Goal: Task Accomplishment & Management: Manage account settings

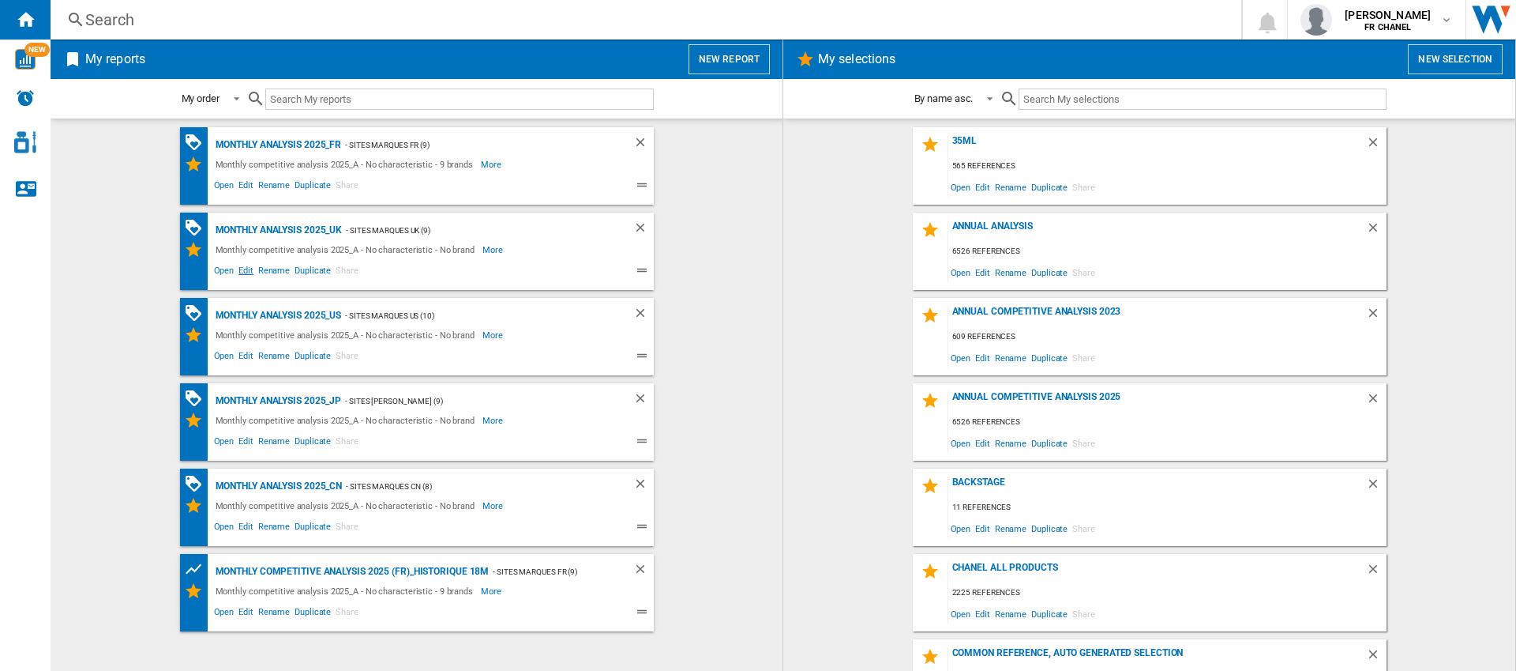
click at [248, 269] on span "Edit" at bounding box center [246, 272] width 20 height 19
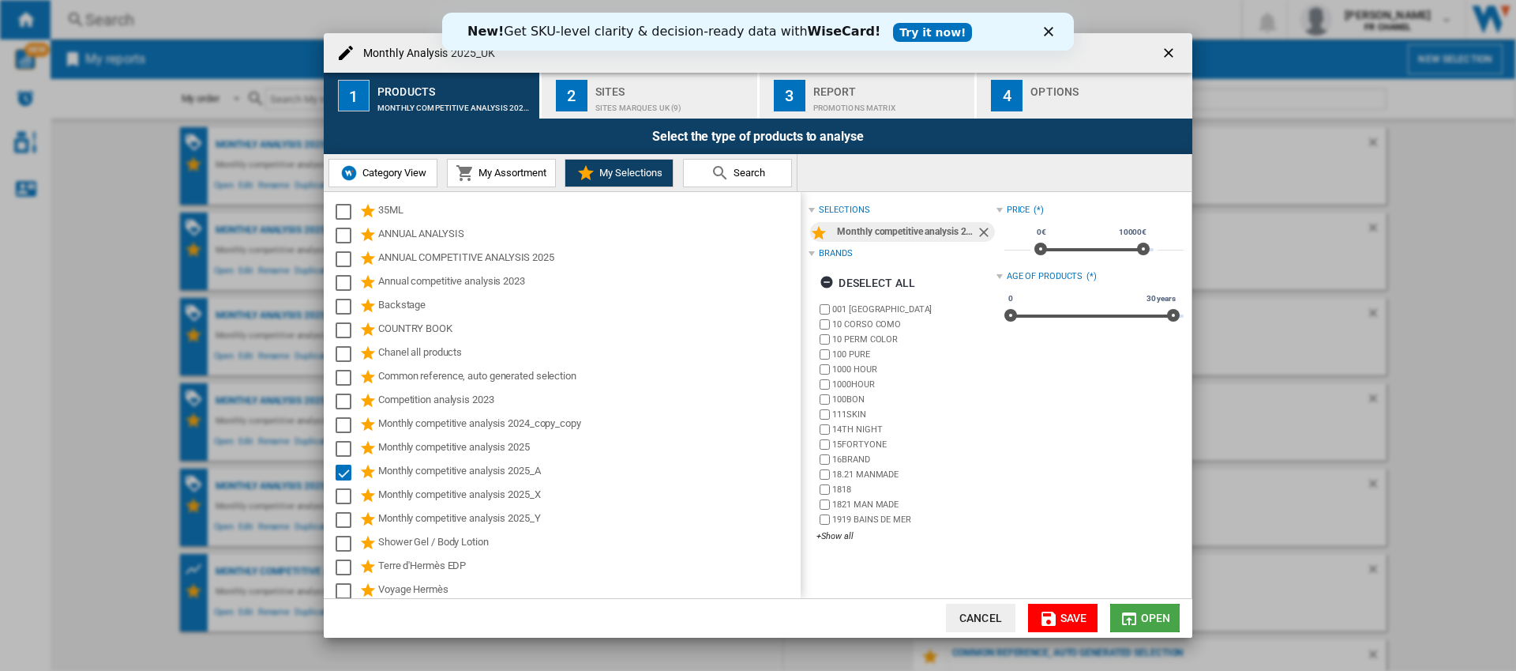
click at [1144, 612] on span "Open" at bounding box center [1156, 617] width 30 height 13
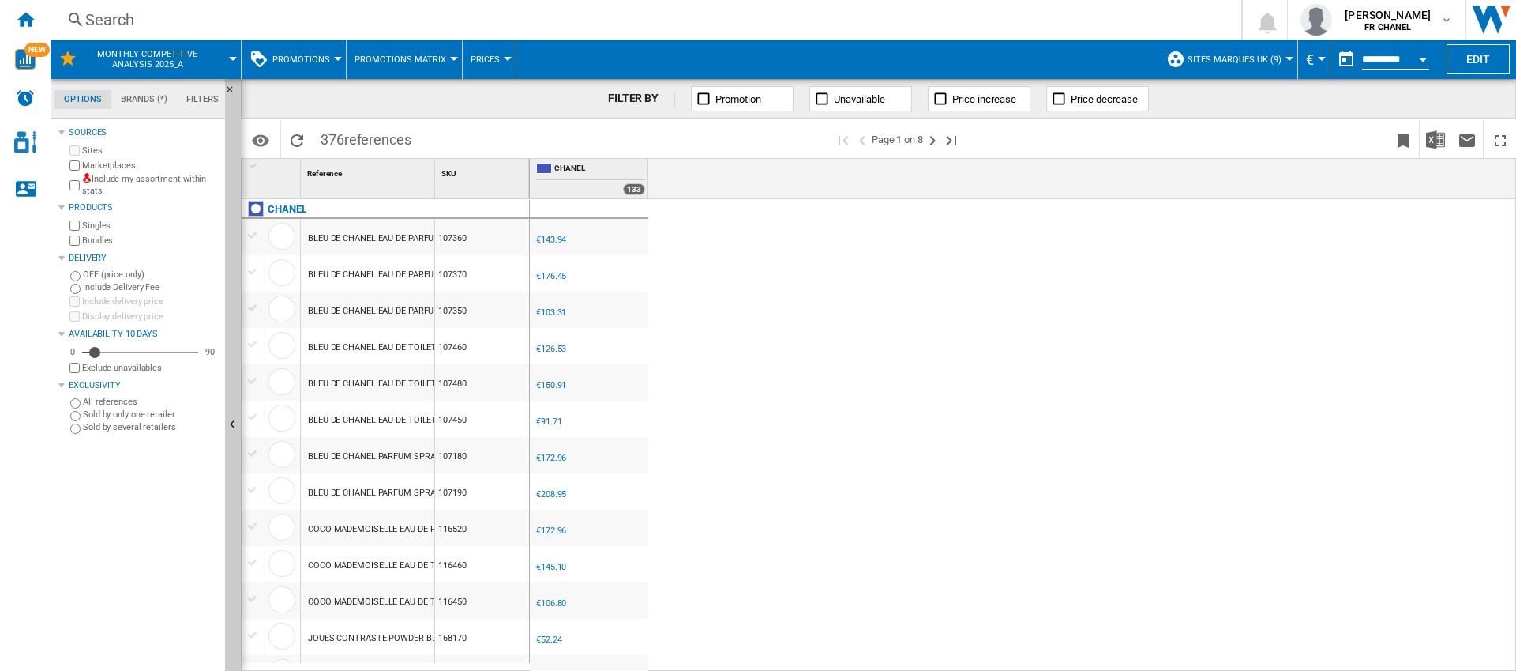
click at [1313, 66] on span "€" at bounding box center [1310, 59] width 8 height 17
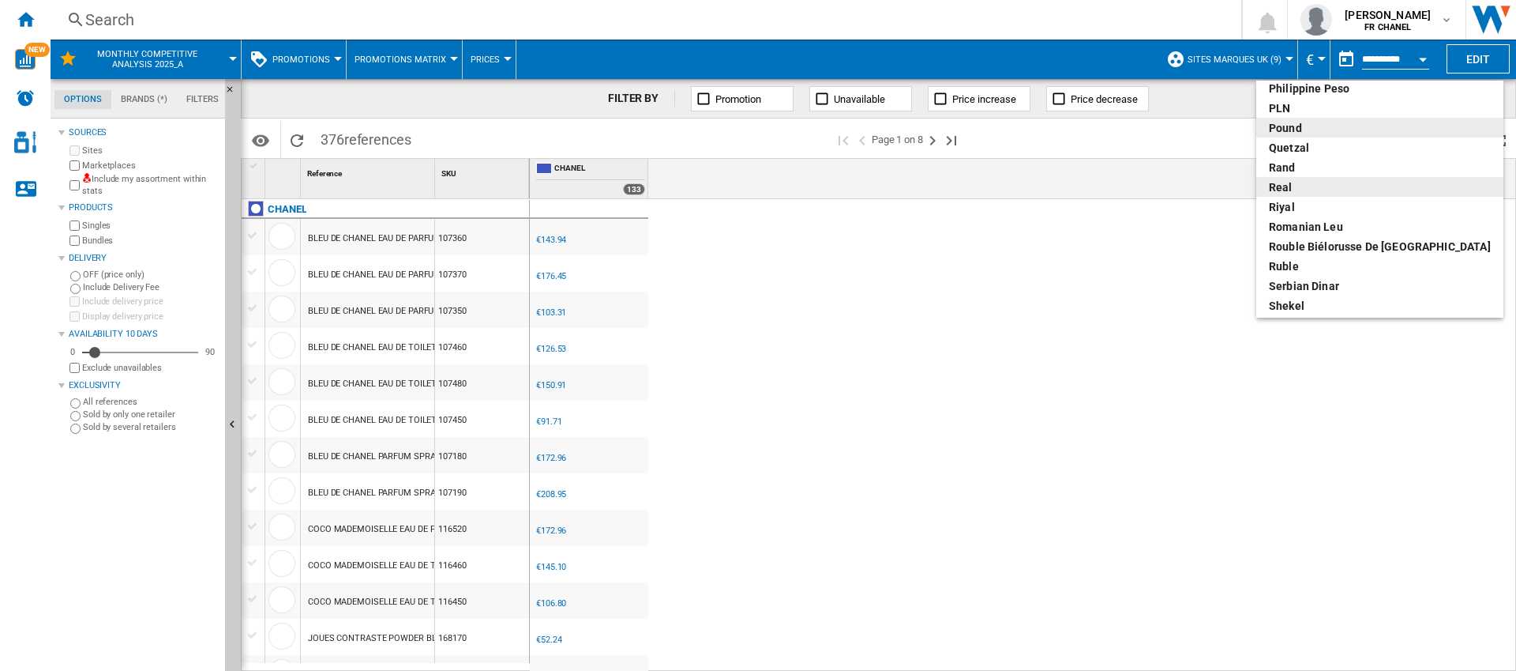
scroll to position [622, 0]
click at [1311, 130] on div "pound" at bounding box center [1380, 126] width 222 height 16
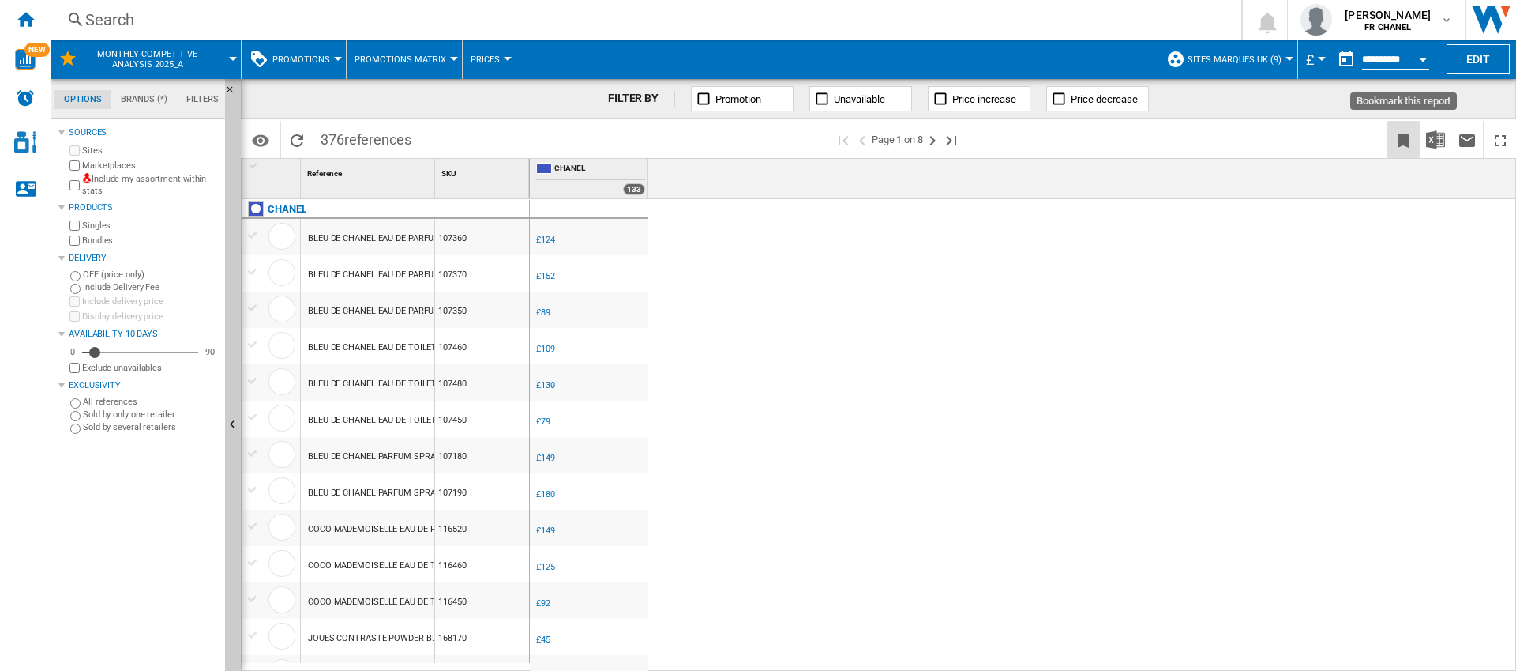
click at [1403, 141] on ng-md-icon "Bookmark this report" at bounding box center [1403, 140] width 19 height 19
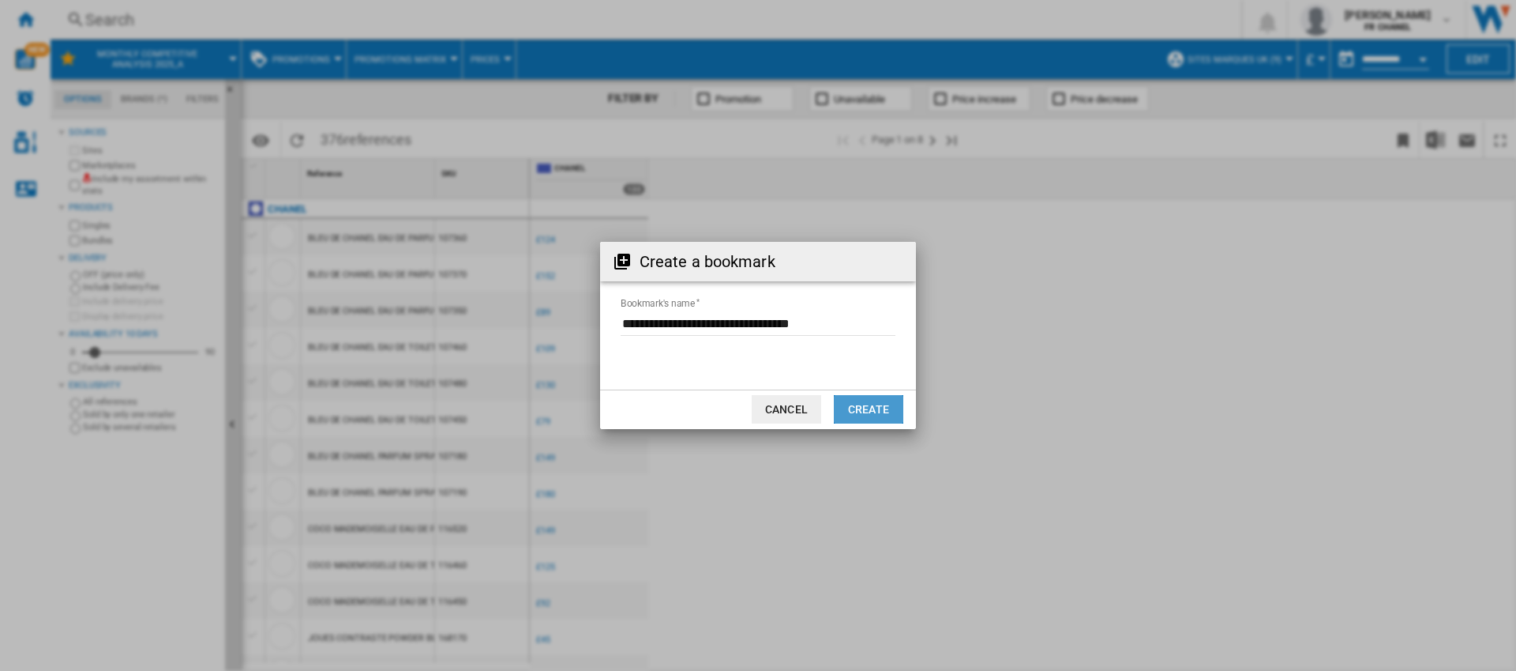
click at [881, 408] on button "Create" at bounding box center [869, 409] width 70 height 28
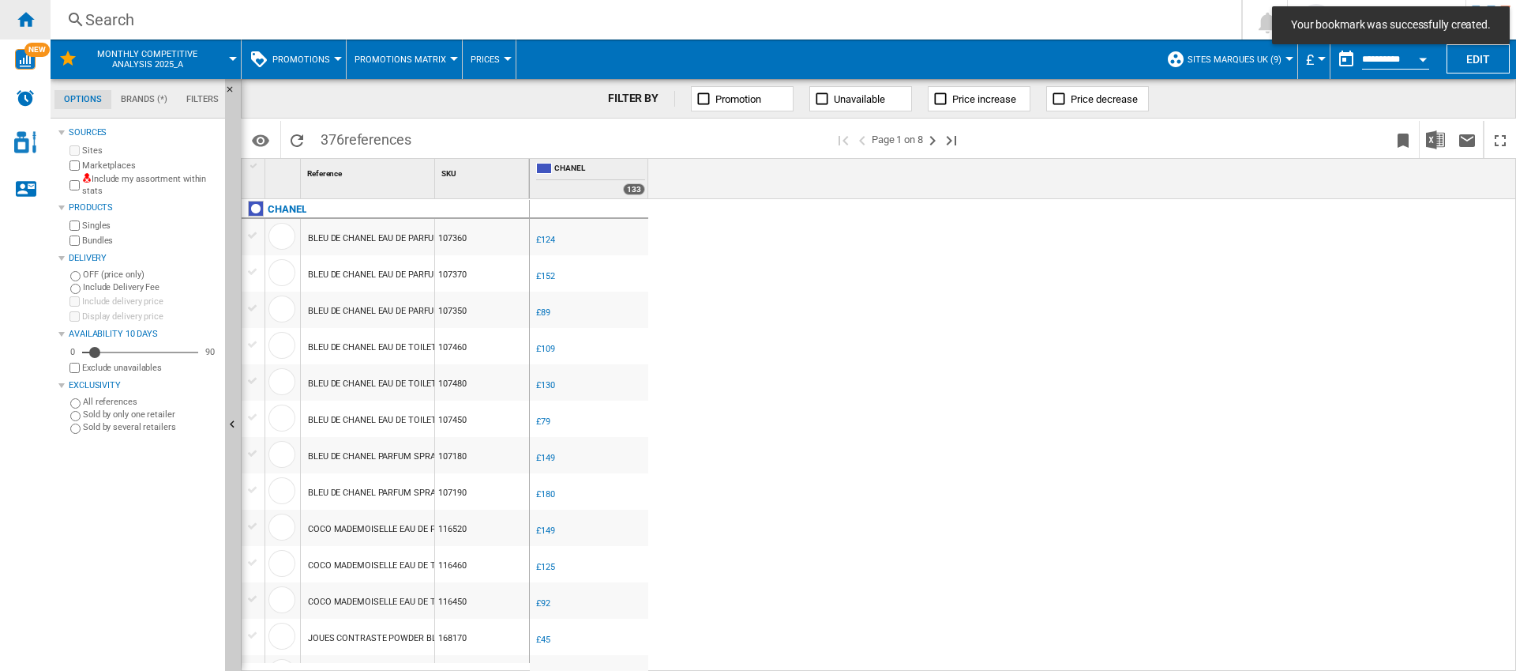
click at [29, 18] on ng-md-icon "Home" at bounding box center [25, 18] width 19 height 19
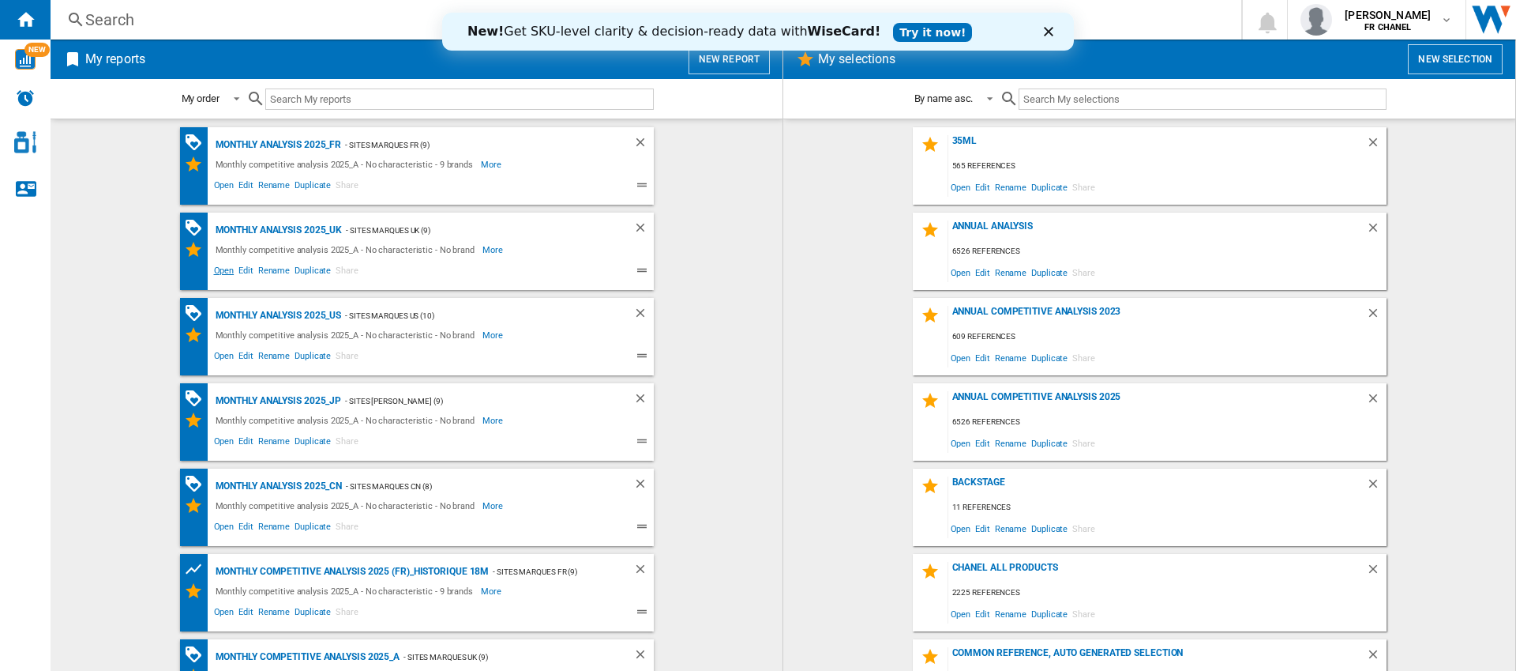
click at [224, 269] on span "Open" at bounding box center [224, 272] width 25 height 19
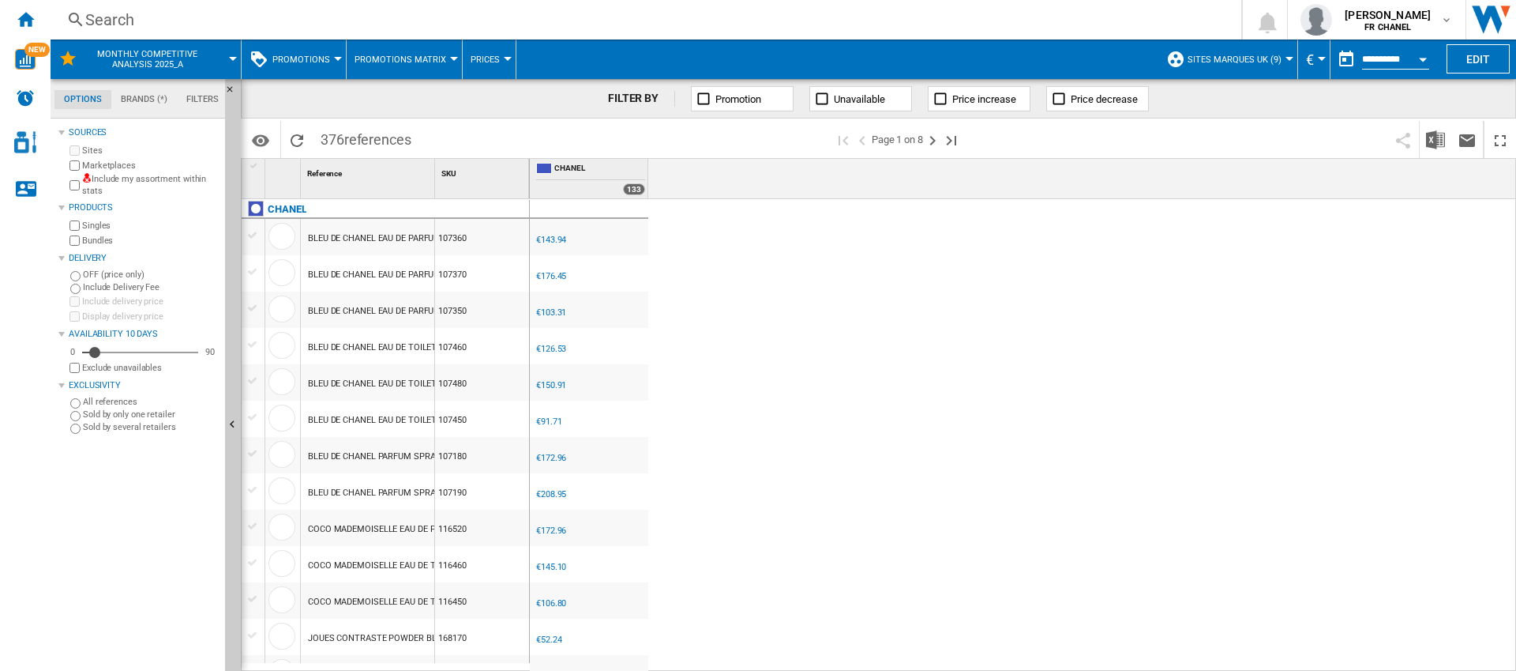
click at [1309, 66] on span "€" at bounding box center [1310, 59] width 8 height 17
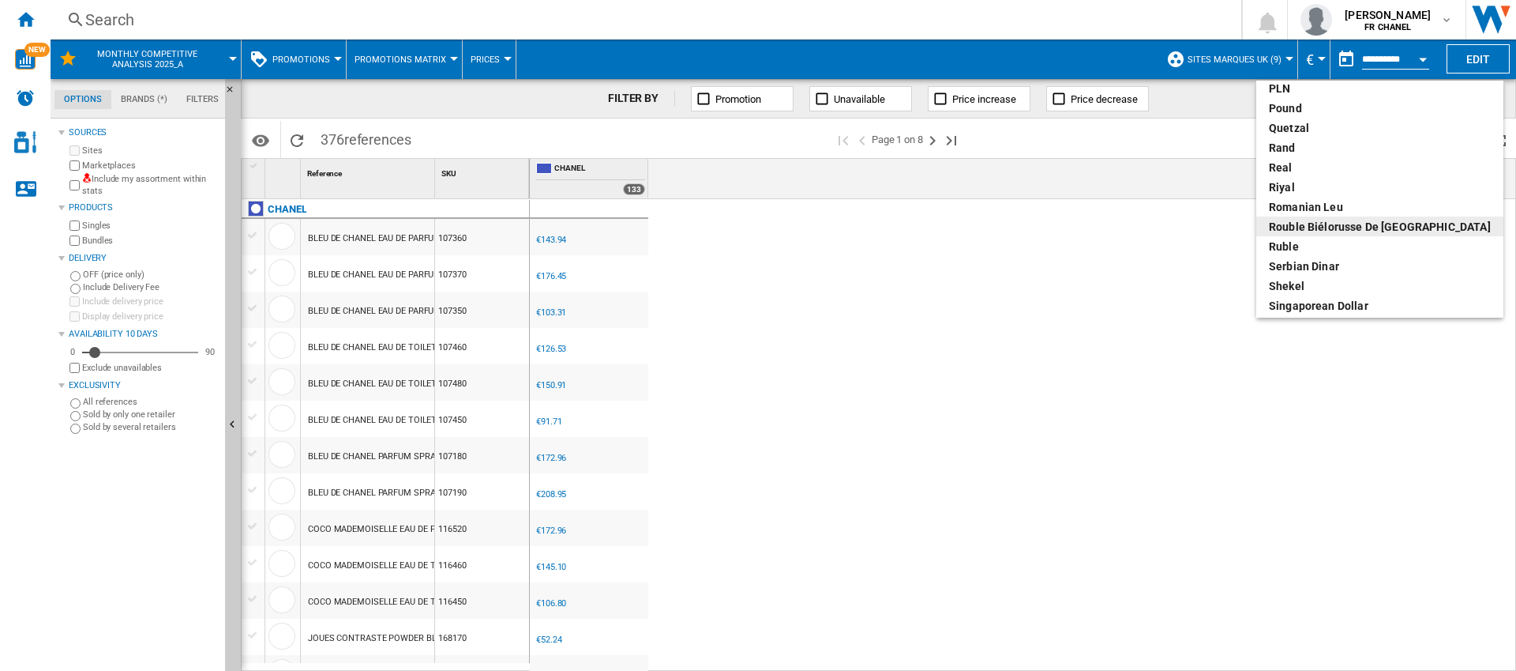
scroll to position [645, 0]
click at [1304, 107] on div "pound" at bounding box center [1380, 104] width 222 height 16
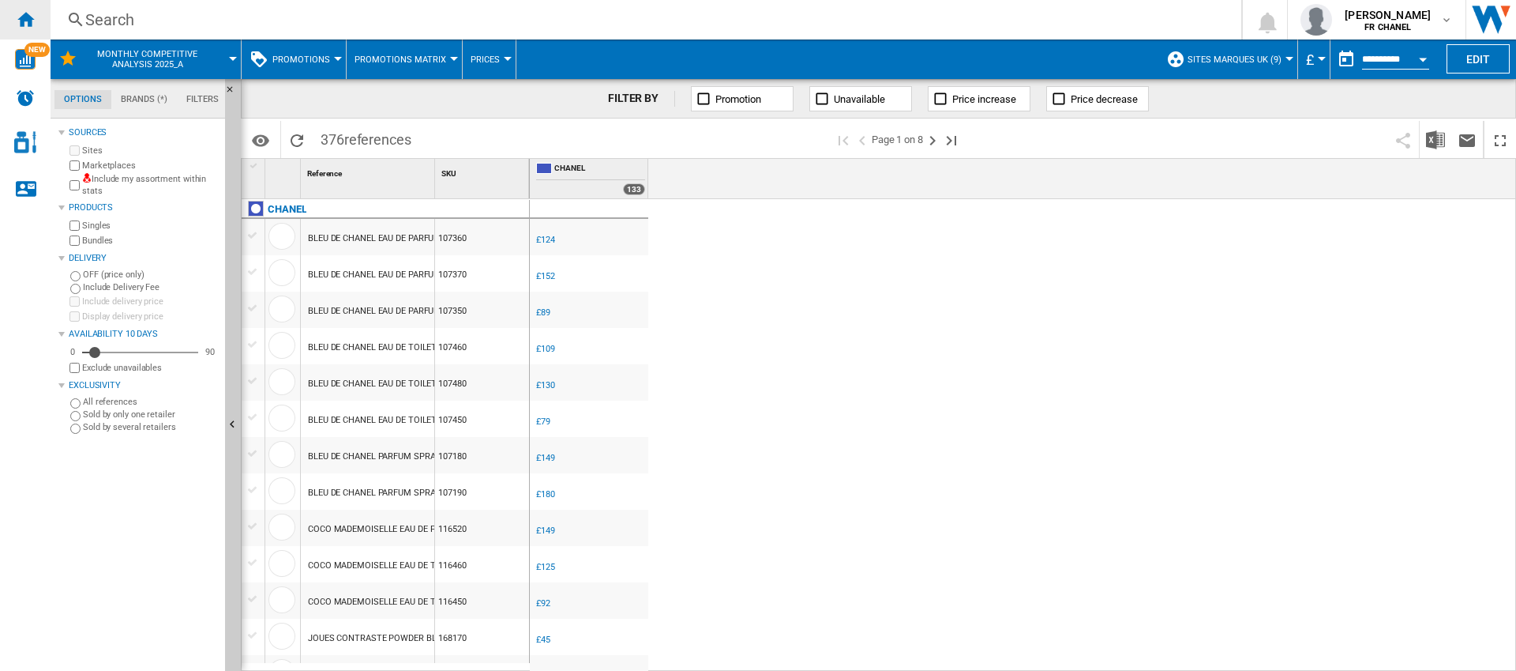
click at [35, 19] on div "Home" at bounding box center [25, 19] width 51 height 39
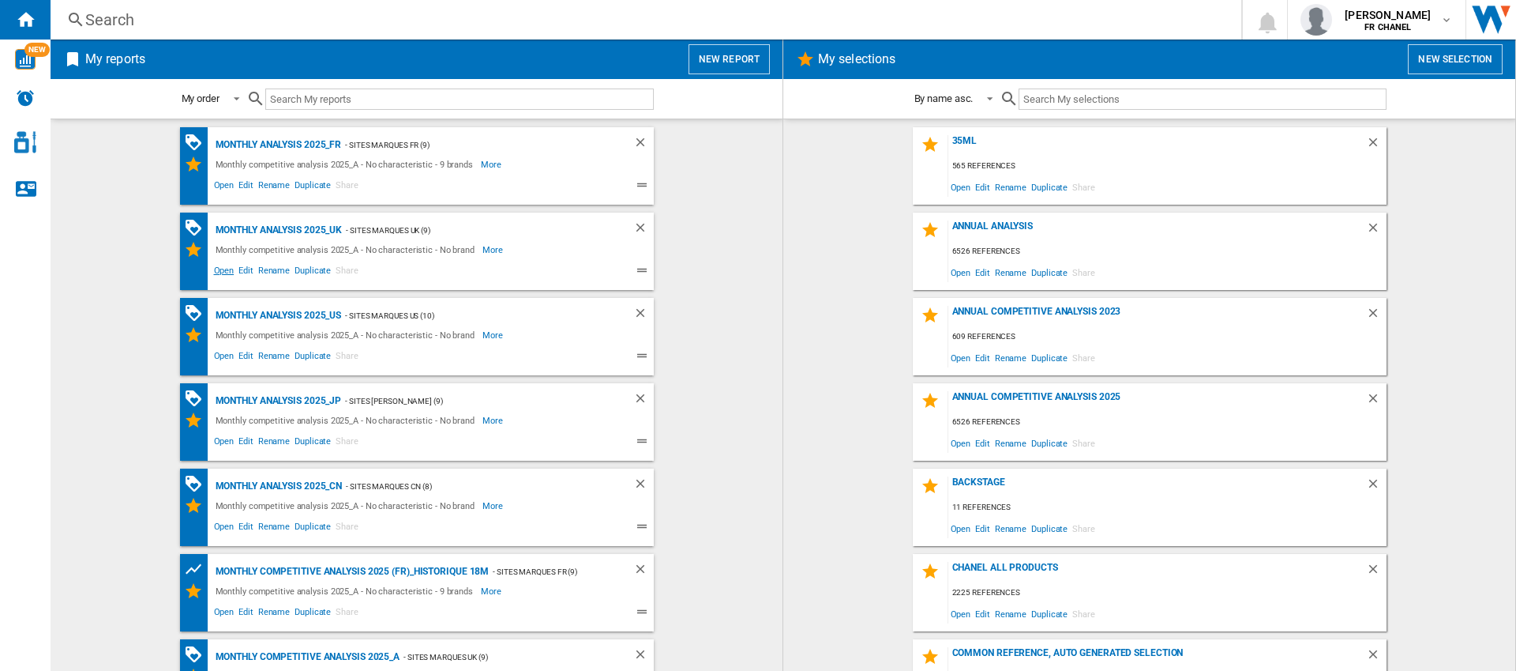
click at [219, 268] on span "Open" at bounding box center [224, 272] width 25 height 19
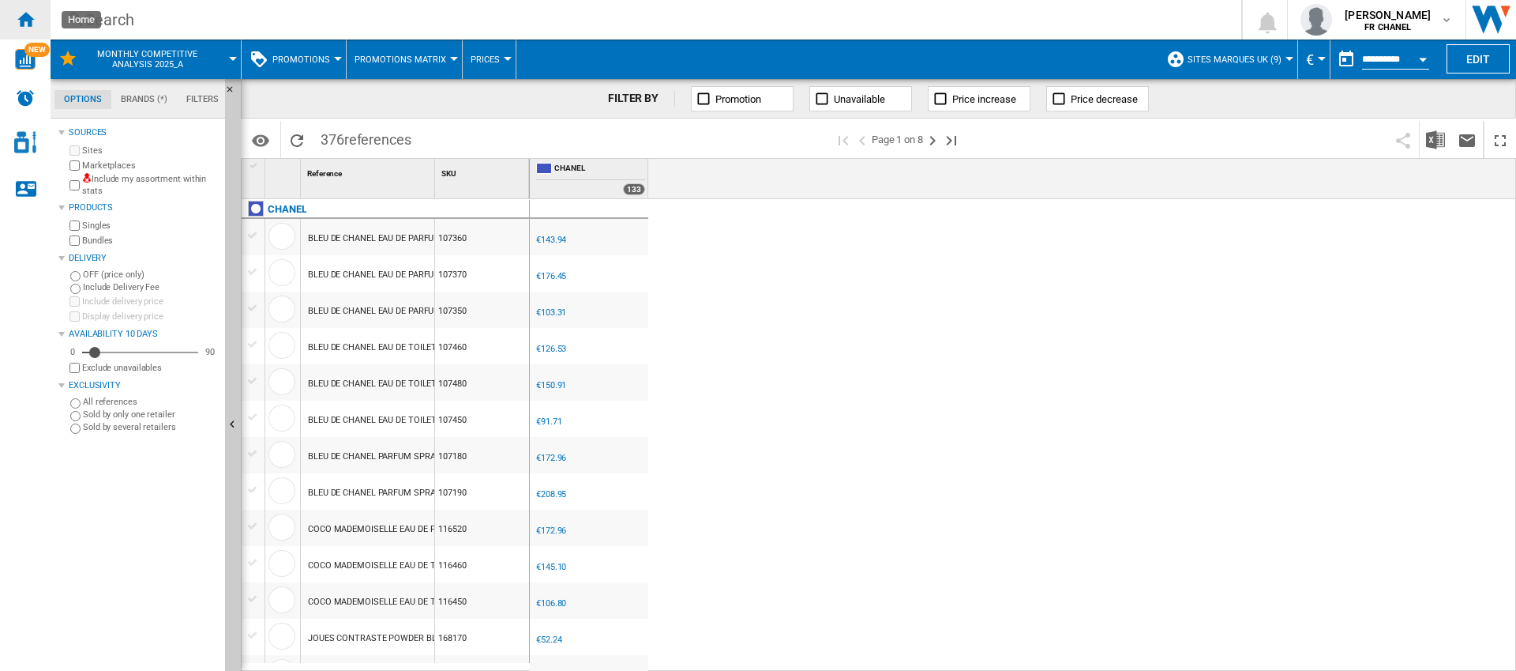
click at [32, 16] on ng-md-icon "Home" at bounding box center [25, 18] width 19 height 19
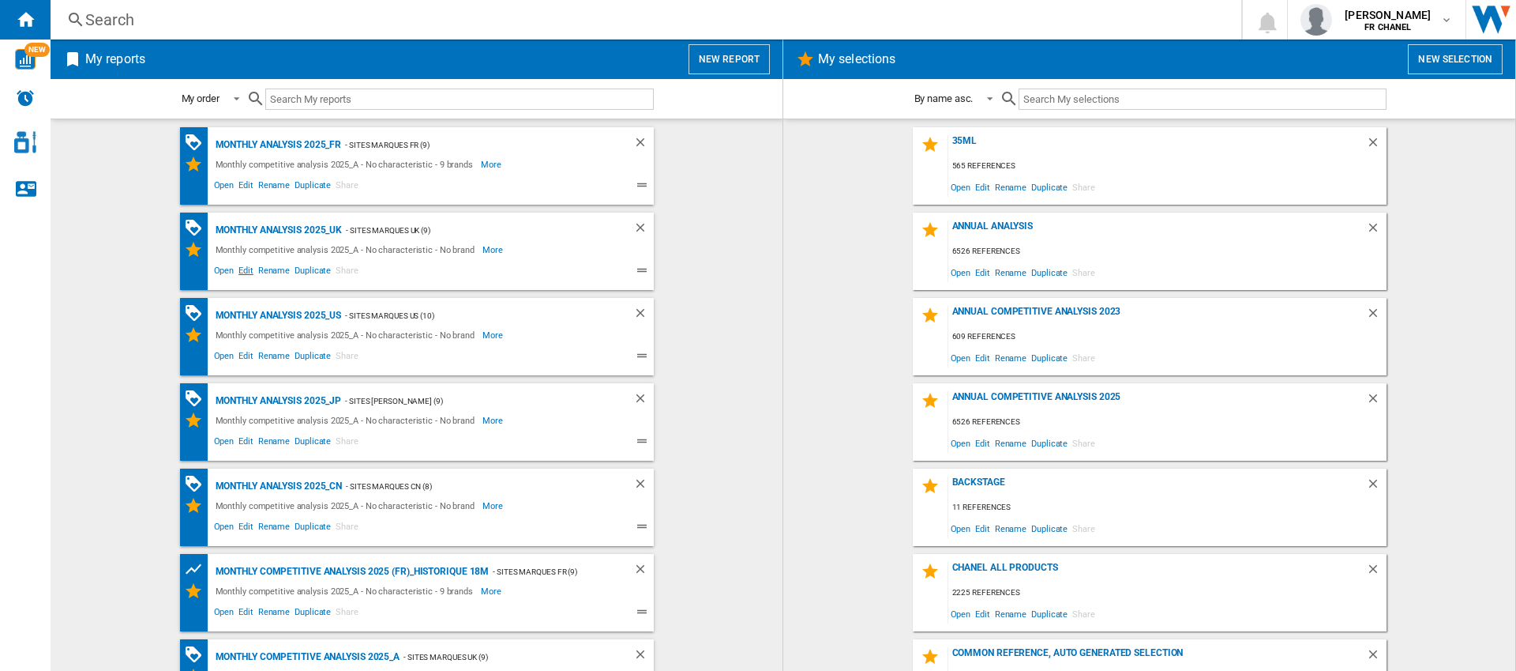
click at [242, 272] on span "Edit" at bounding box center [246, 272] width 20 height 19
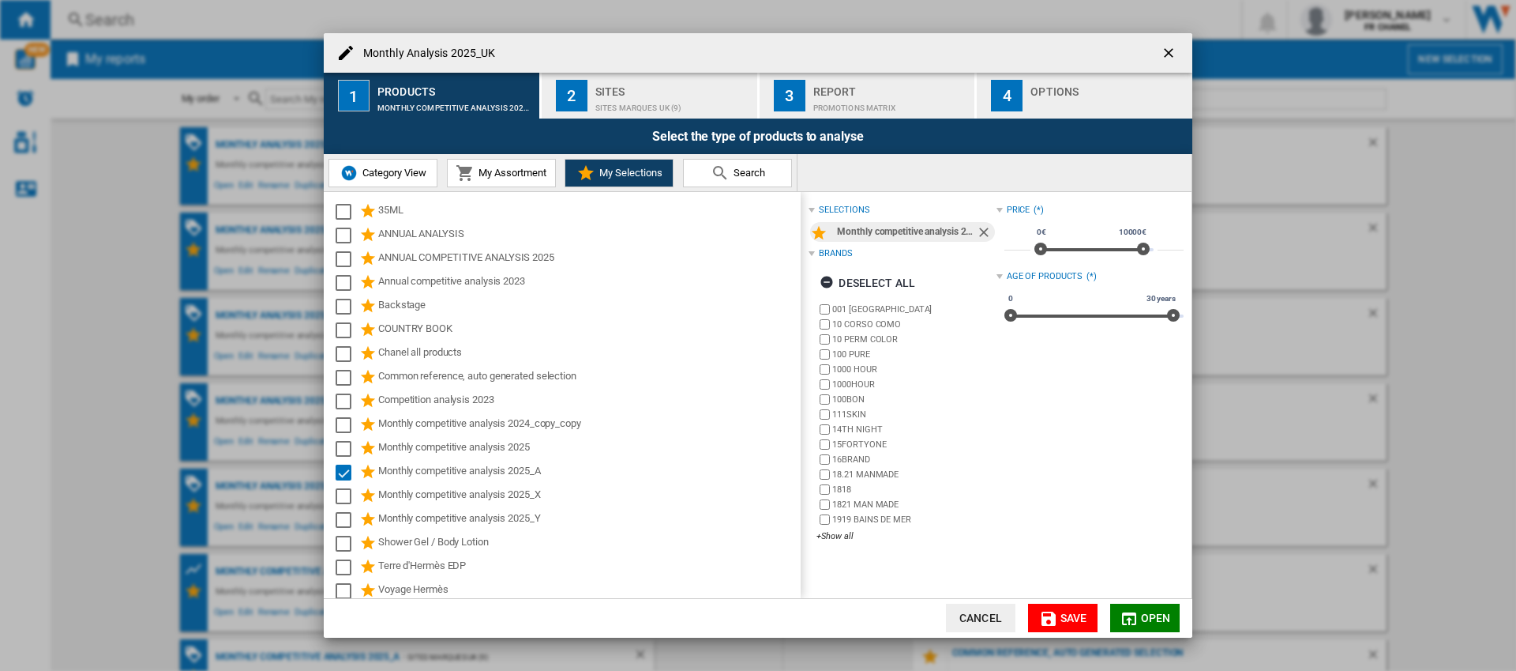
click at [1136, 615] on md-icon "button" at bounding box center [1129, 618] width 19 height 19
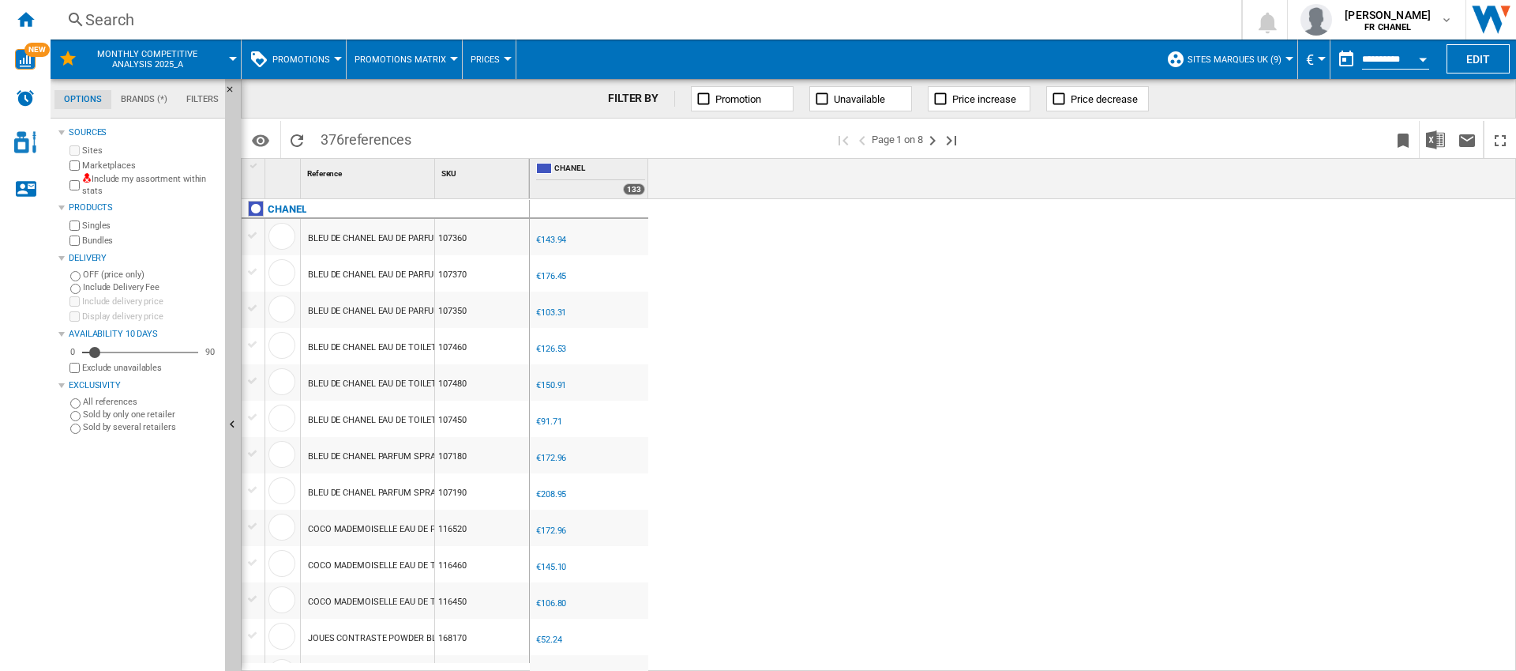
click at [1309, 62] on span "€" at bounding box center [1310, 59] width 8 height 17
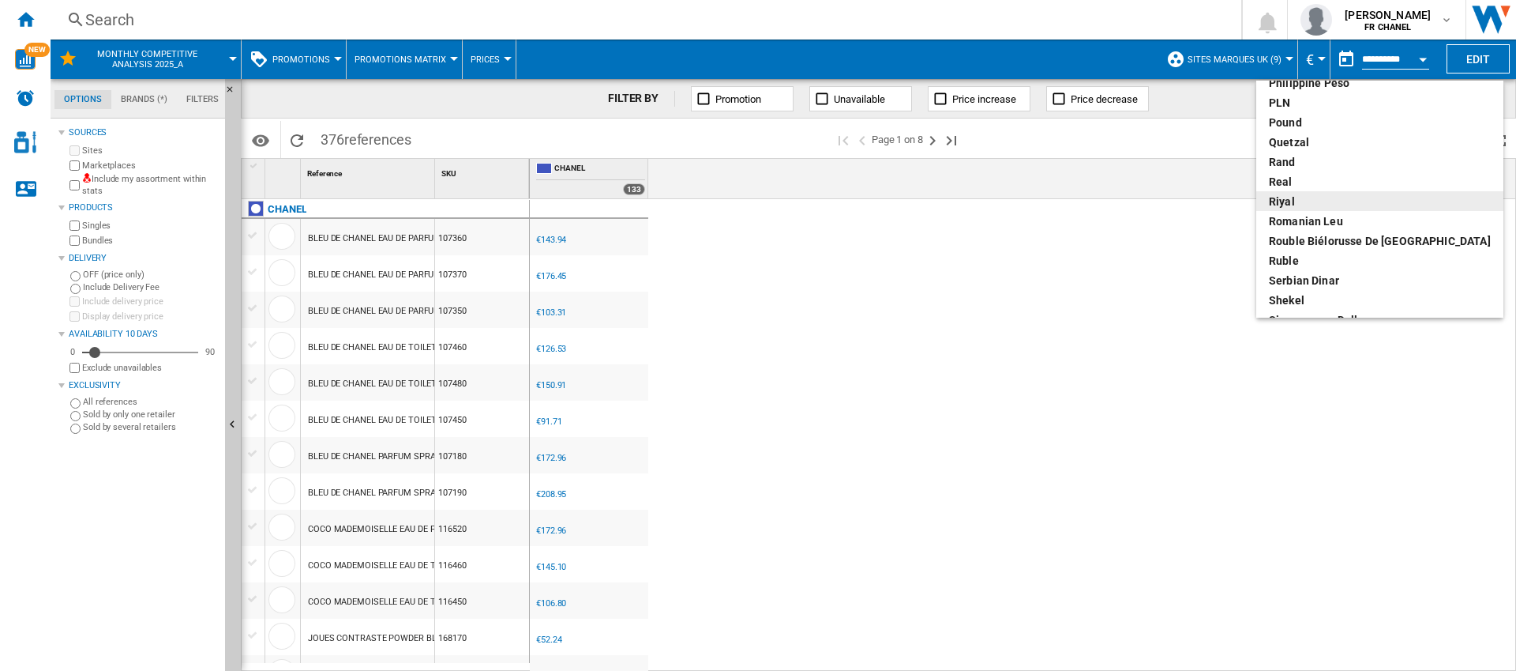
scroll to position [621, 0]
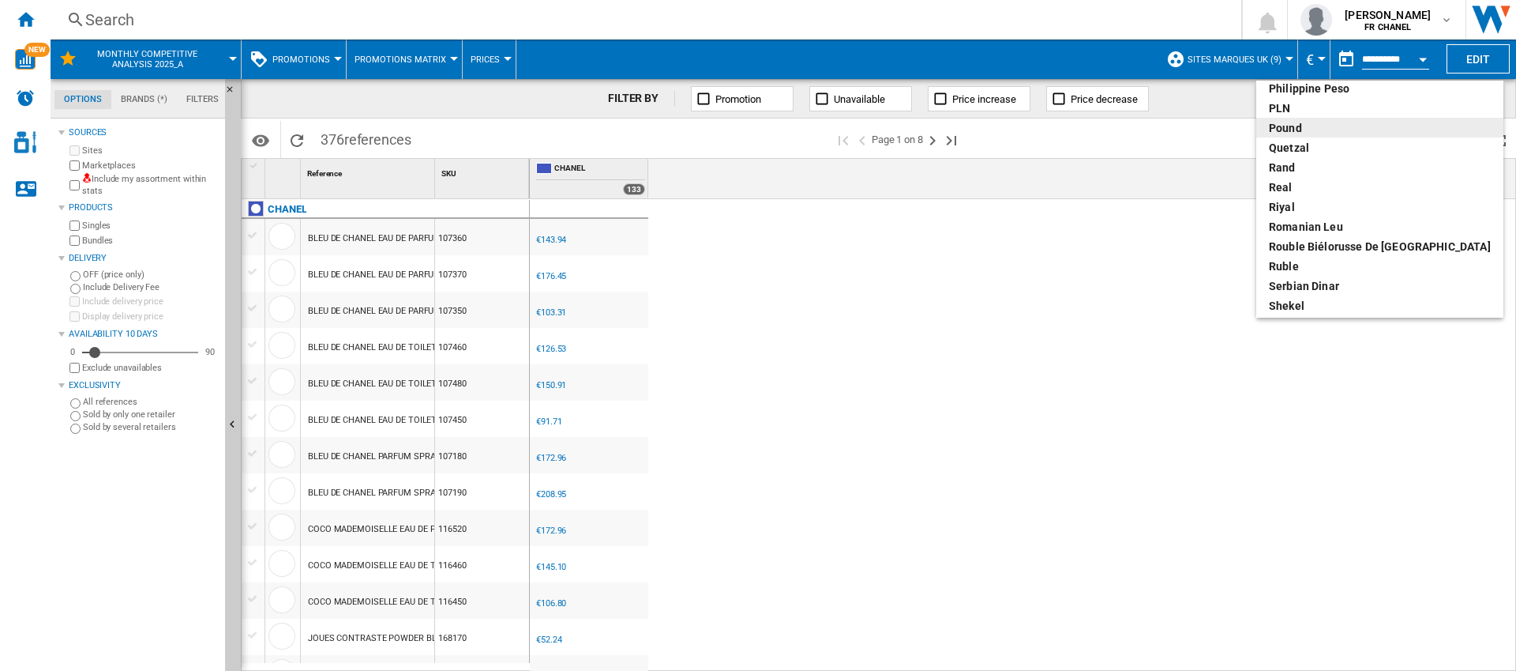
click at [1298, 129] on div "pound" at bounding box center [1380, 128] width 222 height 16
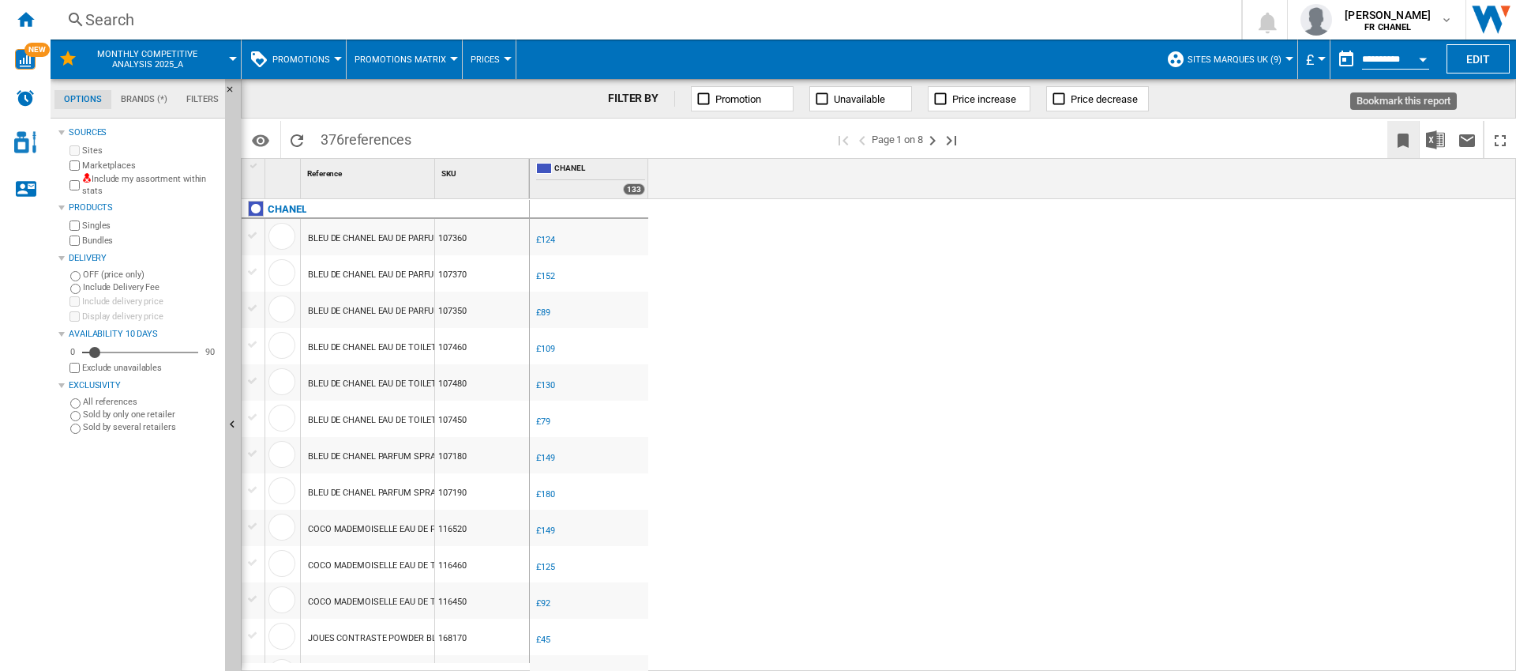
click at [1400, 141] on ng-md-icon "Bookmark this report" at bounding box center [1403, 140] width 19 height 19
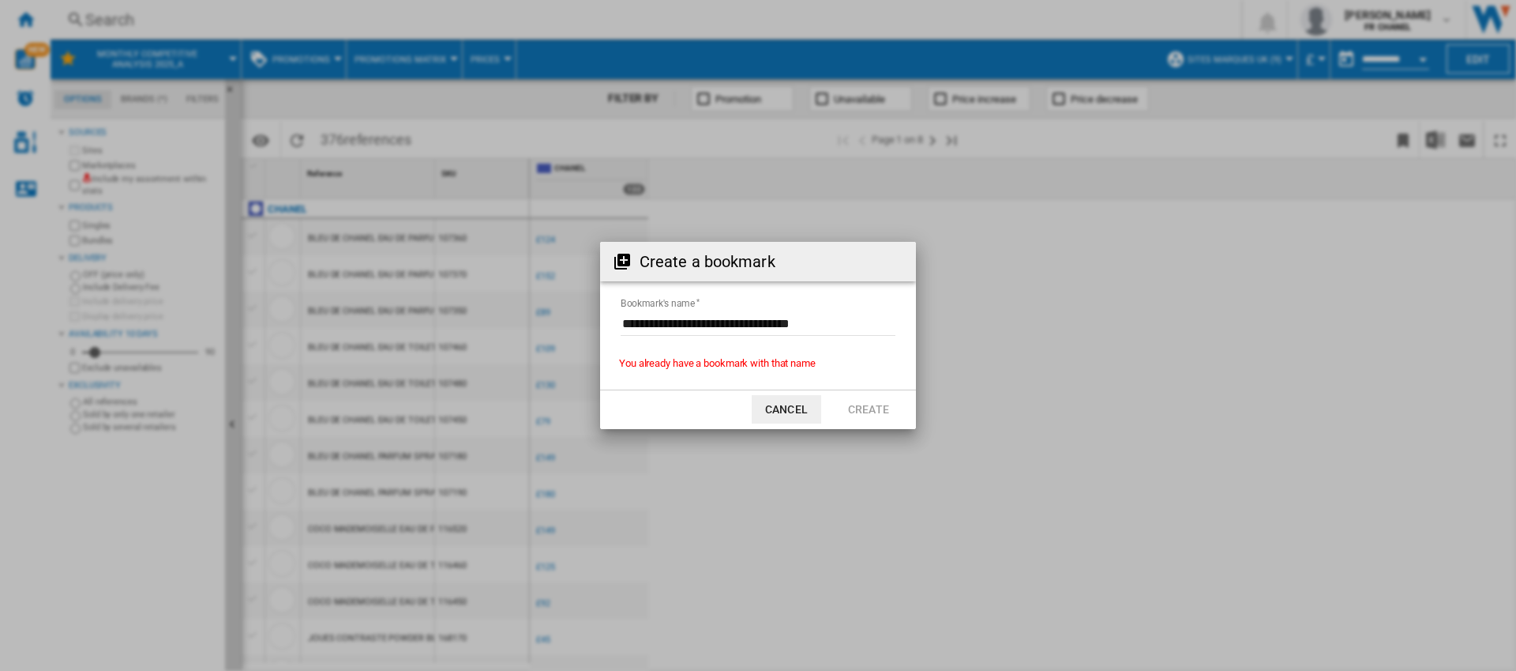
click at [836, 324] on input "Bookmark's name" at bounding box center [758, 324] width 275 height 24
drag, startPoint x: 838, startPoint y: 320, endPoint x: 601, endPoint y: 320, distance: 237.0
click at [601, 320] on form "Bookmark's name" at bounding box center [758, 326] width 316 height 60
click at [727, 325] on input "Bookmark's name" at bounding box center [758, 324] width 275 height 24
drag, startPoint x: 673, startPoint y: 324, endPoint x: 840, endPoint y: 325, distance: 166.7
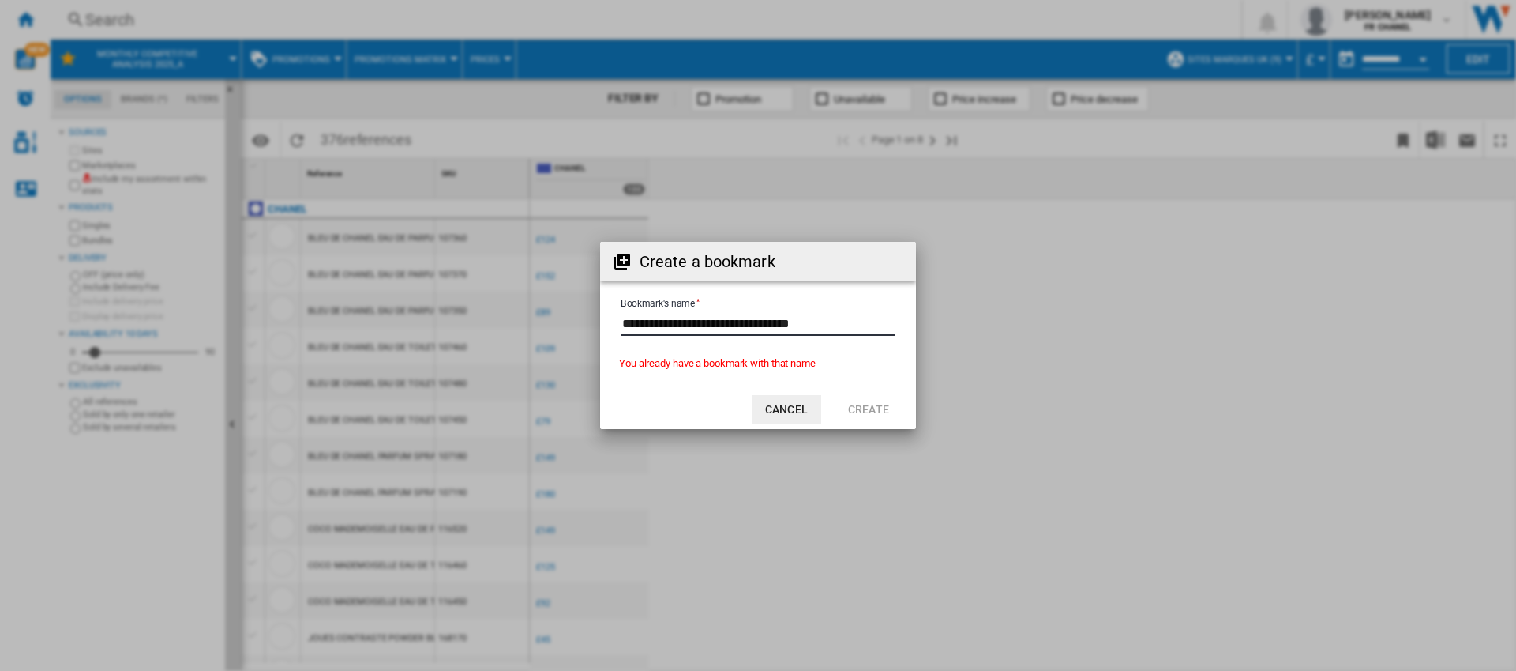
click at [840, 325] on input "Bookmark's name" at bounding box center [758, 324] width 275 height 24
type input "**********"
click at [856, 405] on button "Create" at bounding box center [869, 409] width 70 height 28
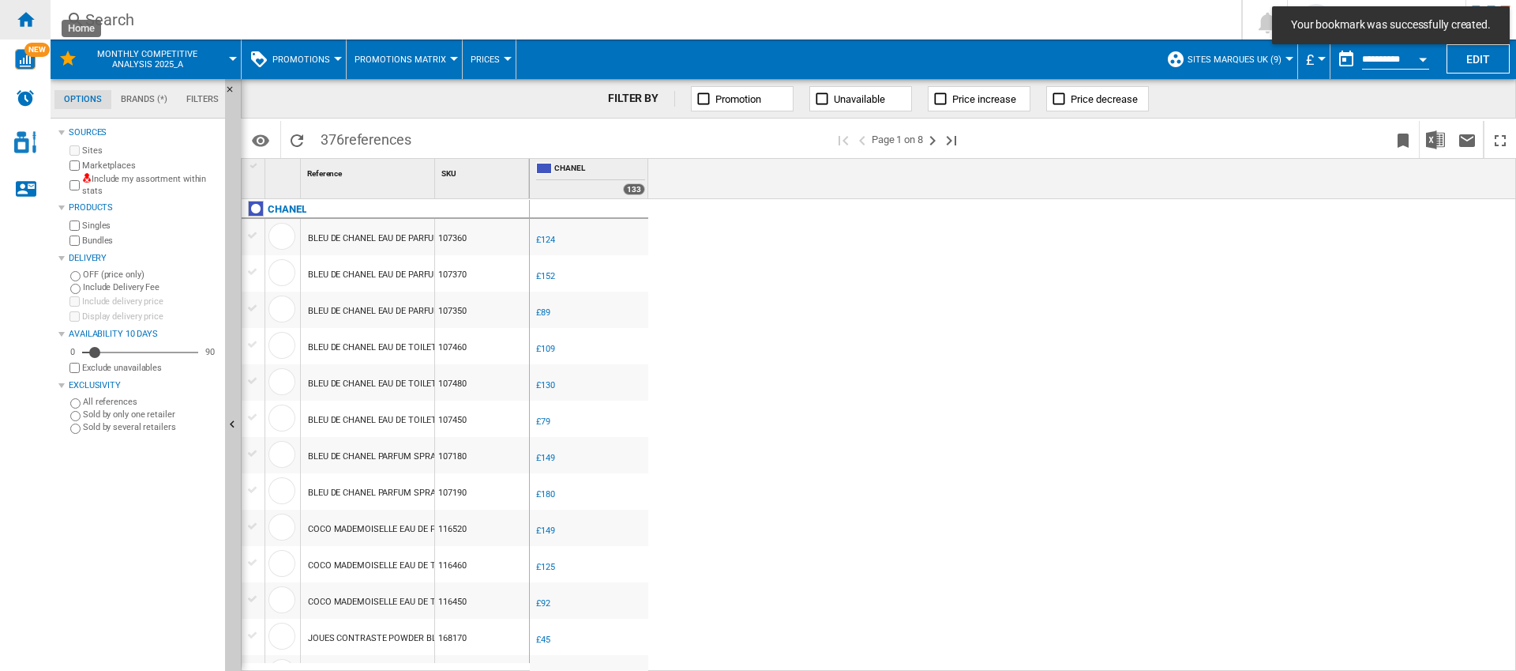
click at [32, 24] on ng-md-icon "Home" at bounding box center [25, 18] width 19 height 19
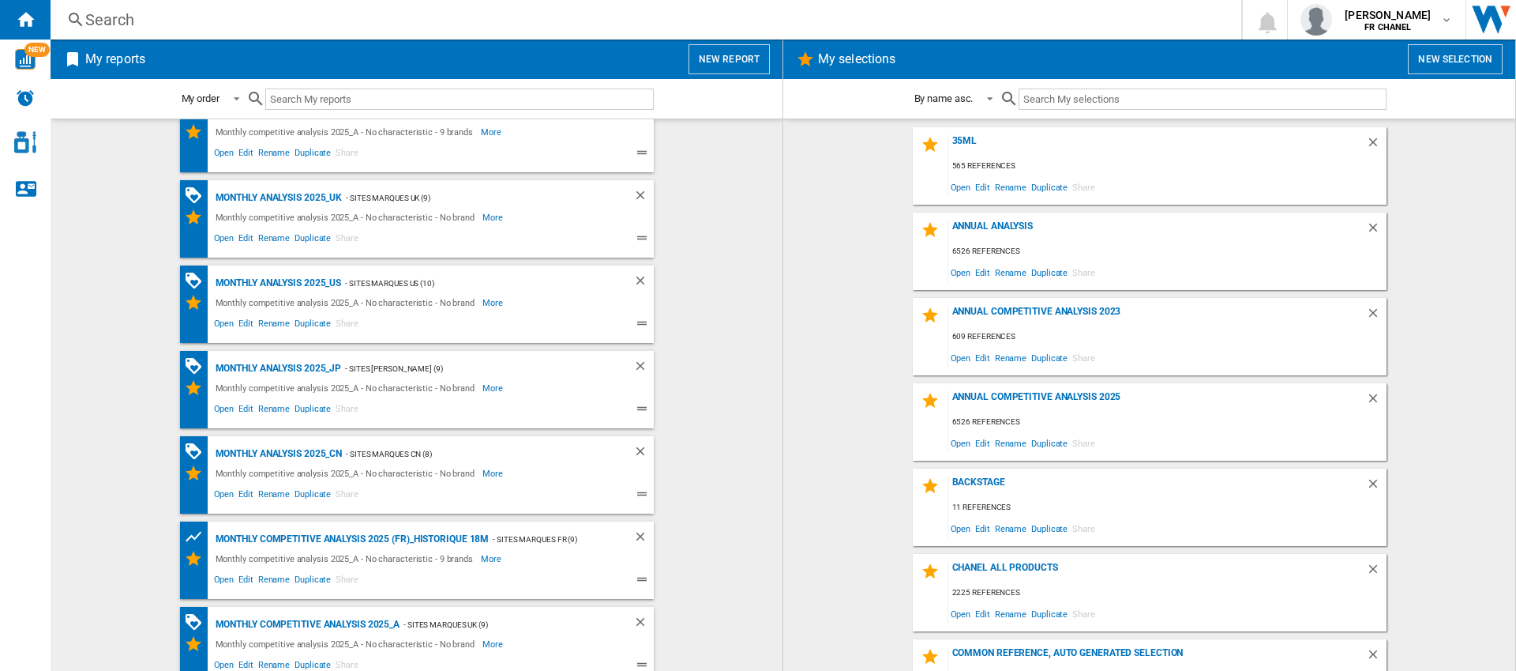
scroll to position [30, 0]
click at [633, 195] on ng-md-icon "Delete" at bounding box center [642, 199] width 19 height 19
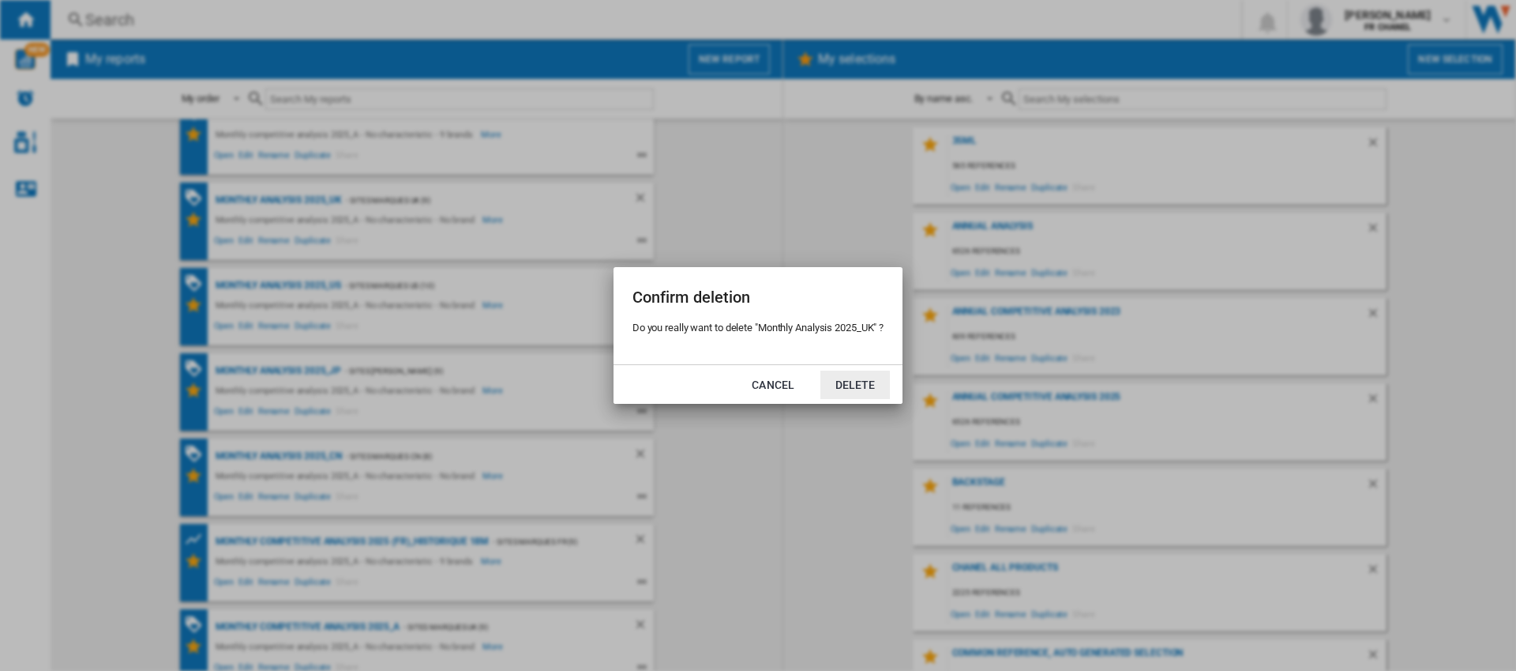
click at [850, 376] on button "Delete" at bounding box center [856, 384] width 70 height 28
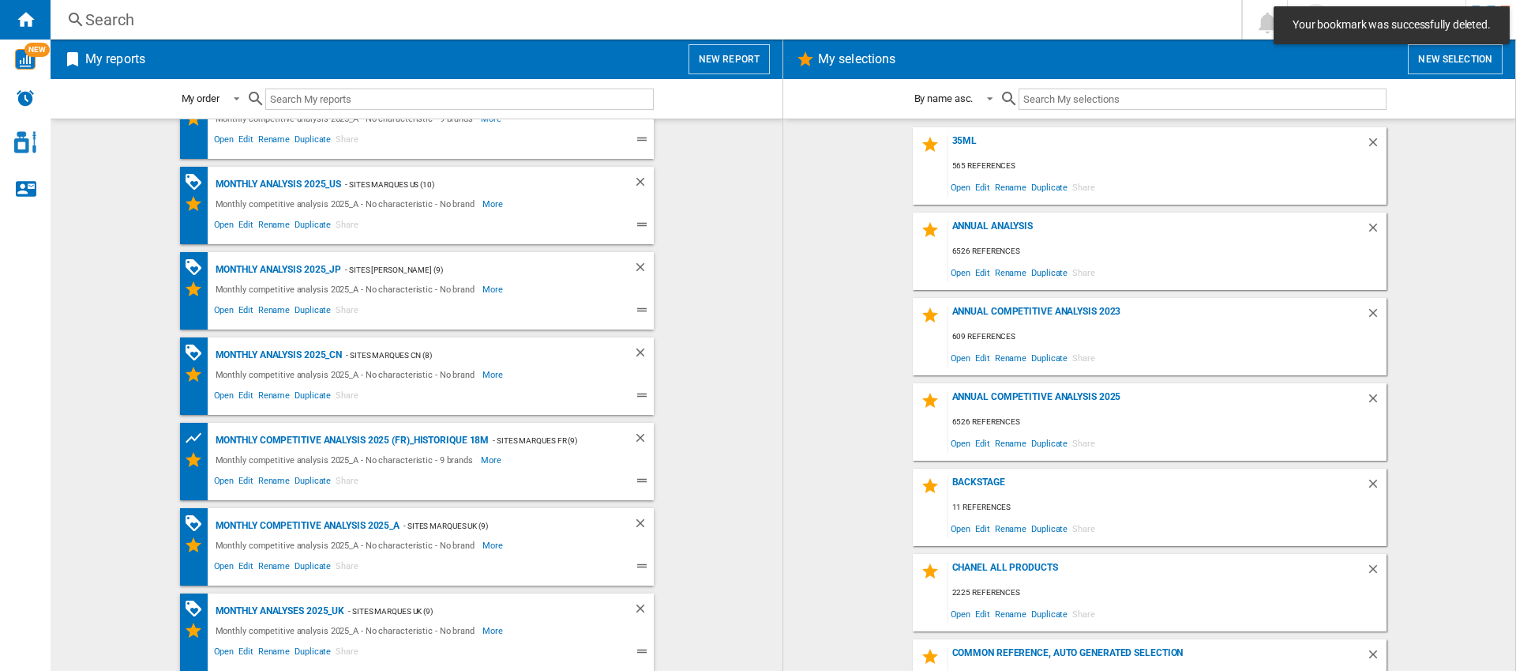
scroll to position [0, 0]
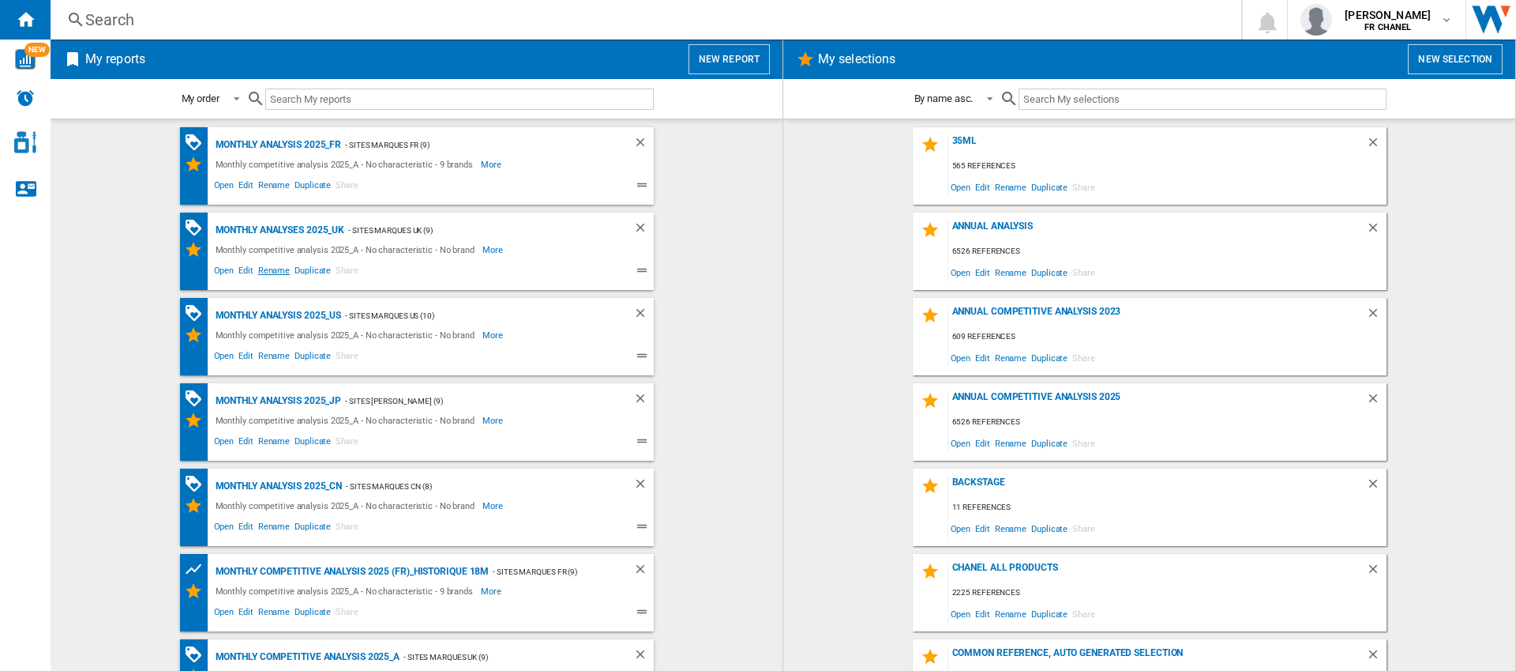
click at [272, 270] on span "Rename" at bounding box center [274, 272] width 36 height 19
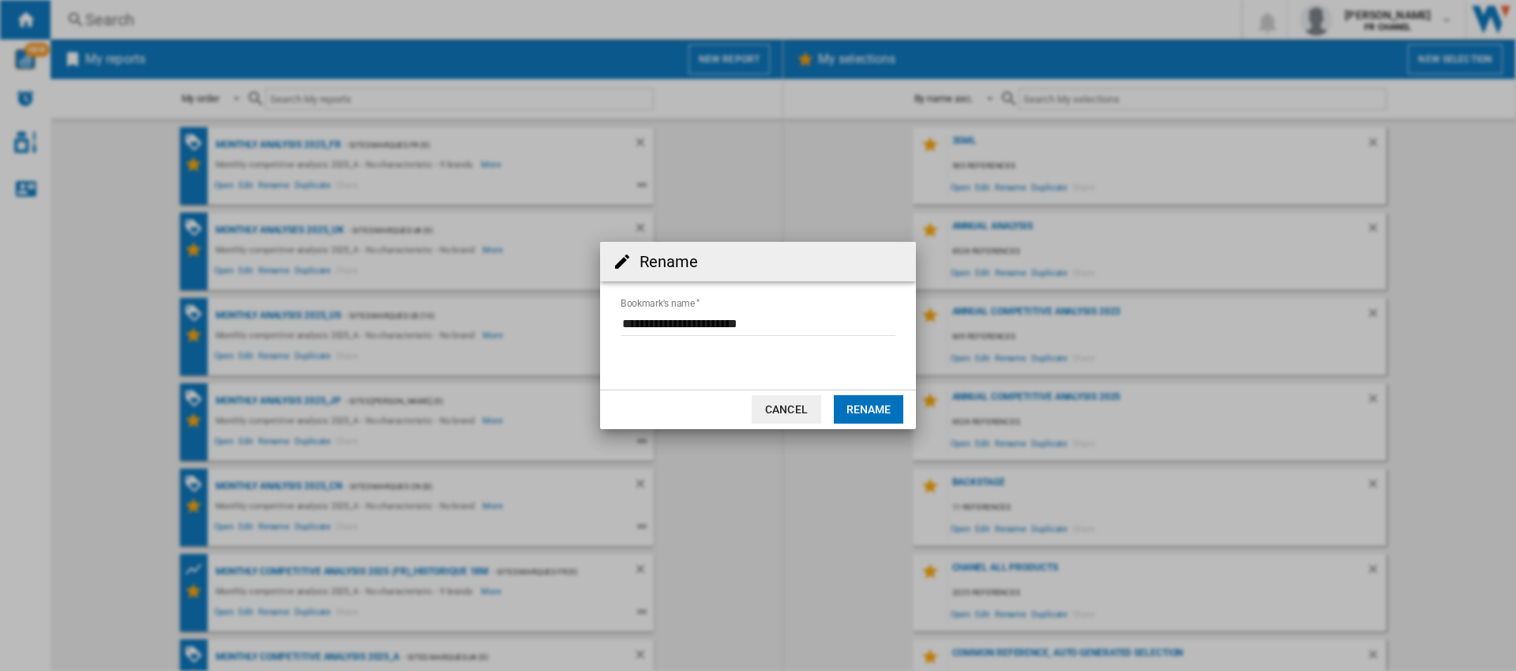
click at [710, 322] on input "Bookmark's name" at bounding box center [758, 324] width 275 height 24
type input "**********"
click at [879, 410] on button "Rename" at bounding box center [869, 409] width 70 height 28
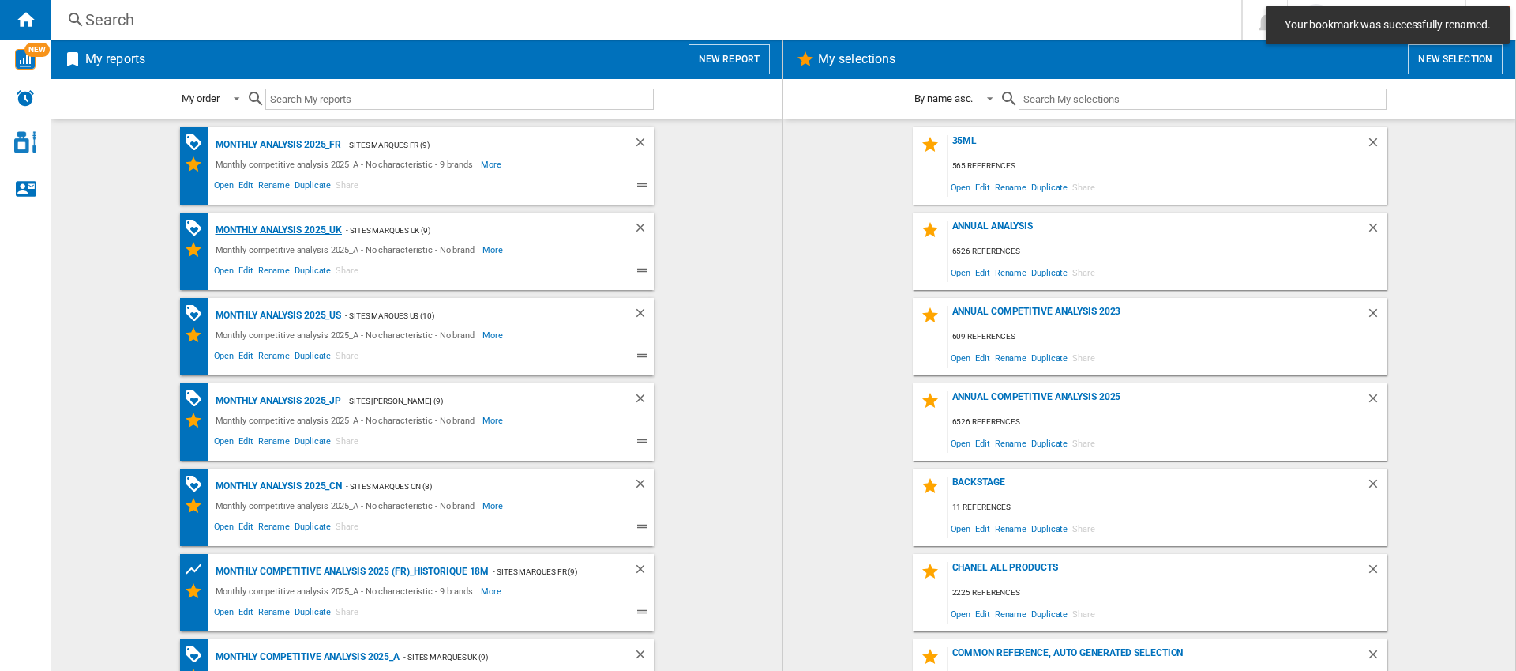
click at [286, 232] on div "Monthly analysis 2025_UK" at bounding box center [277, 230] width 131 height 20
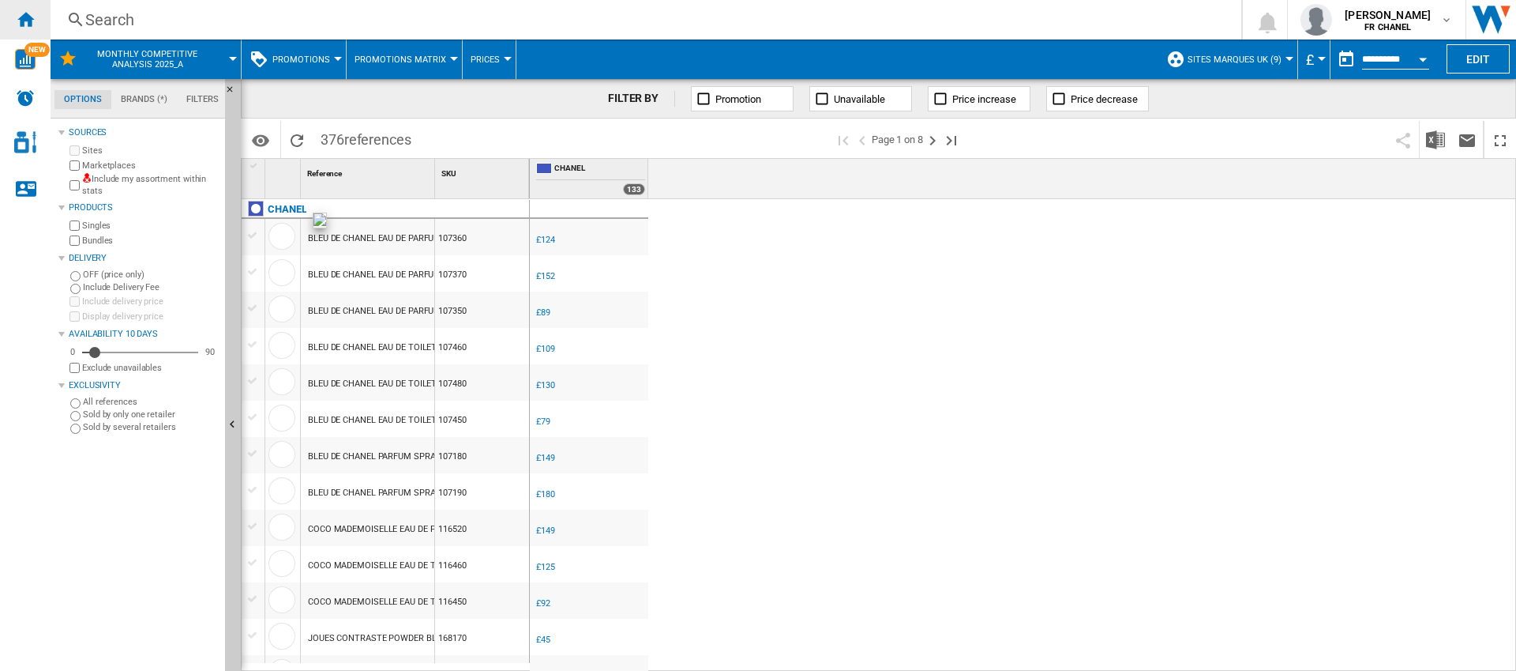
click at [23, 19] on ng-md-icon "Home" at bounding box center [25, 18] width 19 height 19
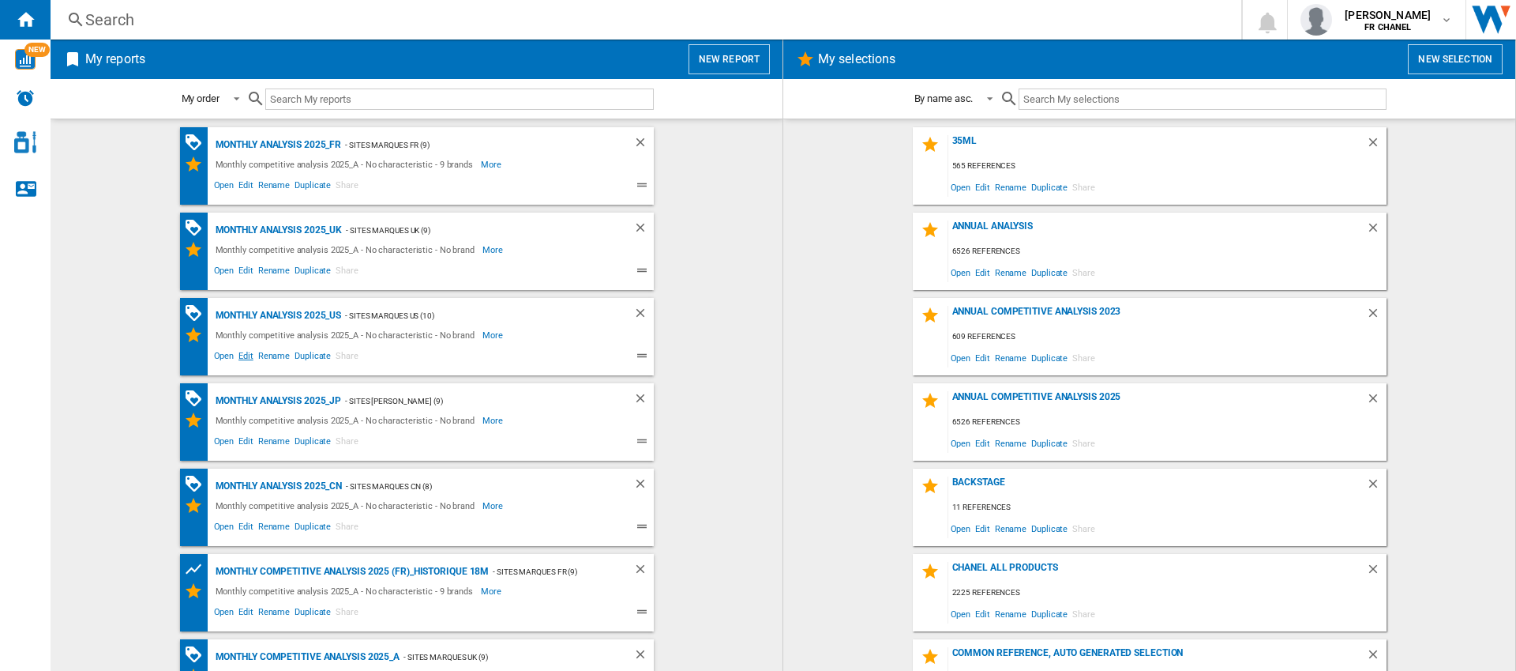
click at [241, 355] on span "Edit" at bounding box center [246, 357] width 20 height 19
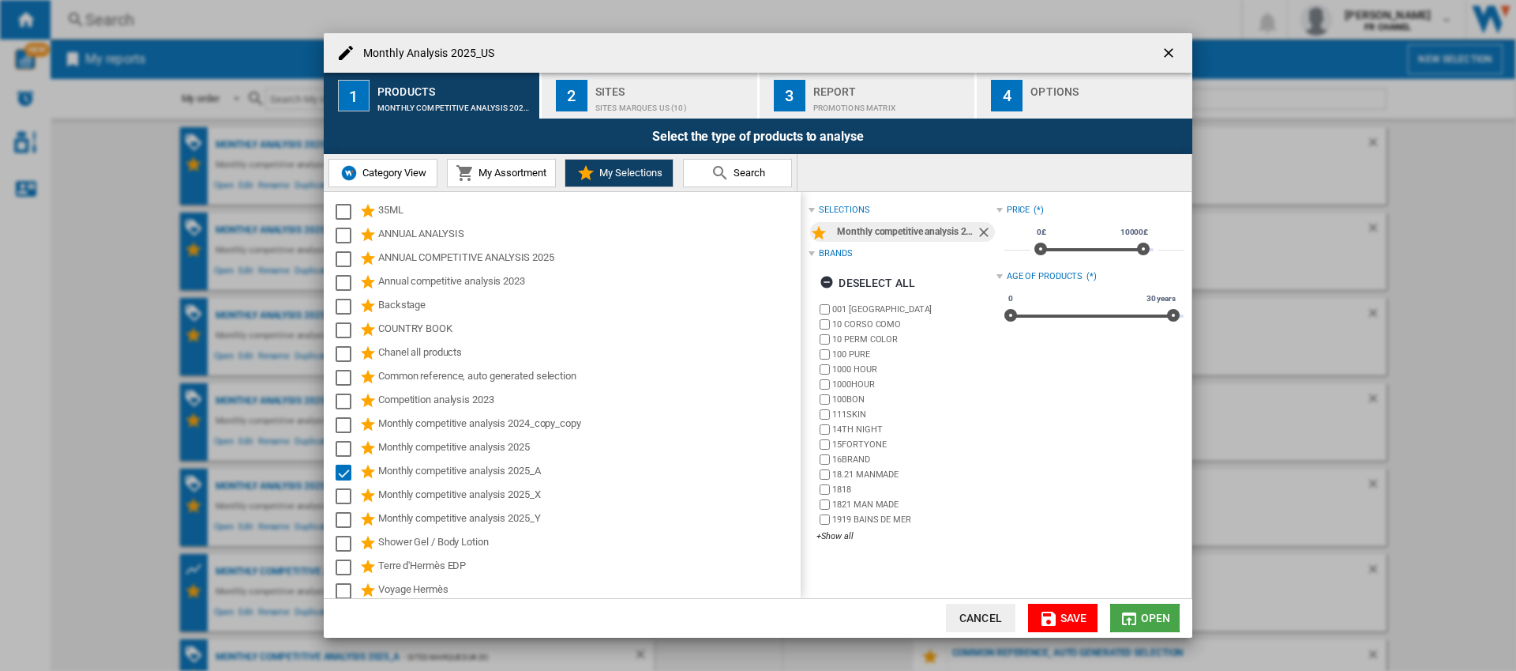
click at [1127, 614] on md-icon "Monthly Analysis ..." at bounding box center [1129, 618] width 19 height 19
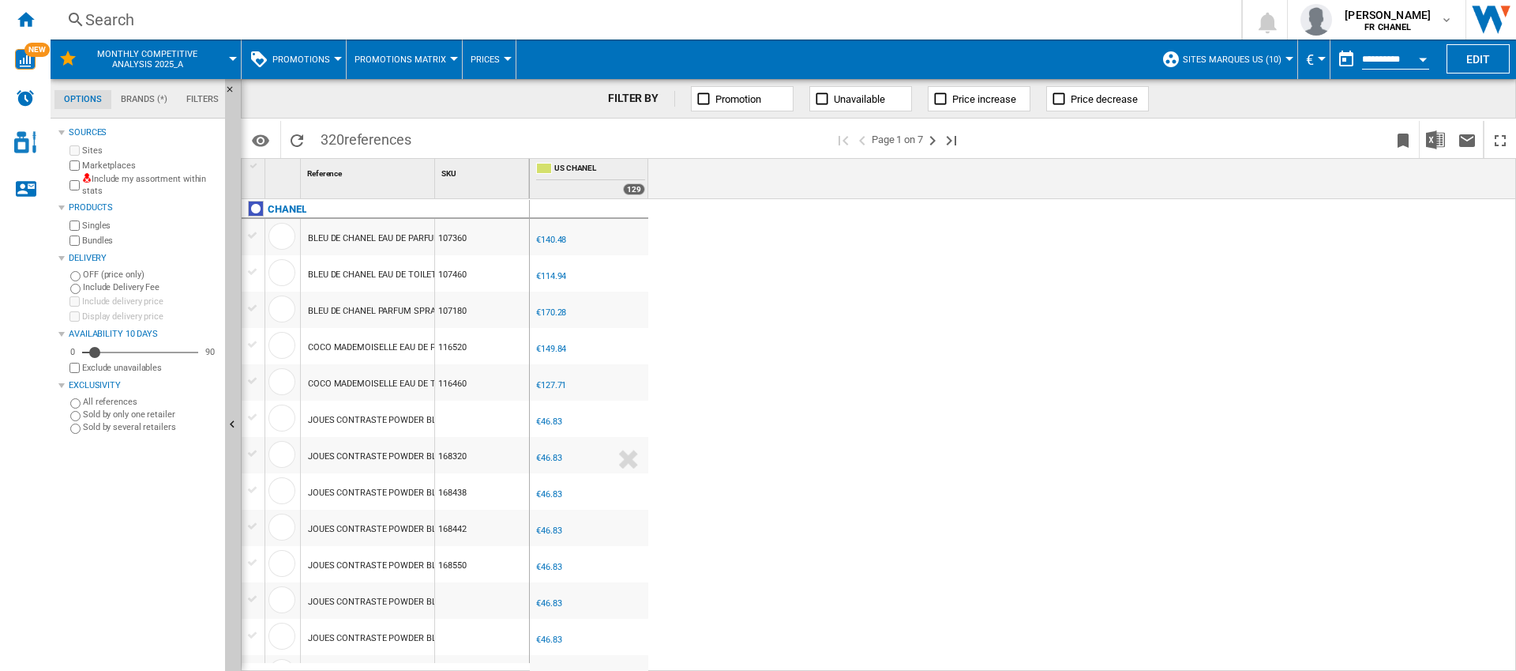
click at [1320, 63] on button "€" at bounding box center [1314, 58] width 16 height 39
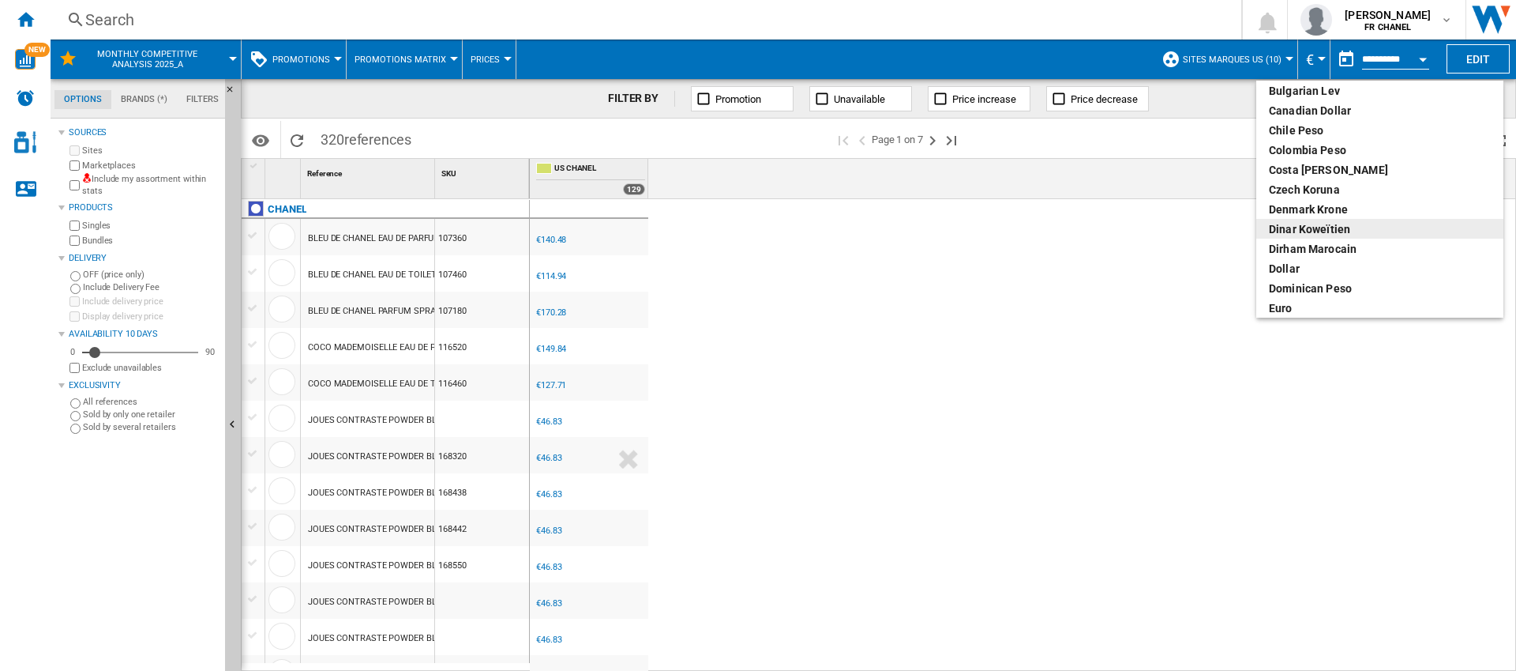
scroll to position [91, 0]
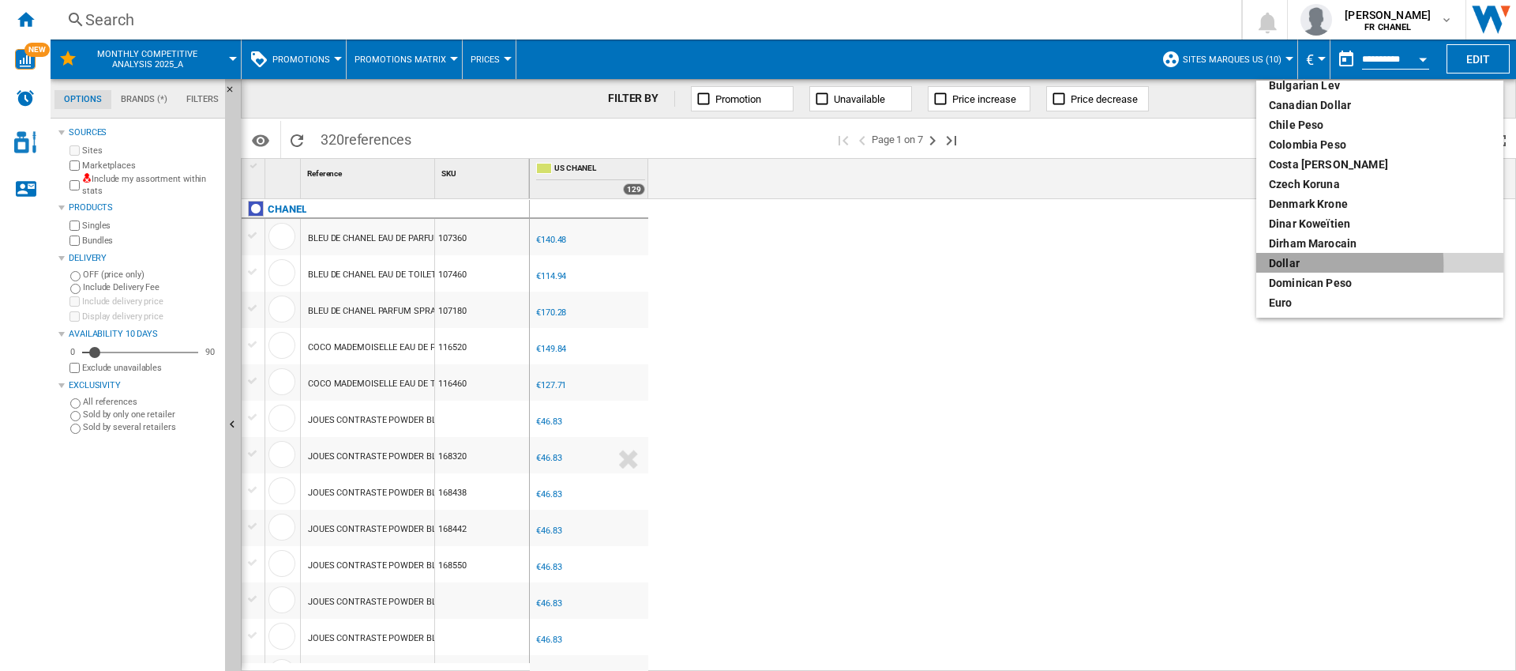
click at [1284, 265] on div "dollar" at bounding box center [1380, 263] width 222 height 16
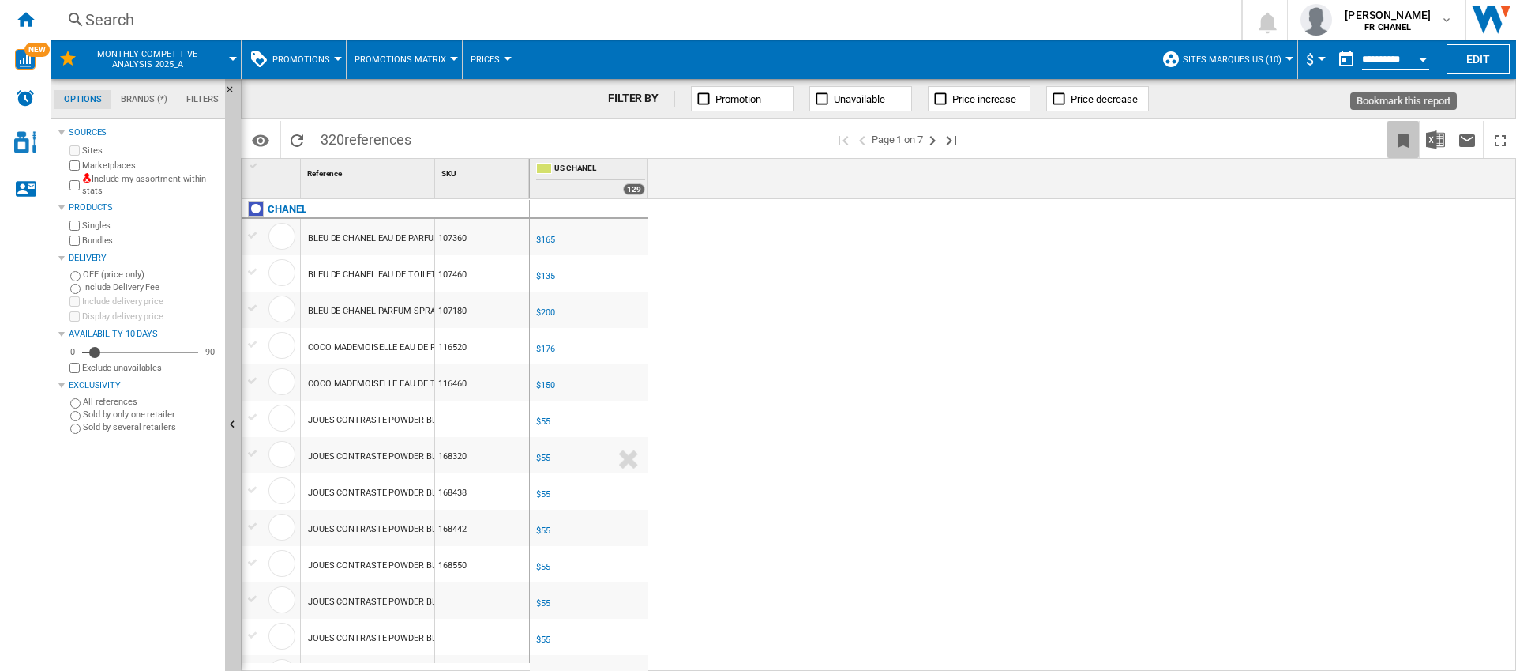
click at [1403, 137] on ng-md-icon "Bookmark this report" at bounding box center [1403, 140] width 19 height 19
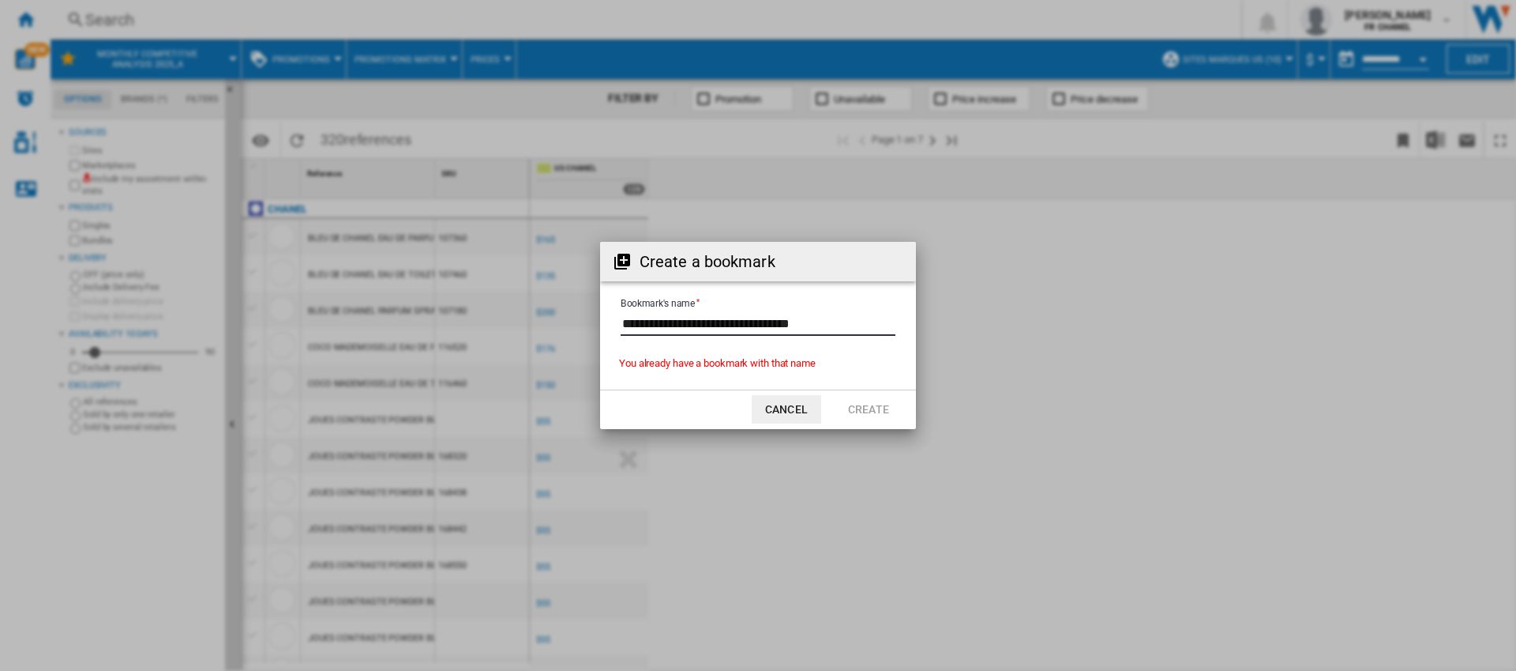
click at [821, 322] on input "Bookmark's name" at bounding box center [758, 324] width 275 height 24
click at [835, 323] on input "Bookmark's name" at bounding box center [758, 324] width 275 height 24
type input "**********"
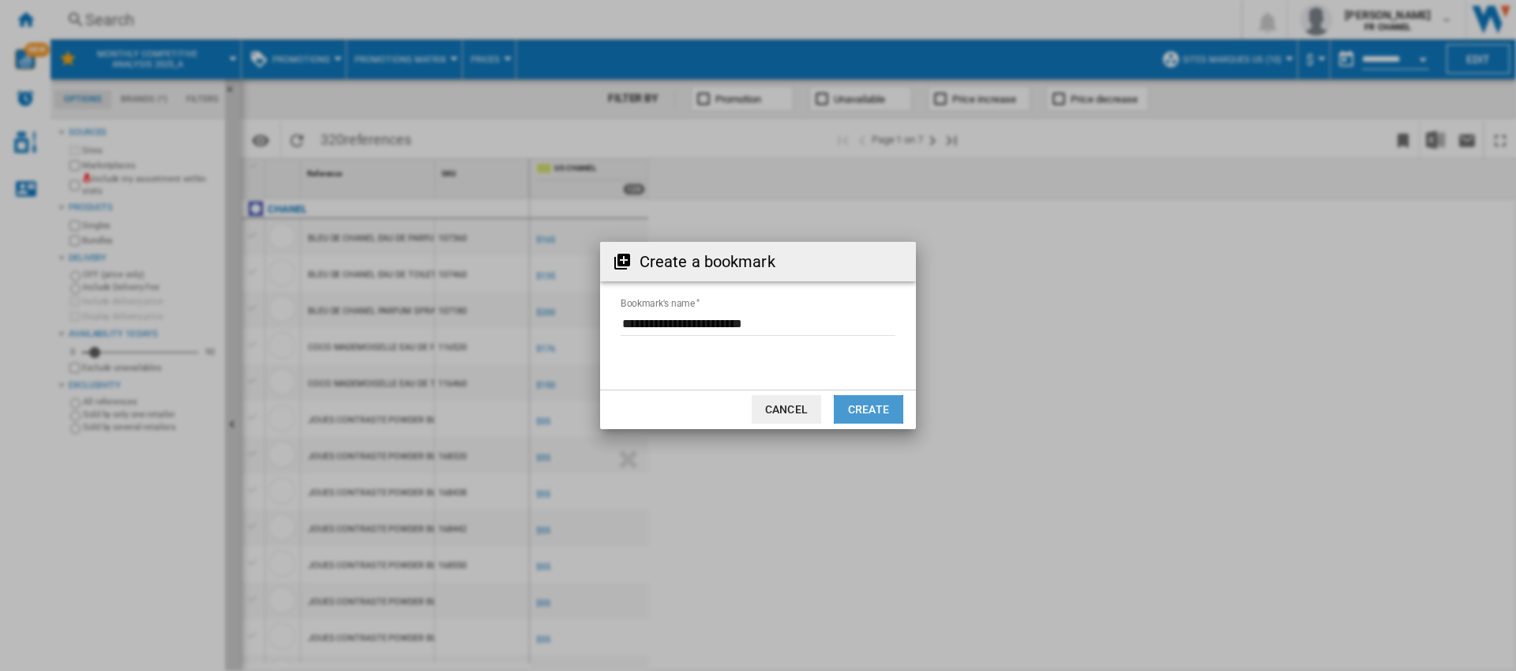
click at [885, 405] on button "Create" at bounding box center [869, 409] width 70 height 28
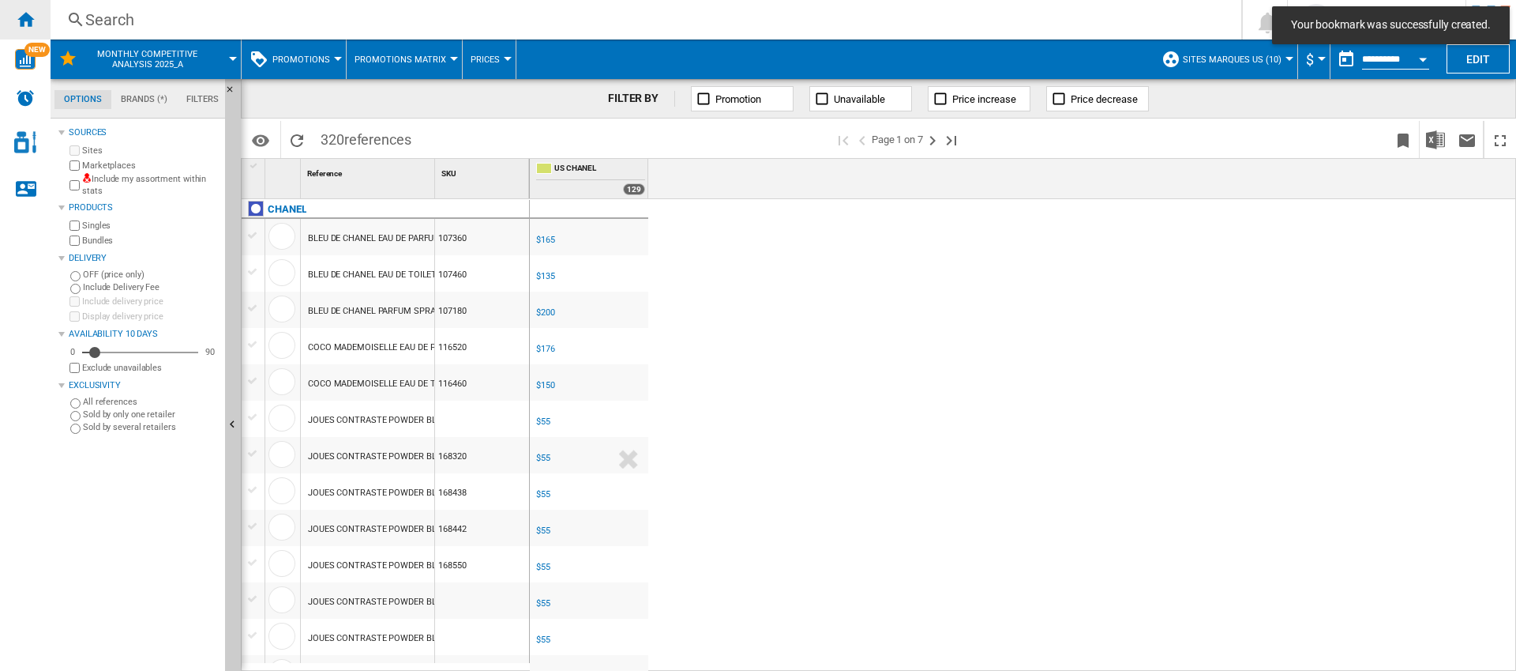
click at [16, 24] on ng-md-icon "Home" at bounding box center [25, 18] width 19 height 19
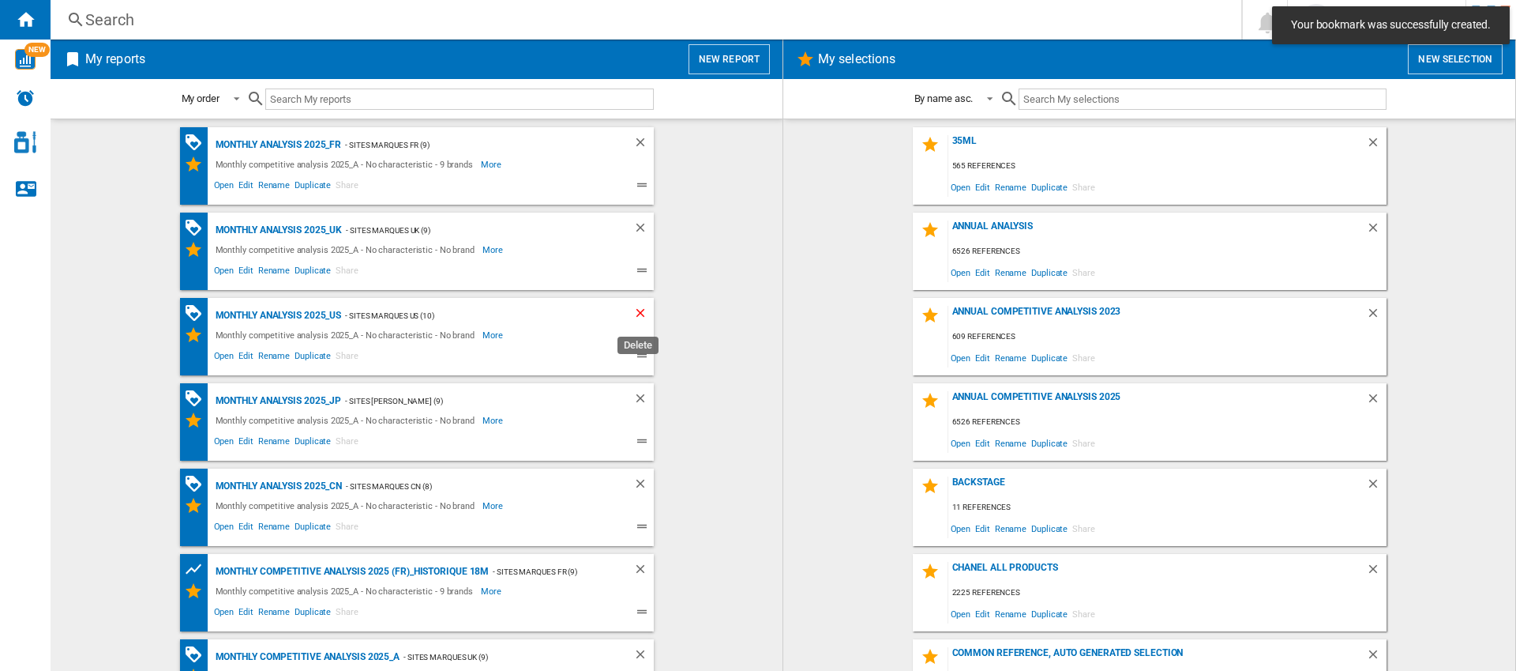
click at [637, 315] on ng-md-icon "Delete" at bounding box center [642, 315] width 19 height 19
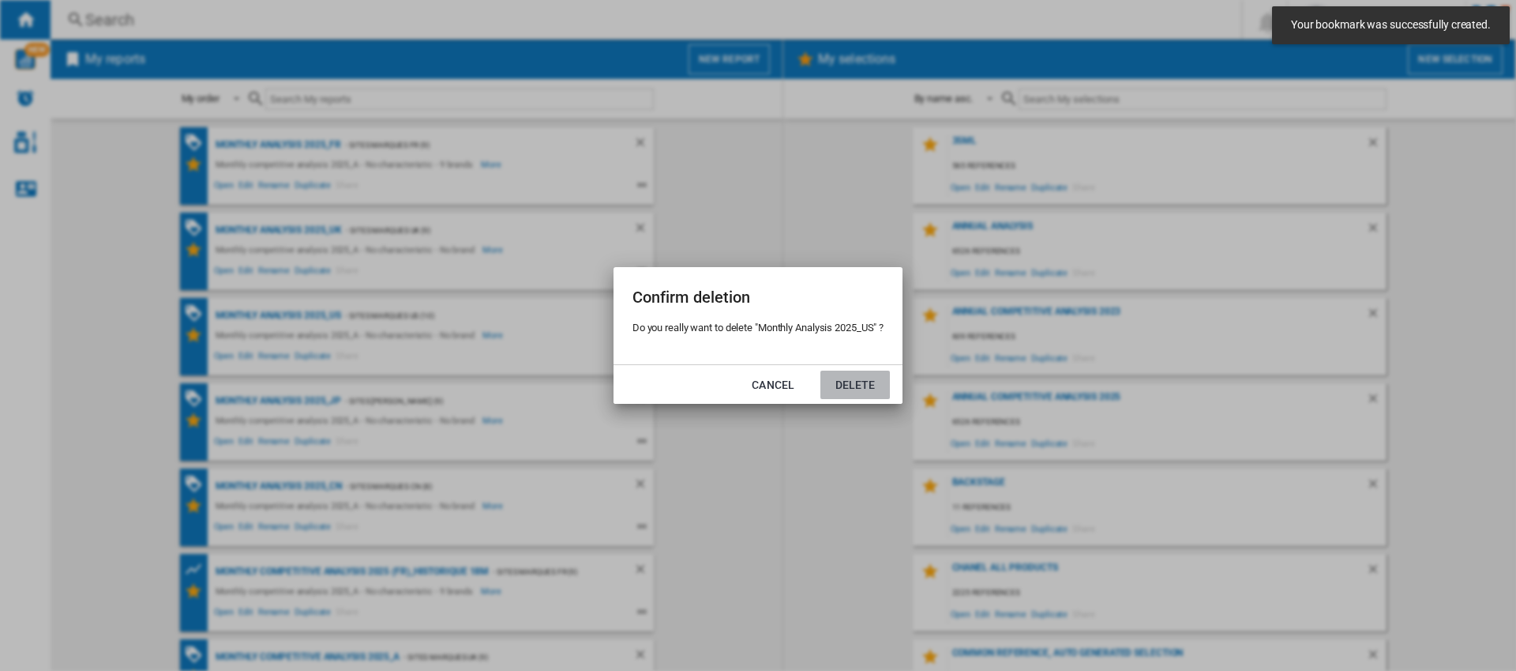
drag, startPoint x: 871, startPoint y: 380, endPoint x: 798, endPoint y: 376, distance: 73.6
click at [871, 380] on button "Delete" at bounding box center [856, 384] width 70 height 28
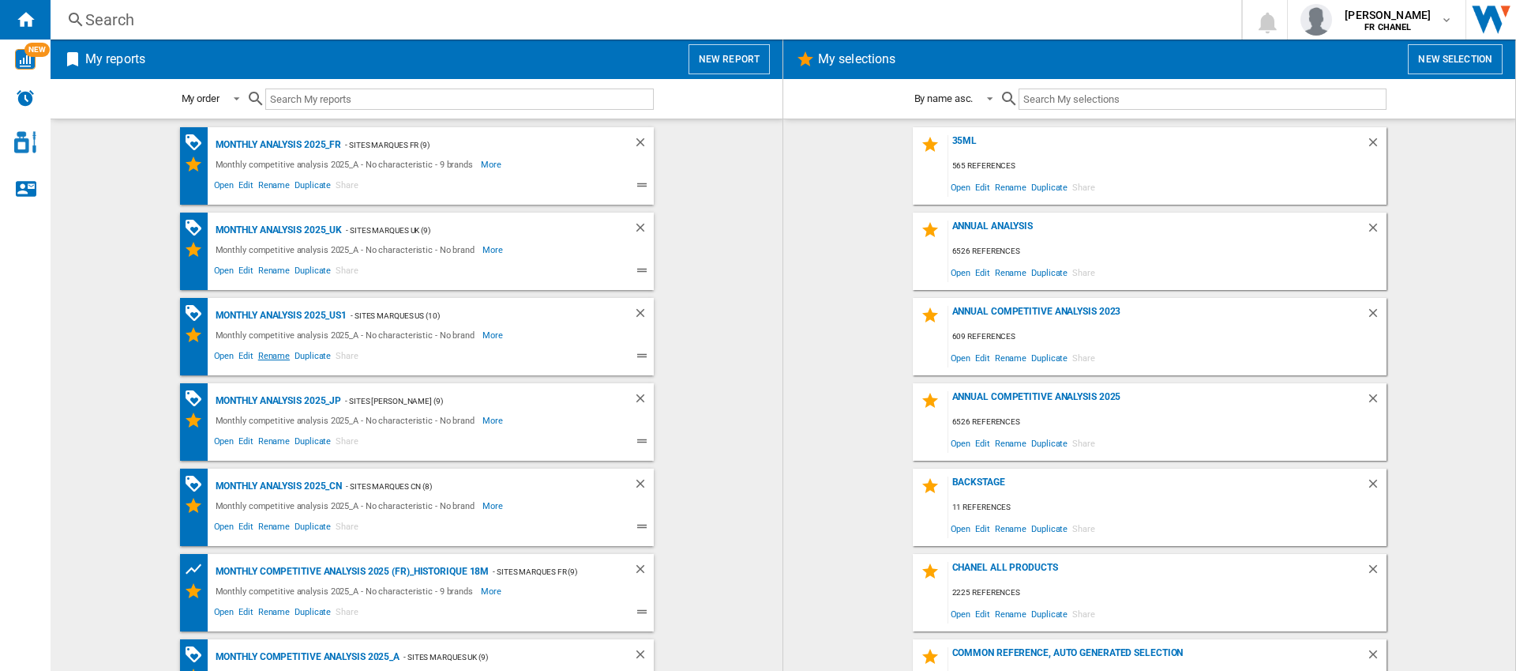
click at [267, 354] on span "Rename" at bounding box center [274, 357] width 36 height 19
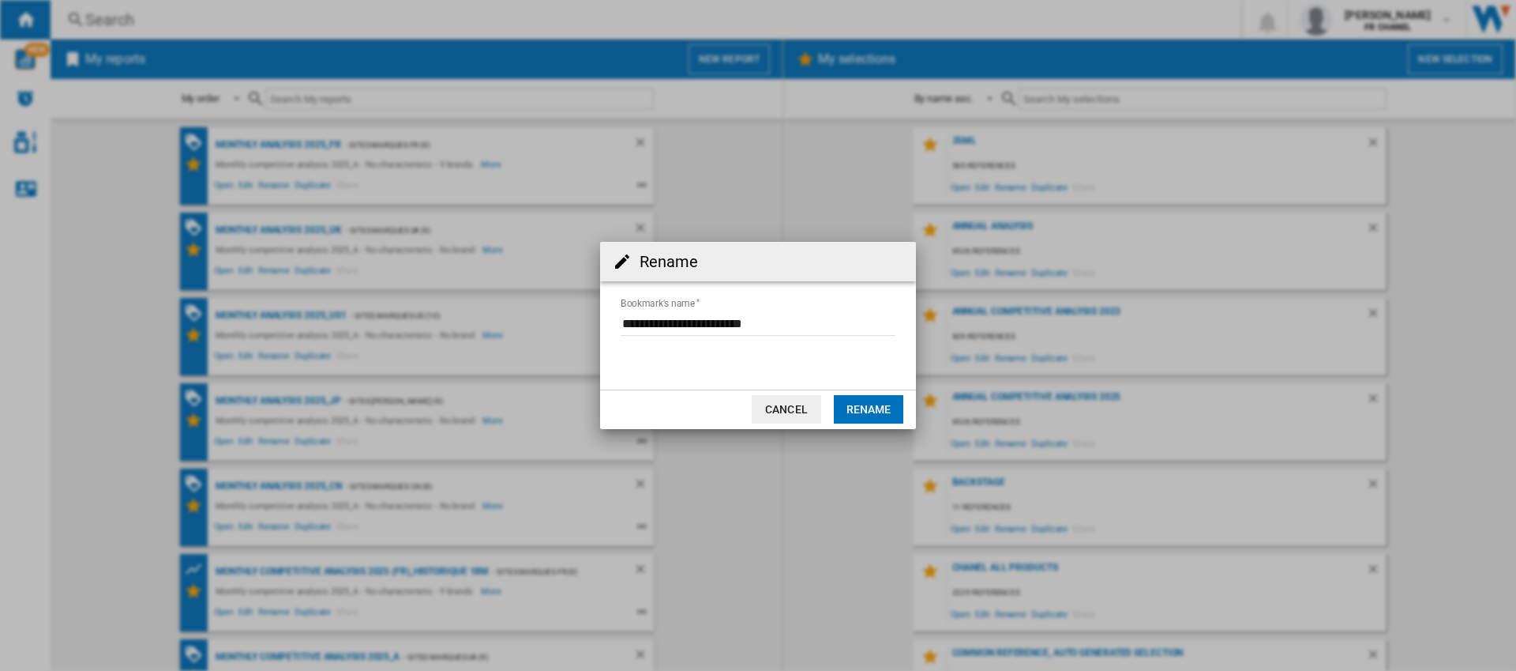
click at [770, 321] on input "Bookmark's name" at bounding box center [758, 324] width 275 height 24
type input "**********"
click at [847, 399] on button "Rename" at bounding box center [869, 409] width 70 height 28
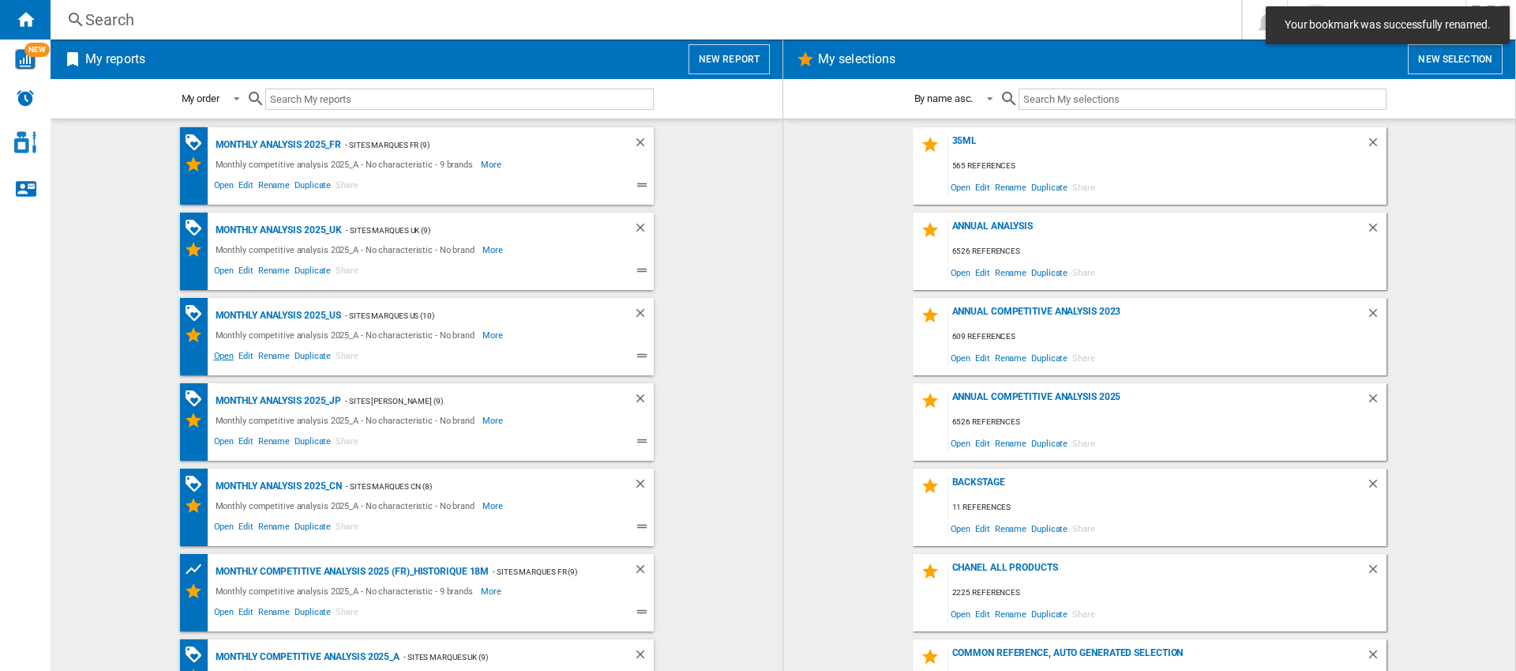
click at [220, 356] on span "Open" at bounding box center [224, 357] width 25 height 19
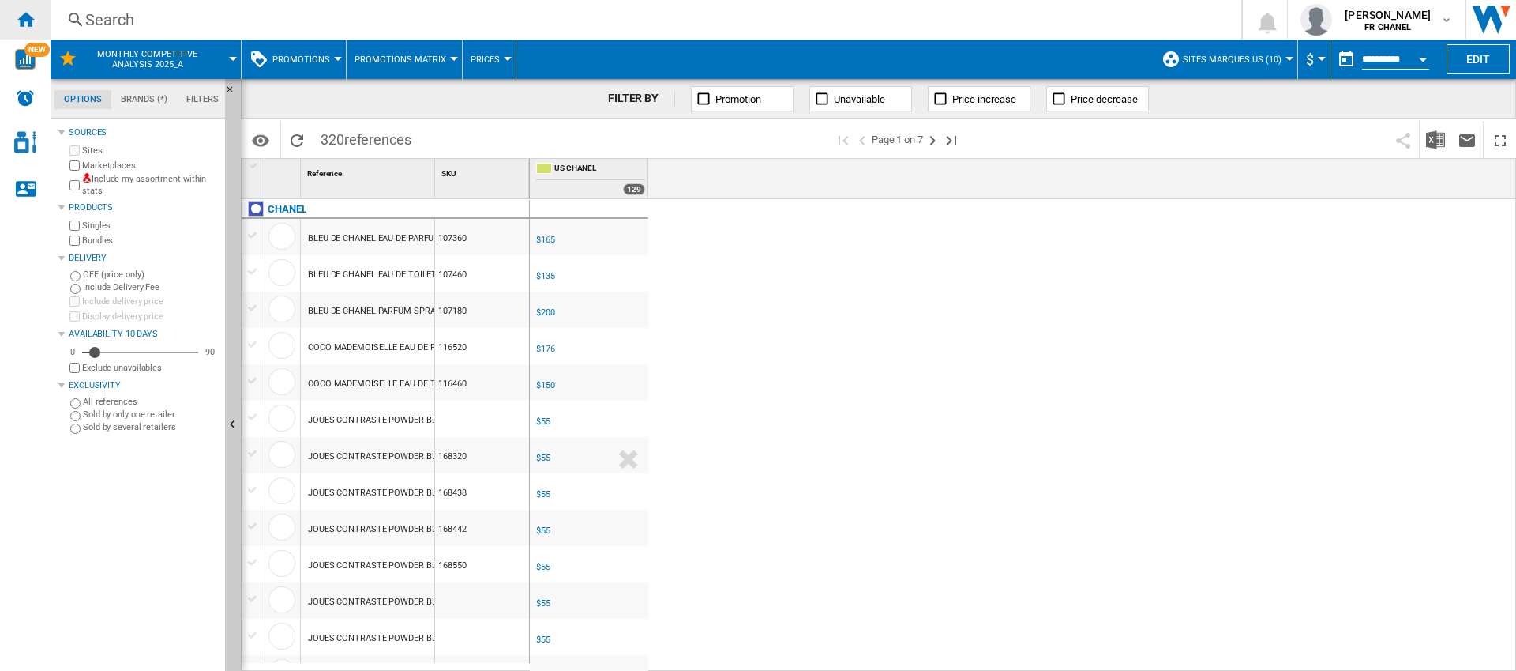
click at [30, 32] on div "Home" at bounding box center [25, 19] width 51 height 39
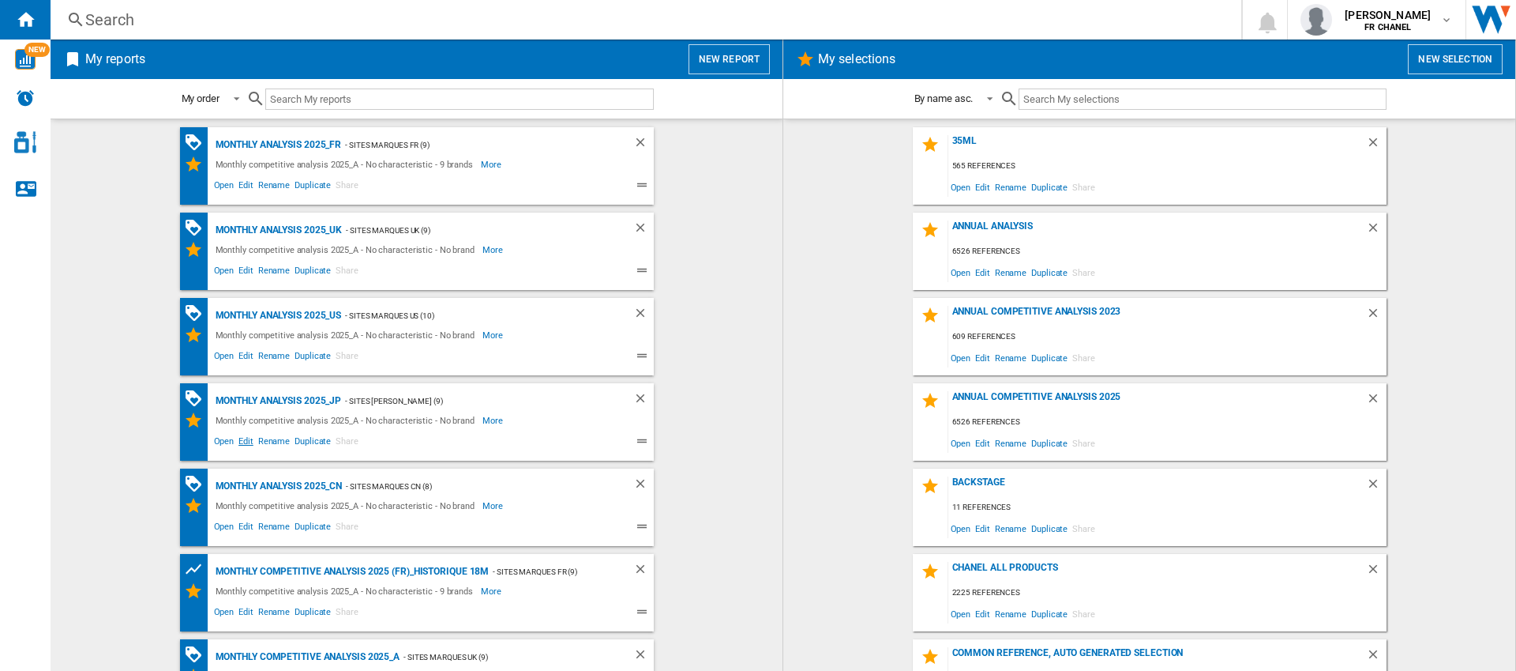
click at [246, 442] on span "Edit" at bounding box center [246, 443] width 20 height 19
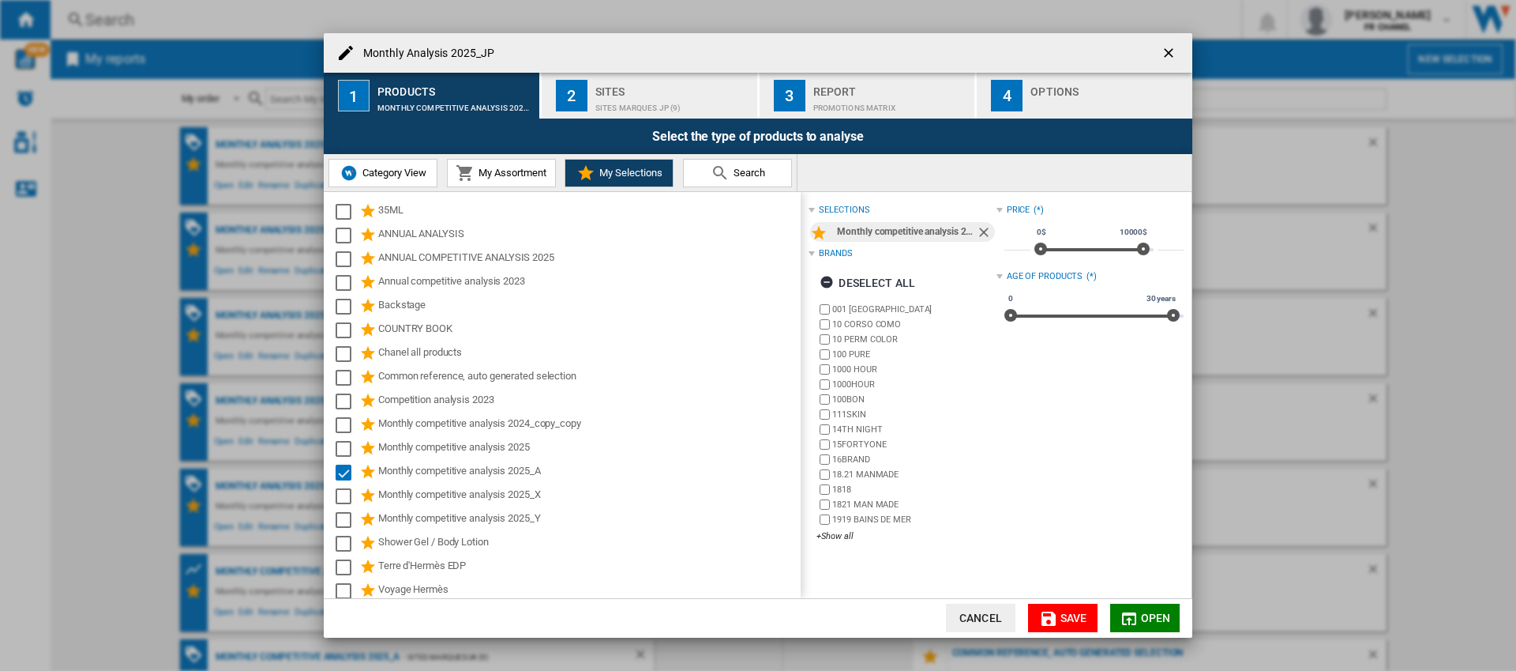
click at [1148, 616] on span "Open" at bounding box center [1156, 617] width 30 height 13
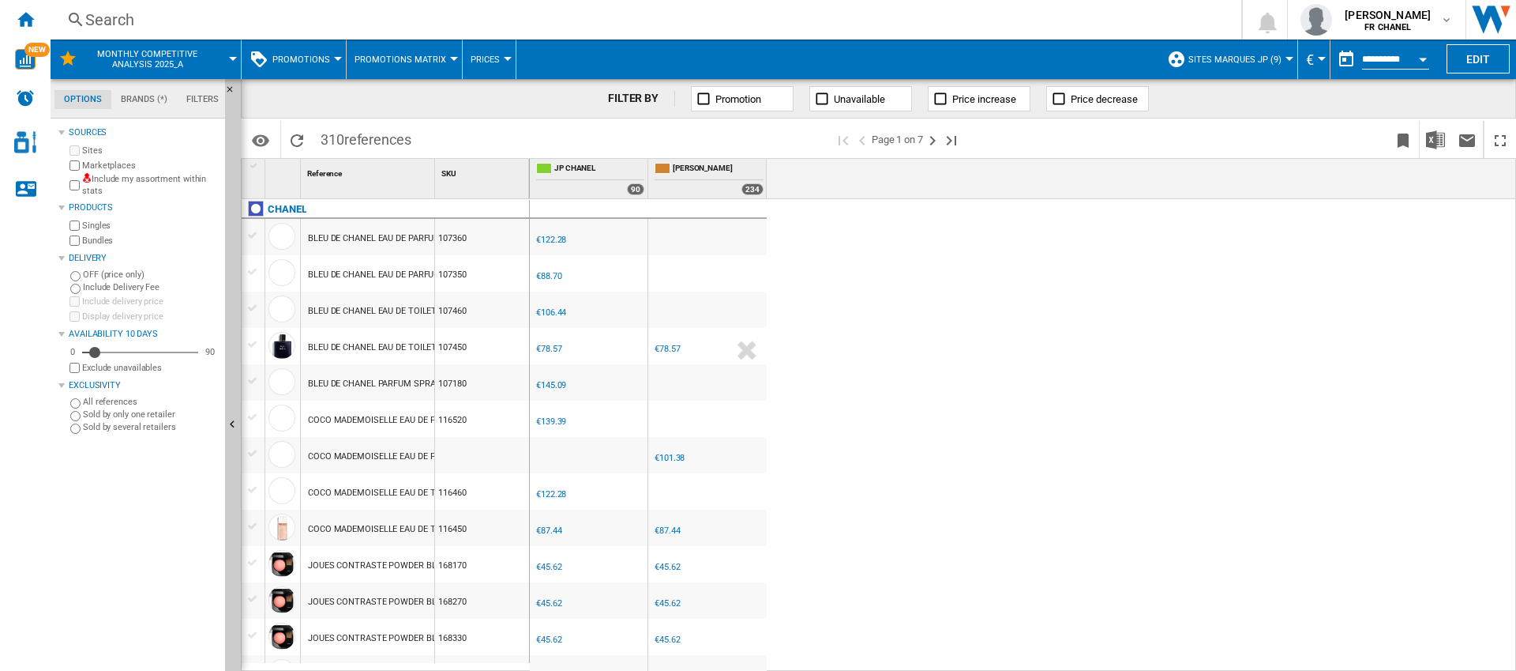
click at [551, 349] on div "€78.57" at bounding box center [548, 349] width 25 height 10
click at [1319, 58] on div "Currency" at bounding box center [1322, 59] width 8 height 4
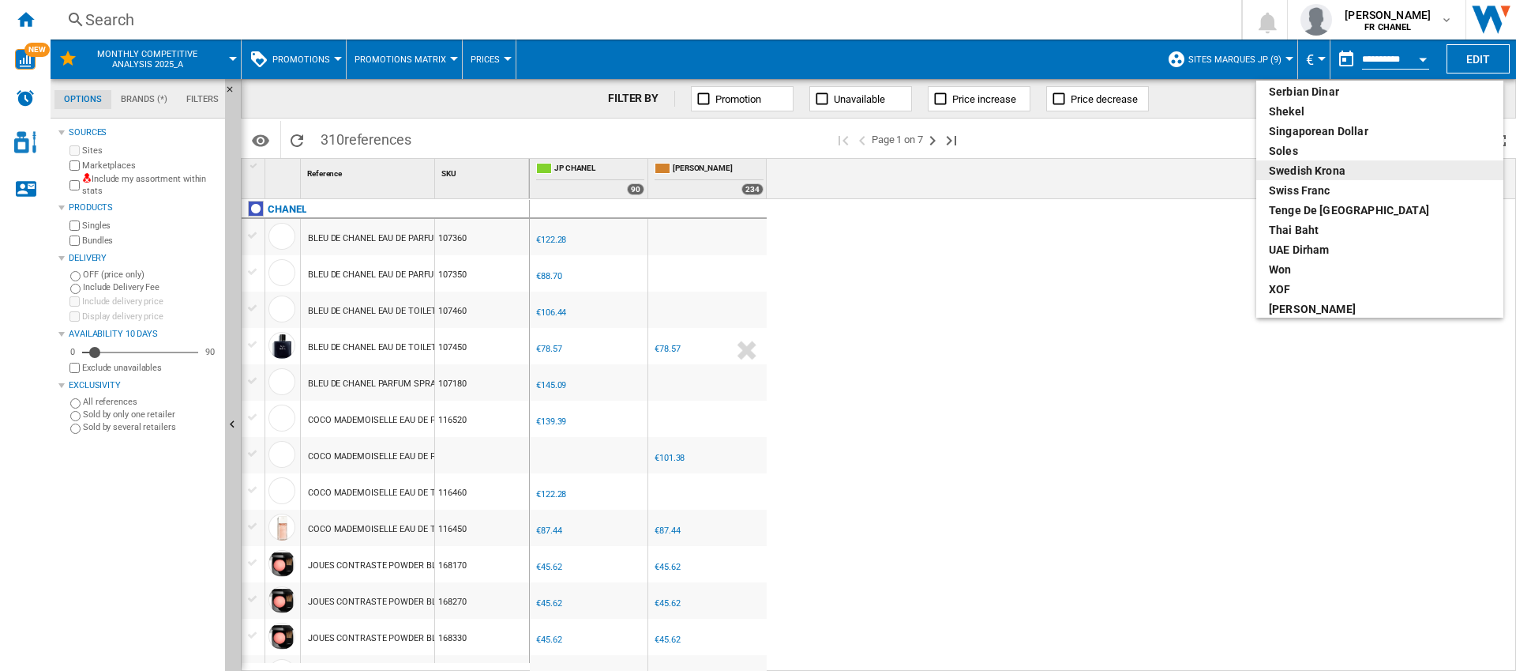
scroll to position [842, 0]
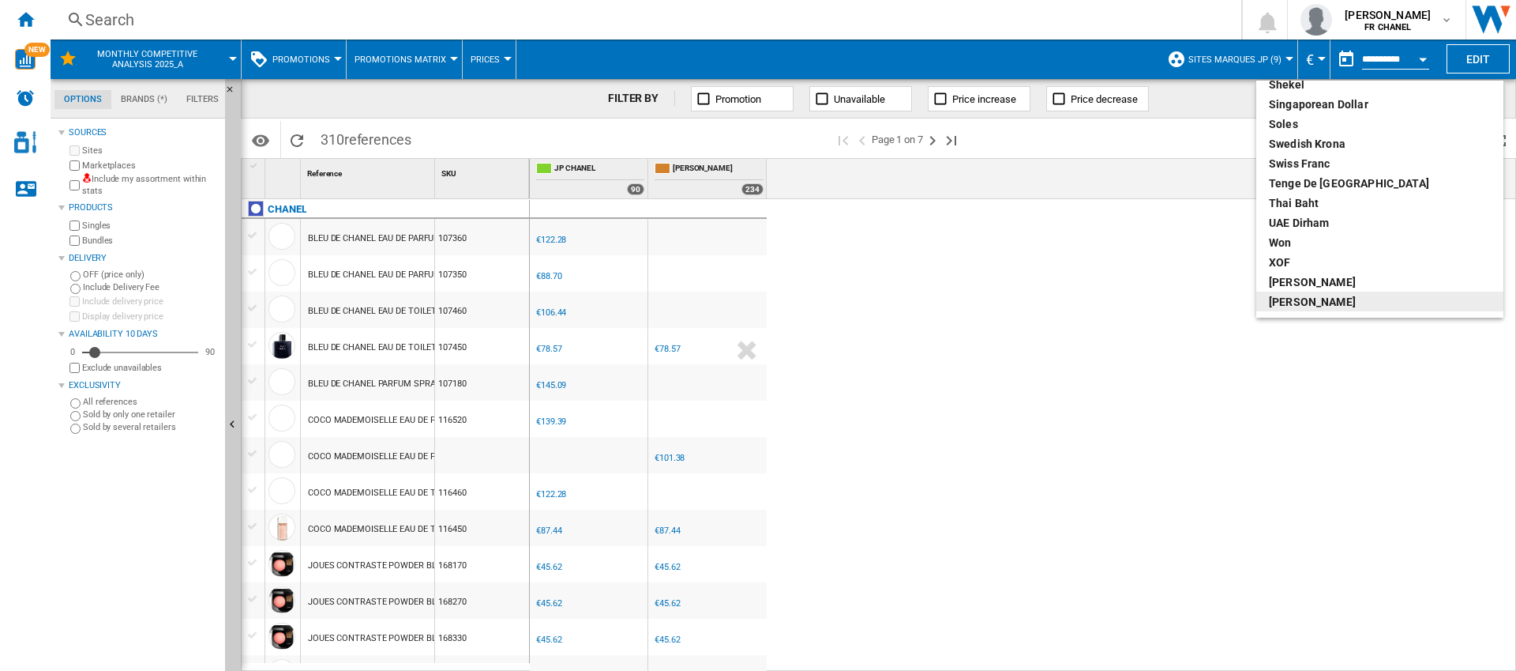
click at [1277, 299] on div "[PERSON_NAME]" at bounding box center [1380, 302] width 222 height 16
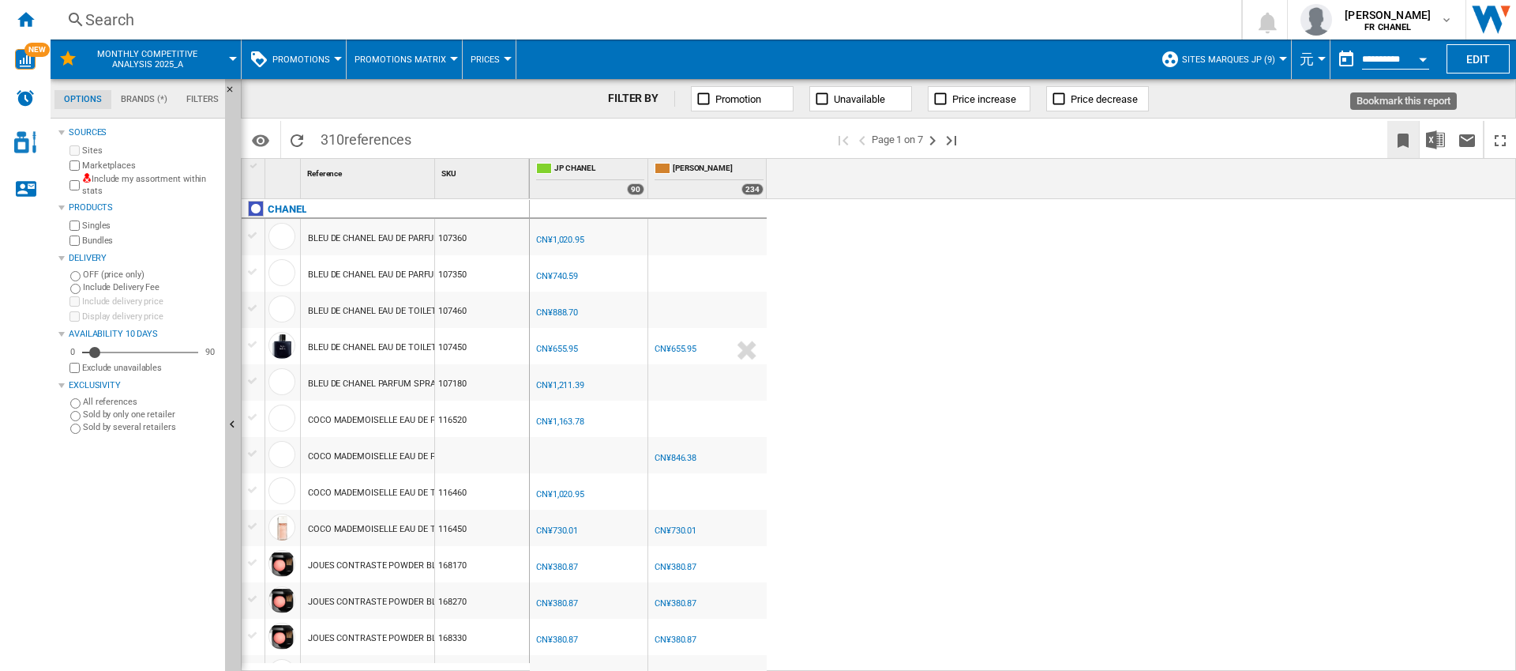
click at [1407, 141] on ng-md-icon "Bookmark this report" at bounding box center [1403, 140] width 19 height 19
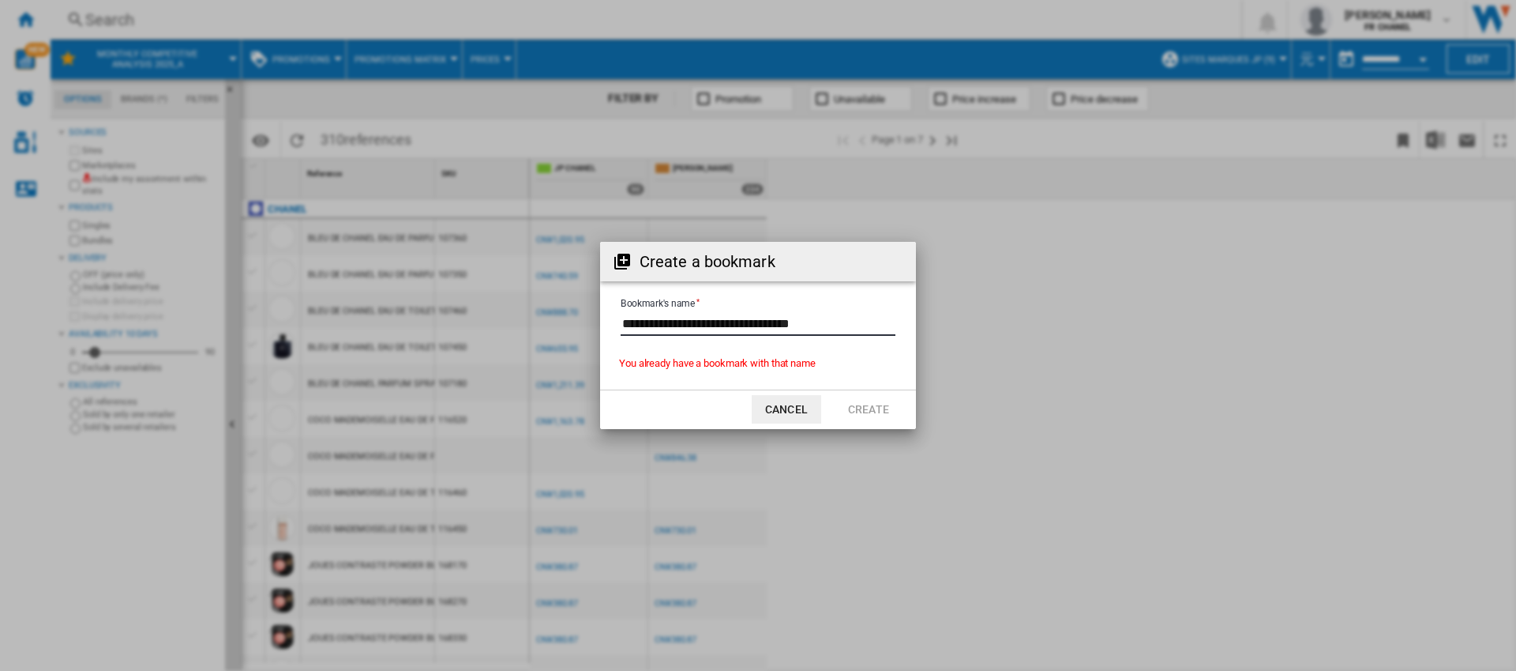
click at [821, 319] on input "Bookmark's name" at bounding box center [758, 324] width 275 height 24
type input "**********"
click at [856, 400] on button "Create" at bounding box center [869, 409] width 70 height 28
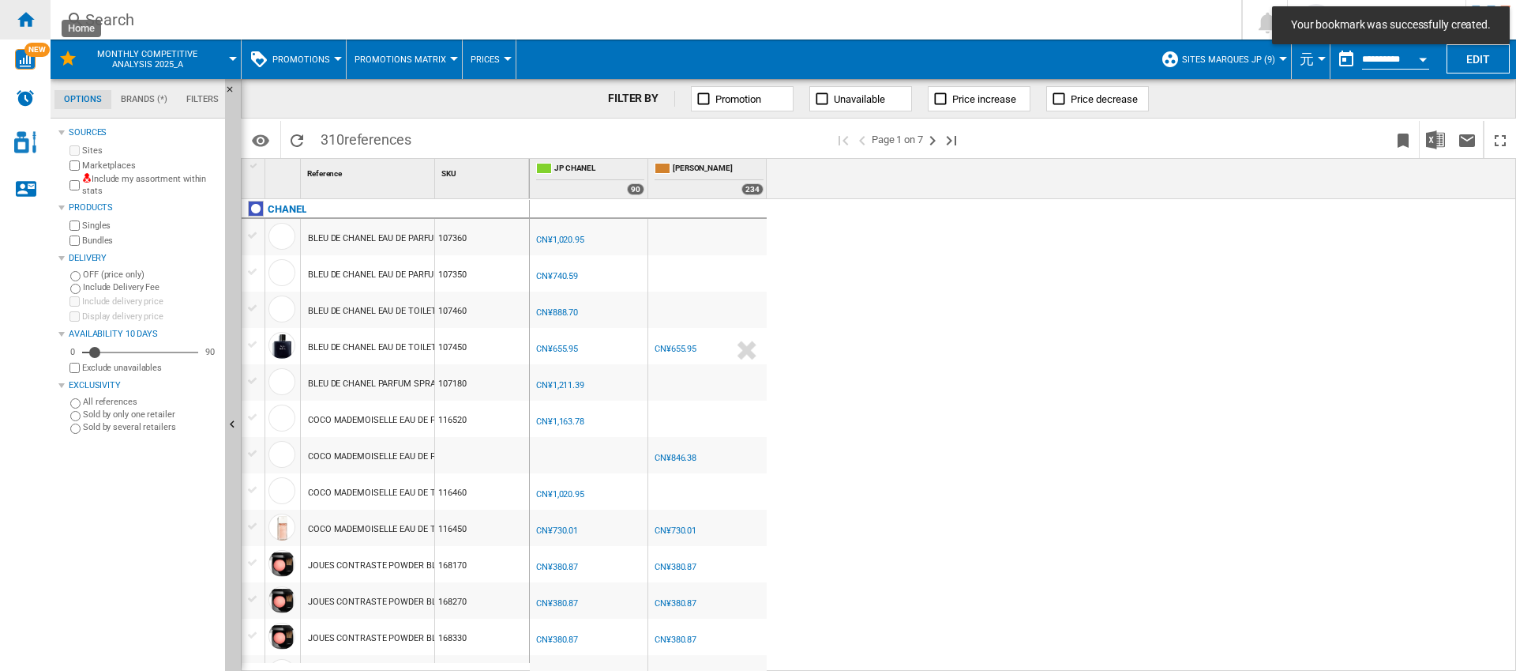
click at [21, 23] on ng-md-icon "Home" at bounding box center [25, 18] width 19 height 19
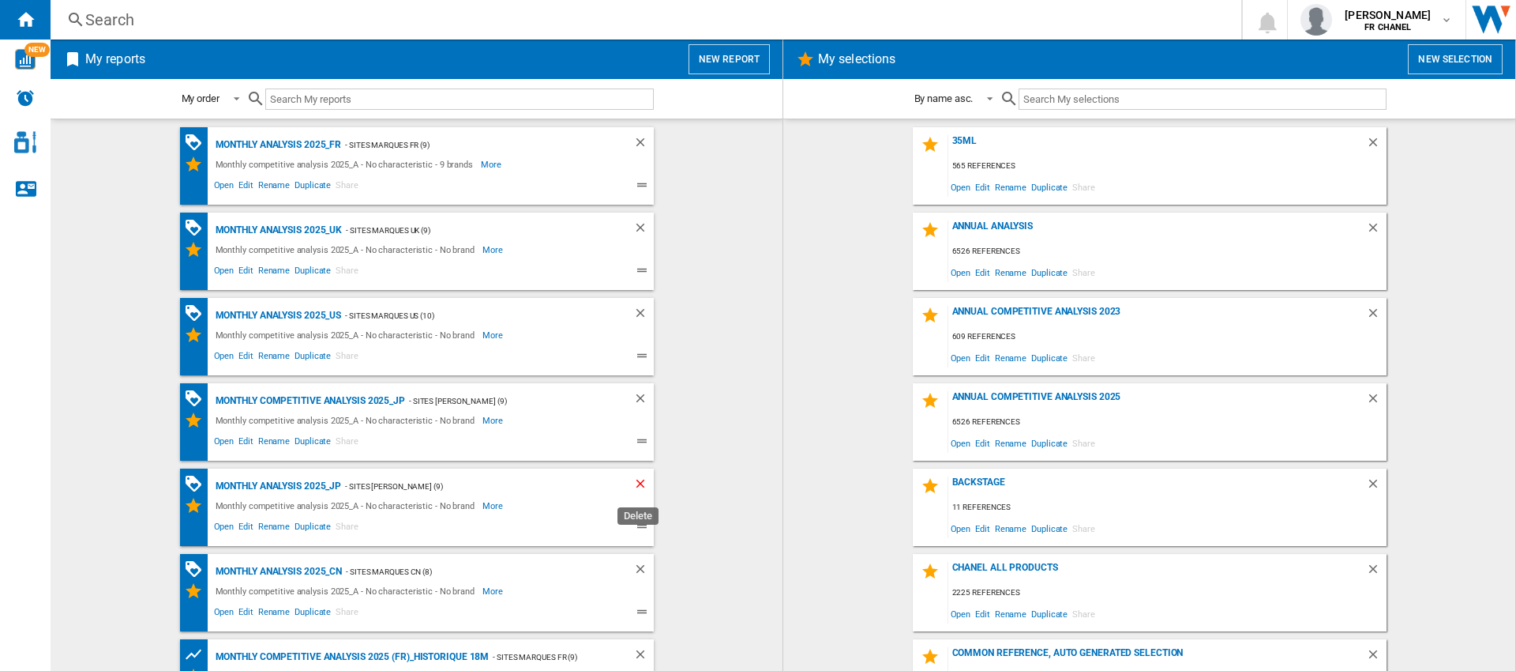
click at [633, 485] on ng-md-icon "Delete" at bounding box center [642, 485] width 19 height 19
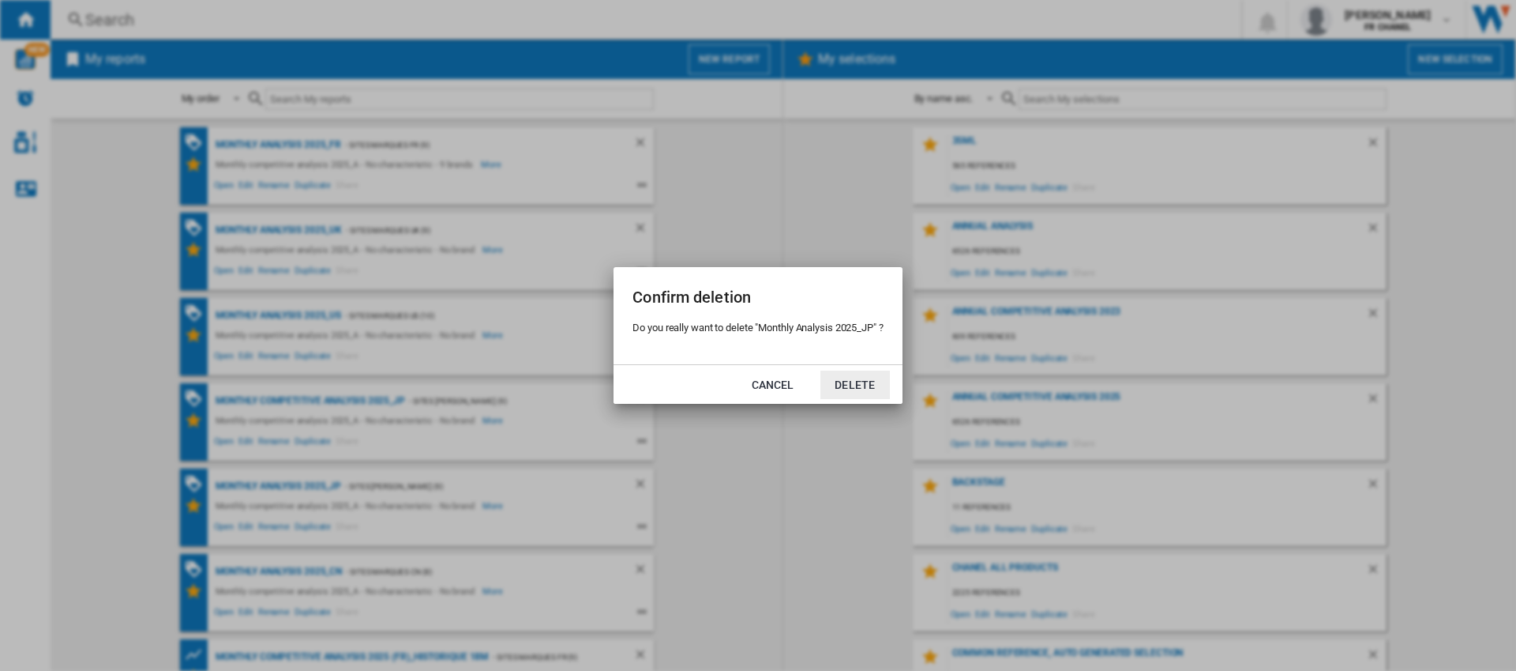
click at [845, 386] on button "Delete" at bounding box center [856, 384] width 70 height 28
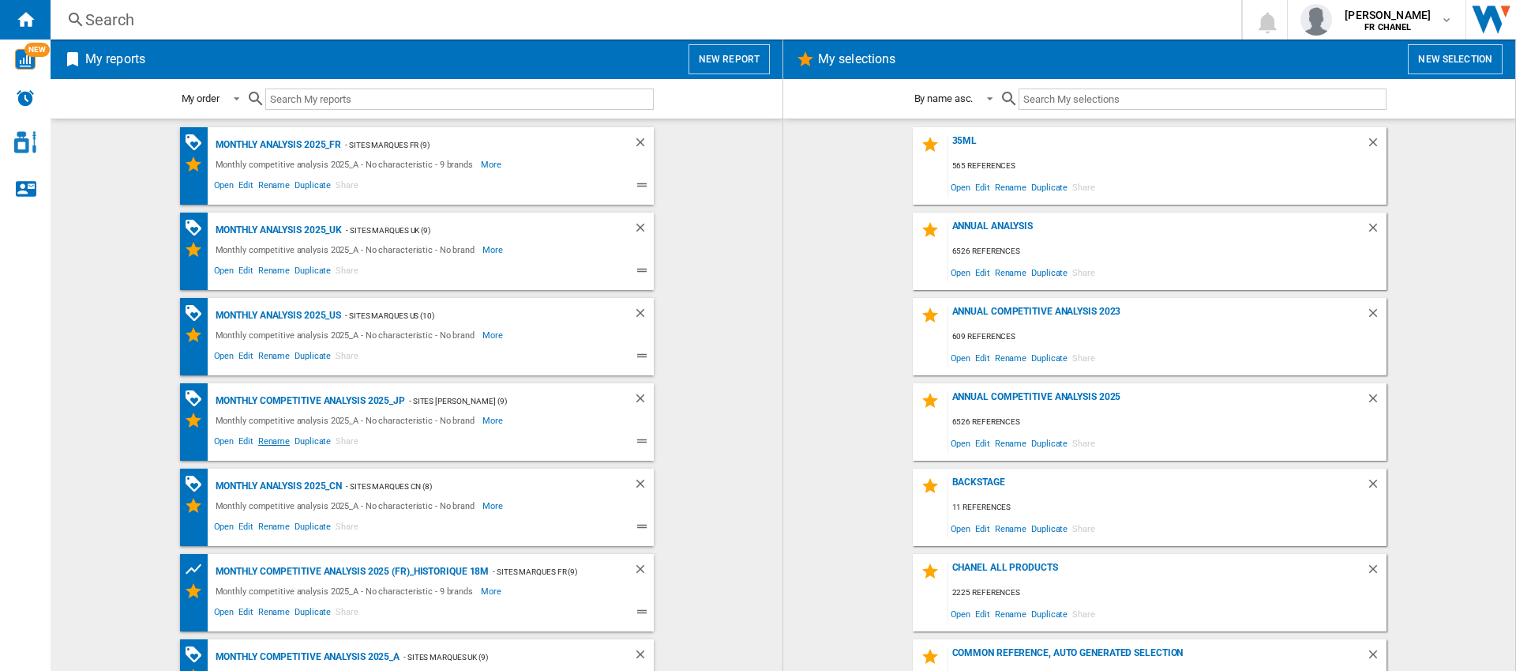
click at [270, 441] on span "Rename" at bounding box center [274, 443] width 36 height 19
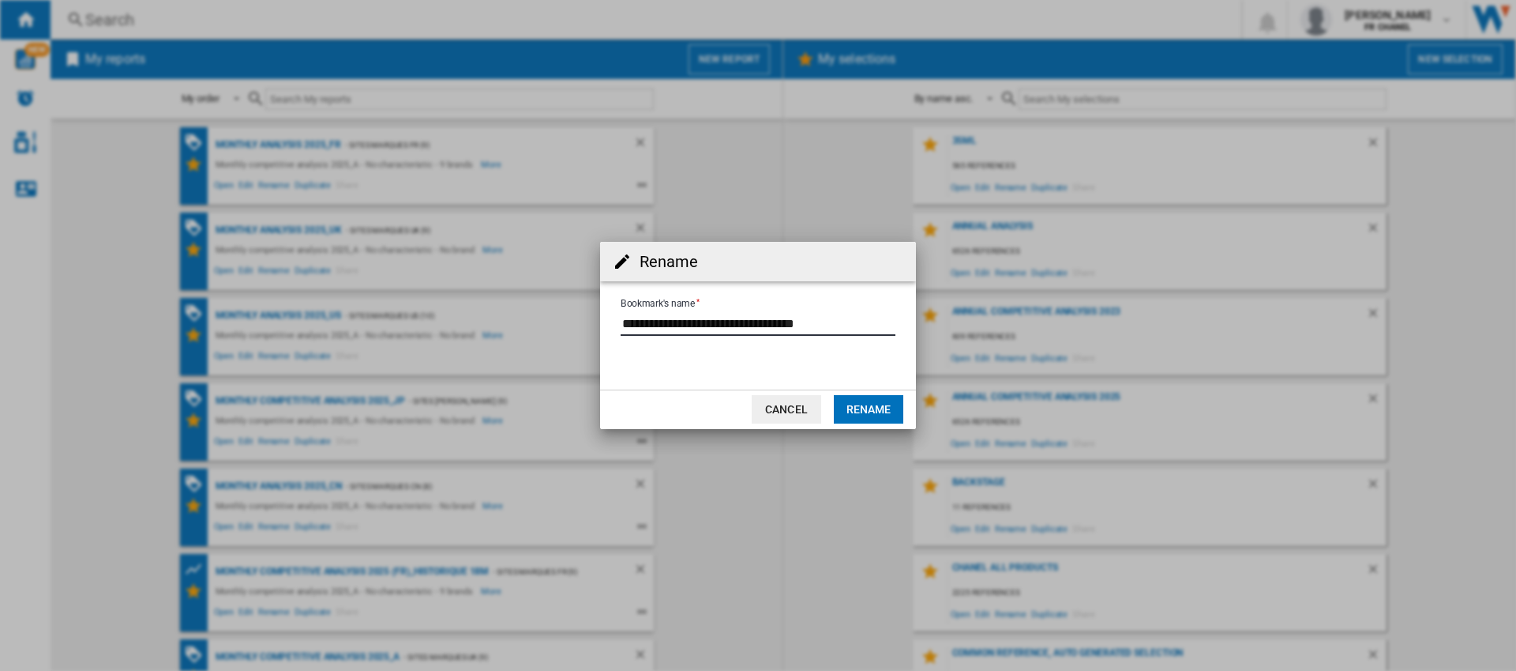
drag, startPoint x: 671, startPoint y: 322, endPoint x: 738, endPoint y: 317, distance: 66.6
click at [738, 317] on input "Bookmark's name" at bounding box center [758, 324] width 275 height 24
drag, startPoint x: 755, startPoint y: 325, endPoint x: 776, endPoint y: 323, distance: 21.5
click at [776, 323] on input "Bookmark's name" at bounding box center [758, 324] width 275 height 24
type input "**********"
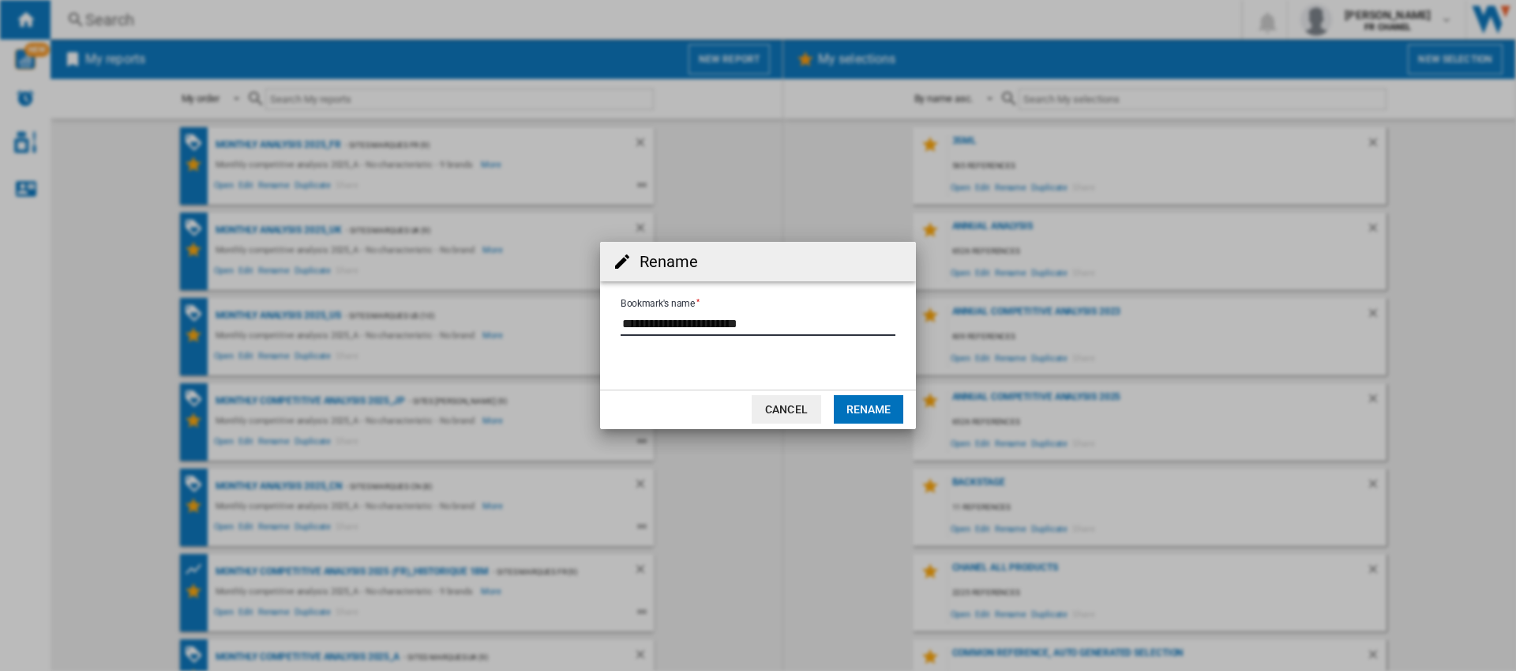
click at [882, 400] on button "Rename" at bounding box center [869, 409] width 70 height 28
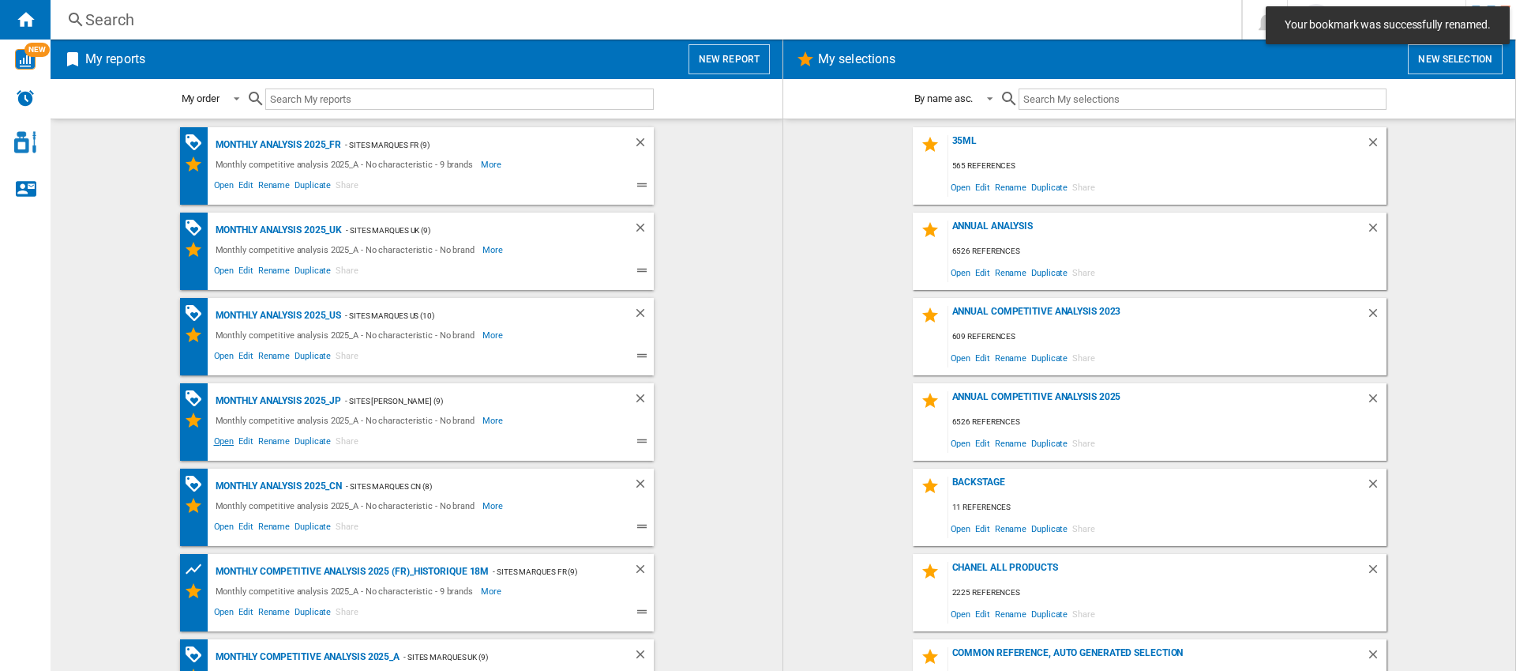
click at [222, 441] on span "Open" at bounding box center [224, 443] width 25 height 19
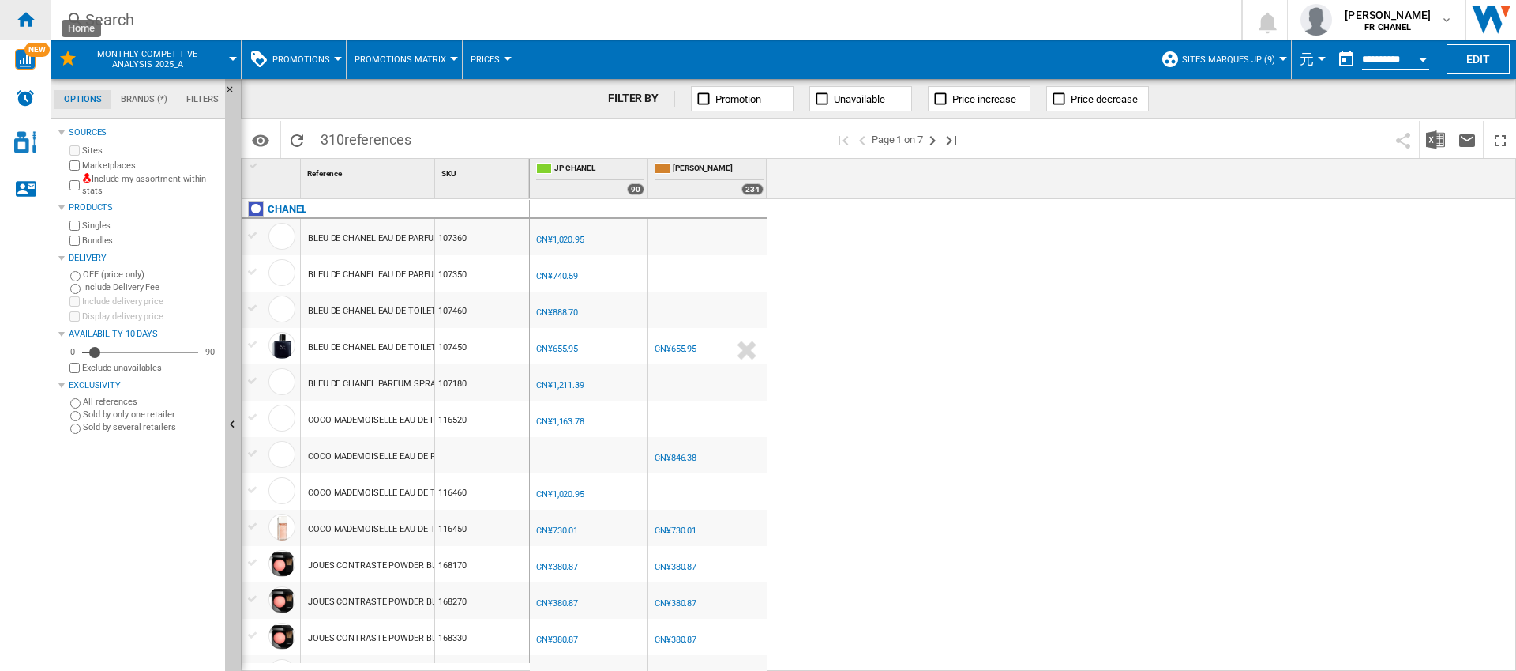
click at [24, 23] on ng-md-icon "Home" at bounding box center [25, 18] width 19 height 19
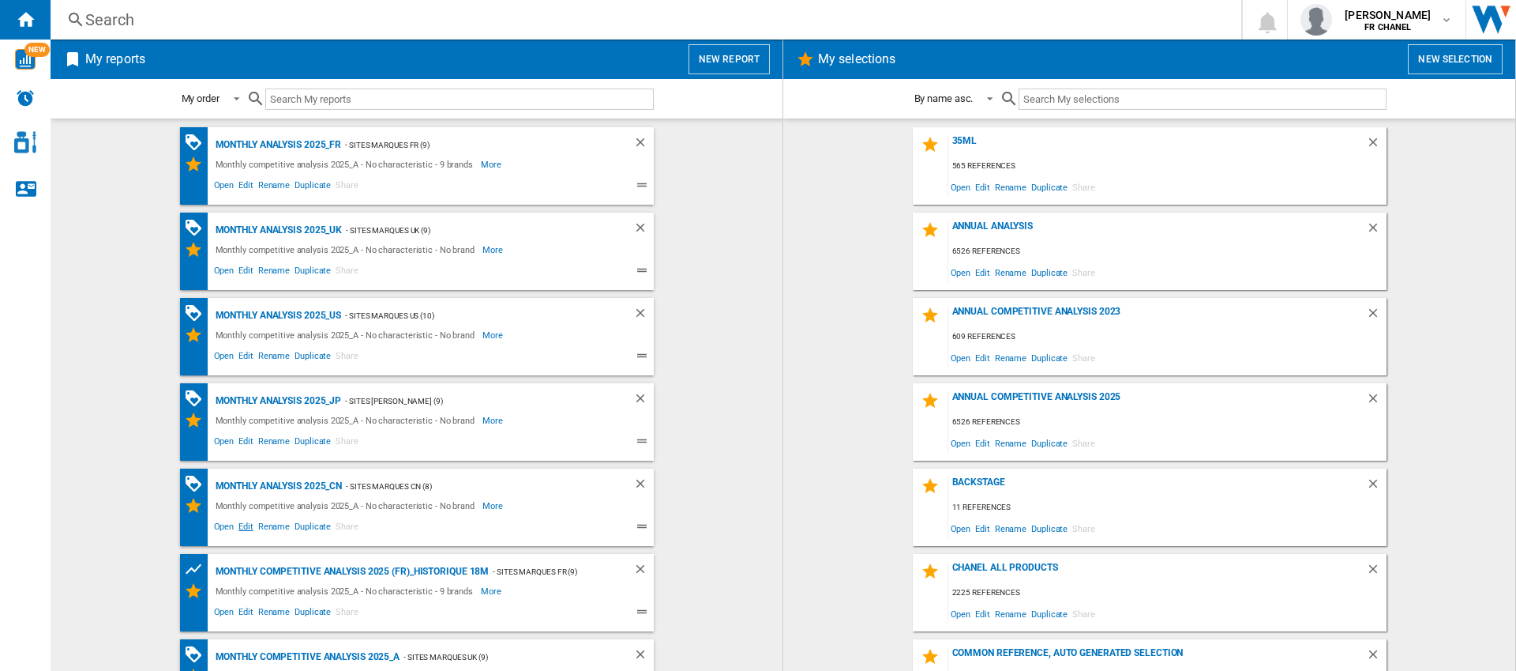
click at [246, 525] on span "Edit" at bounding box center [246, 528] width 20 height 19
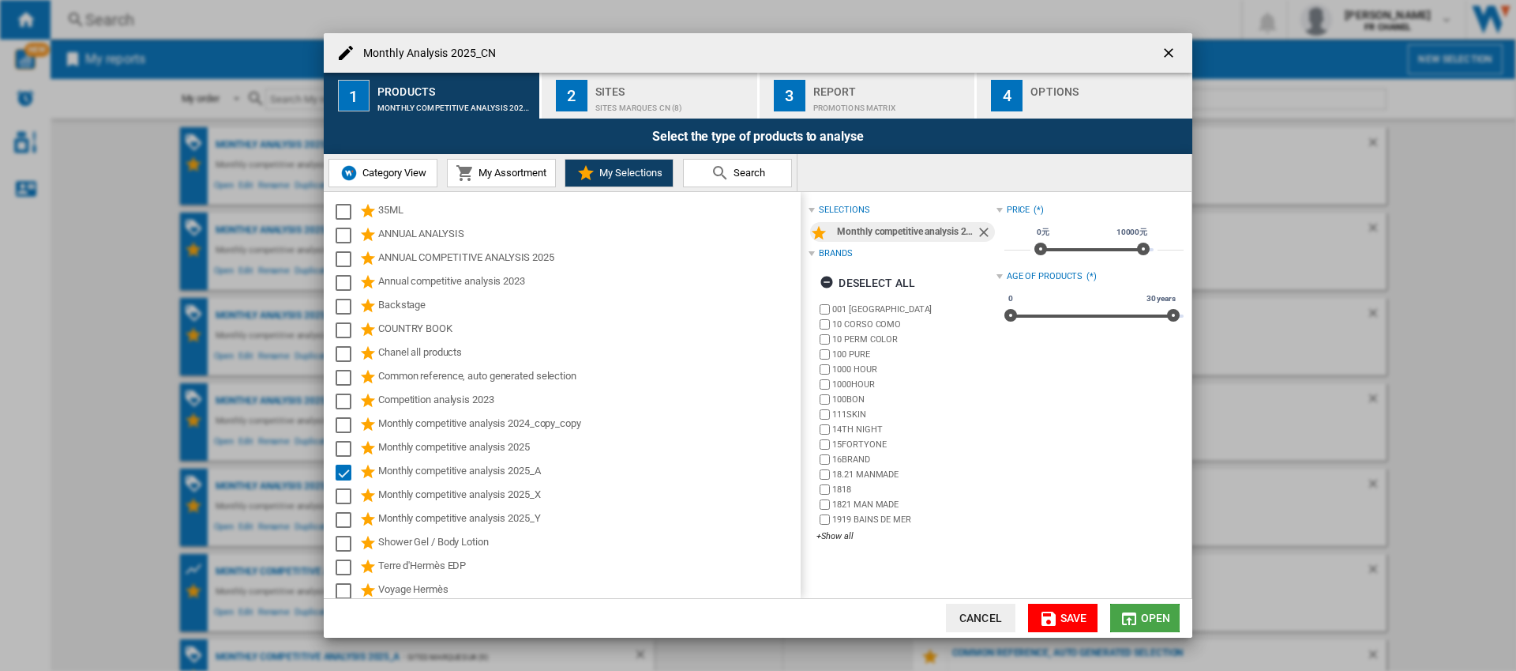
click at [1150, 625] on button "Open" at bounding box center [1146, 617] width 70 height 28
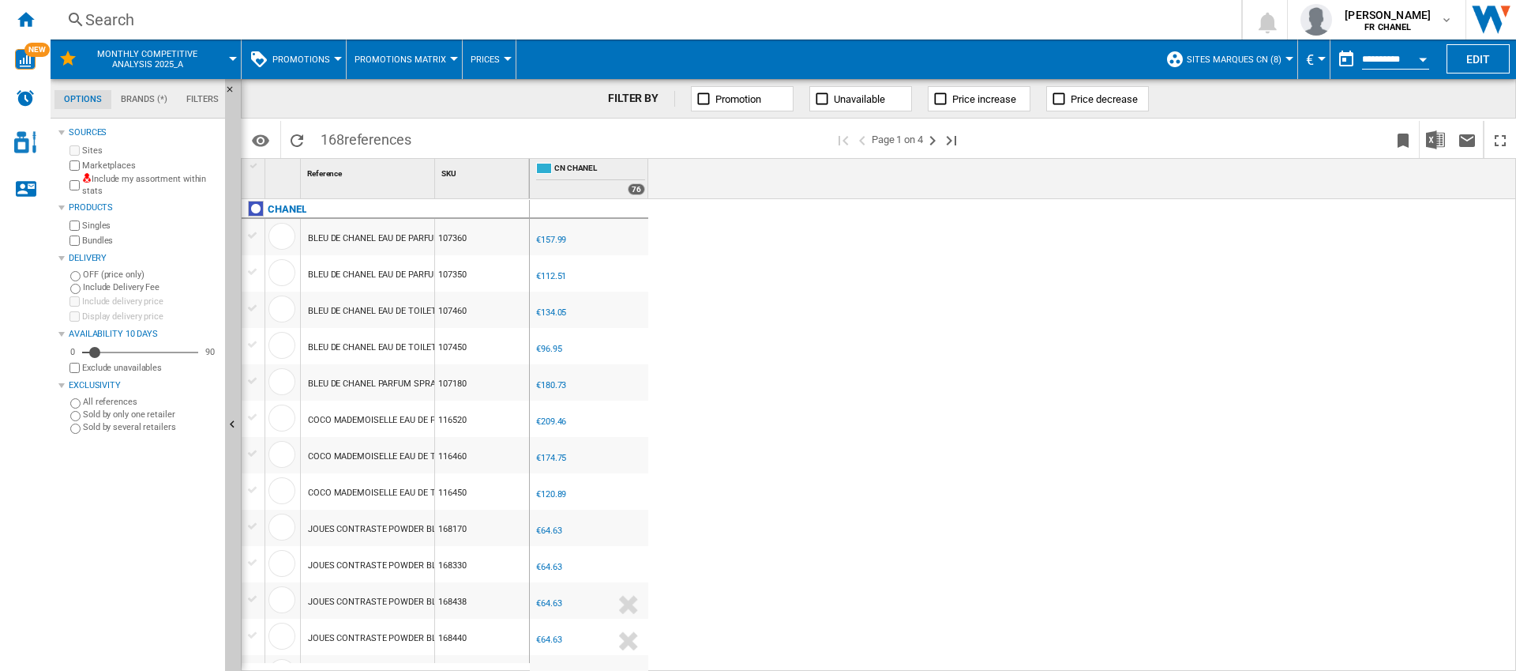
click at [543, 277] on div "€112.51" at bounding box center [551, 276] width 30 height 10
click at [1311, 65] on span "€" at bounding box center [1310, 59] width 8 height 17
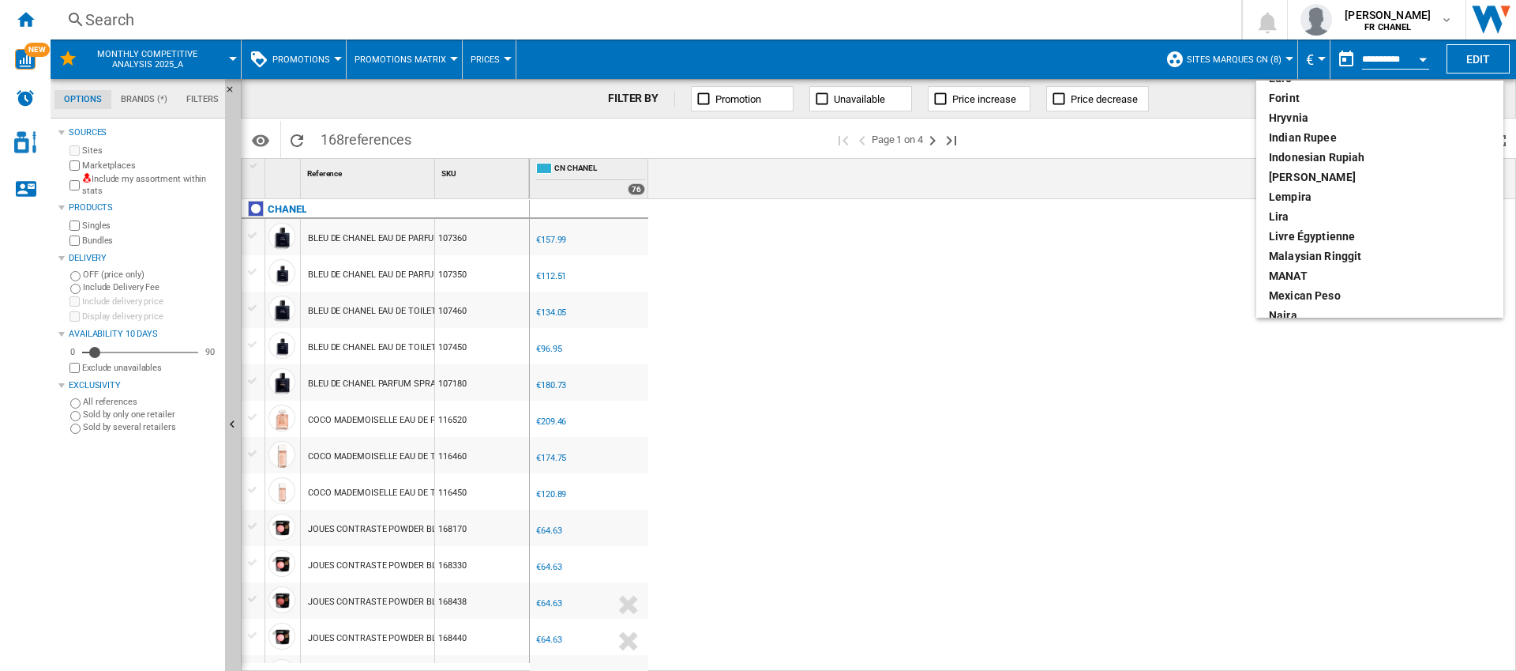
scroll to position [842, 0]
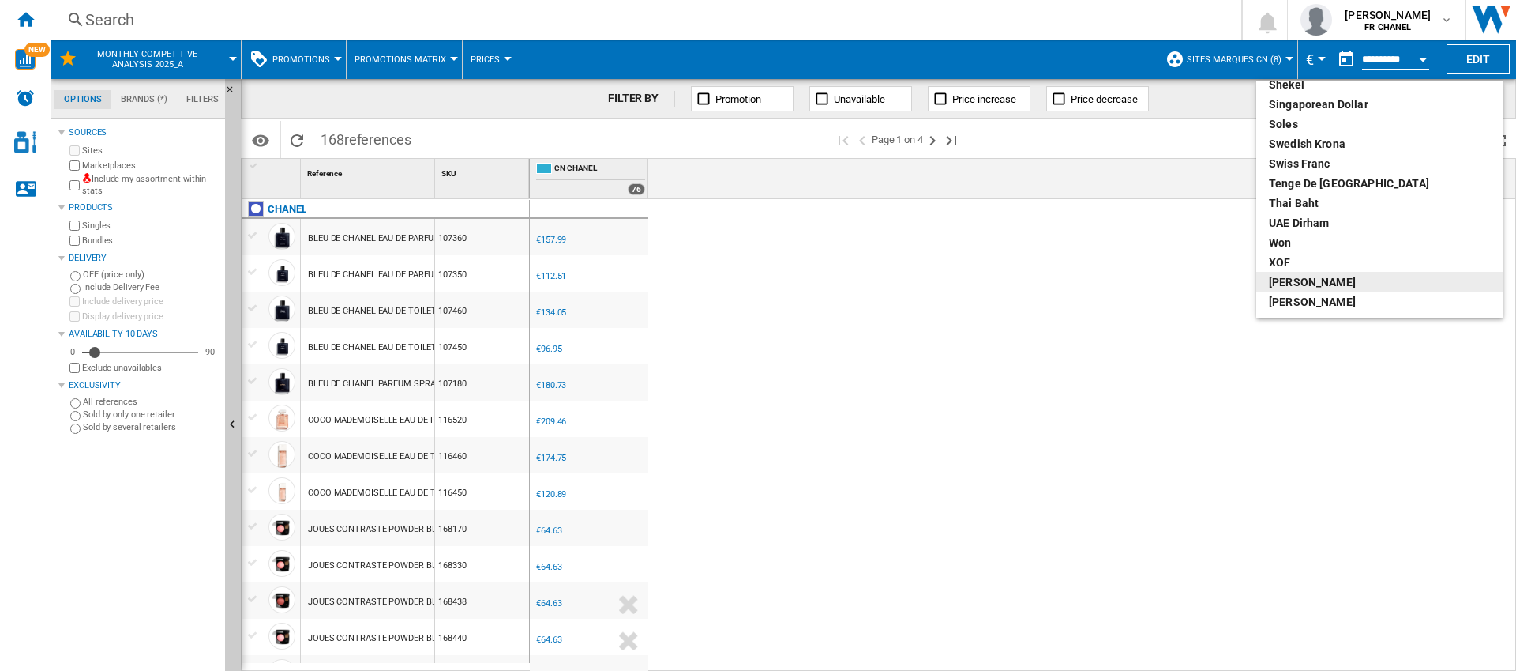
click at [1283, 276] on div "[PERSON_NAME]" at bounding box center [1380, 282] width 222 height 16
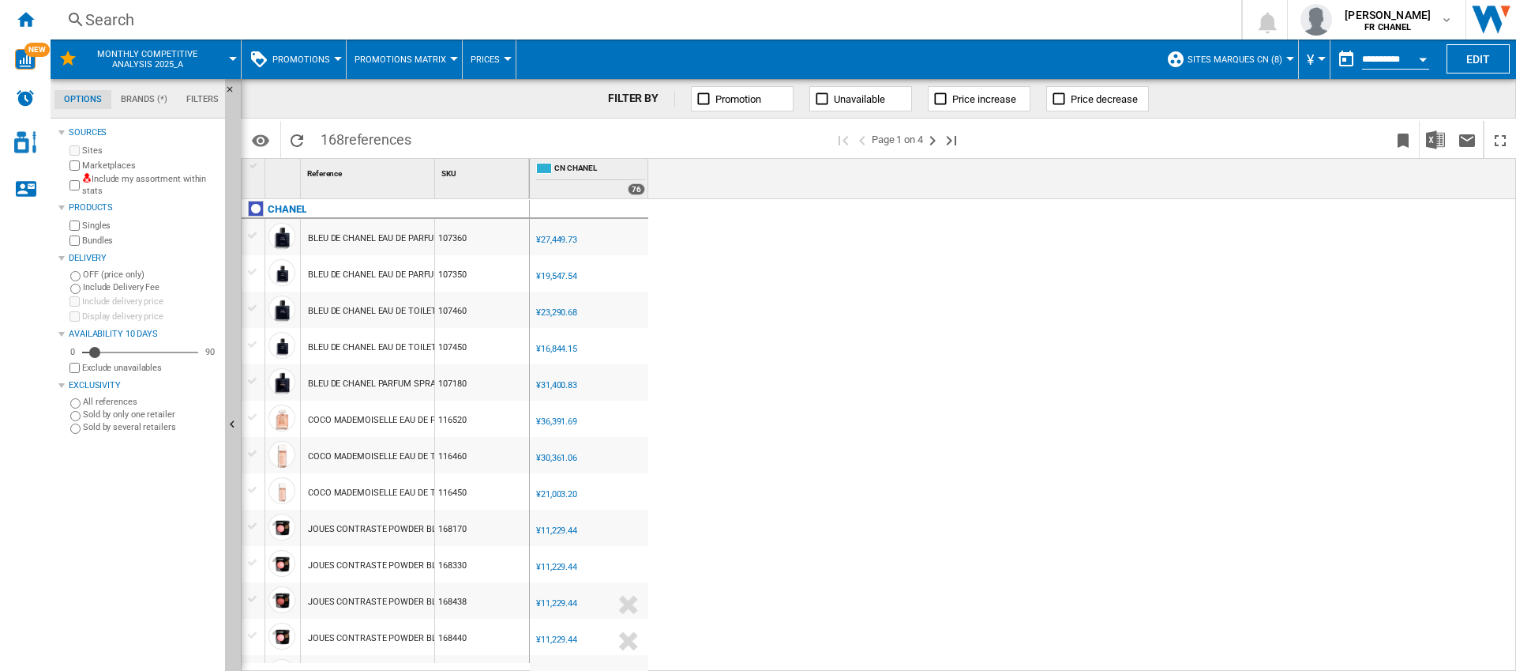
click at [1314, 62] on span "¥" at bounding box center [1310, 59] width 7 height 17
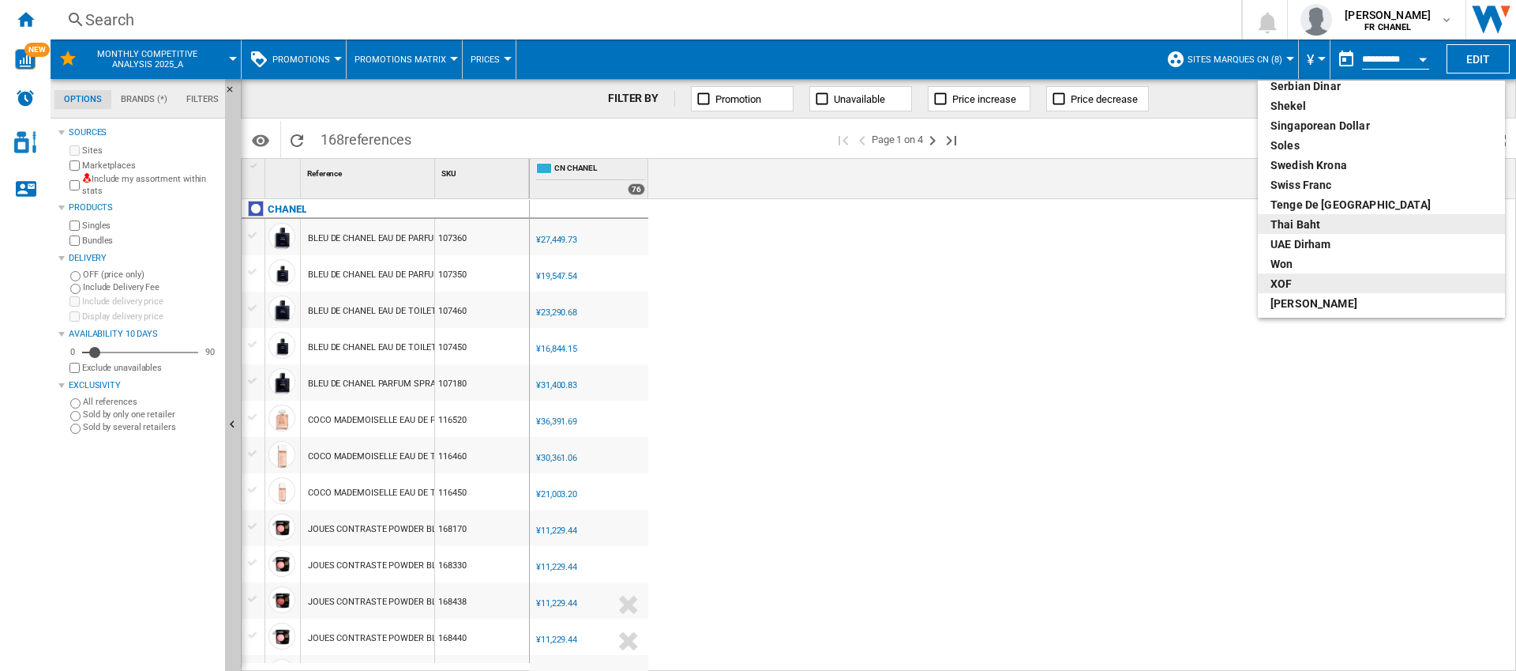
scroll to position [842, 0]
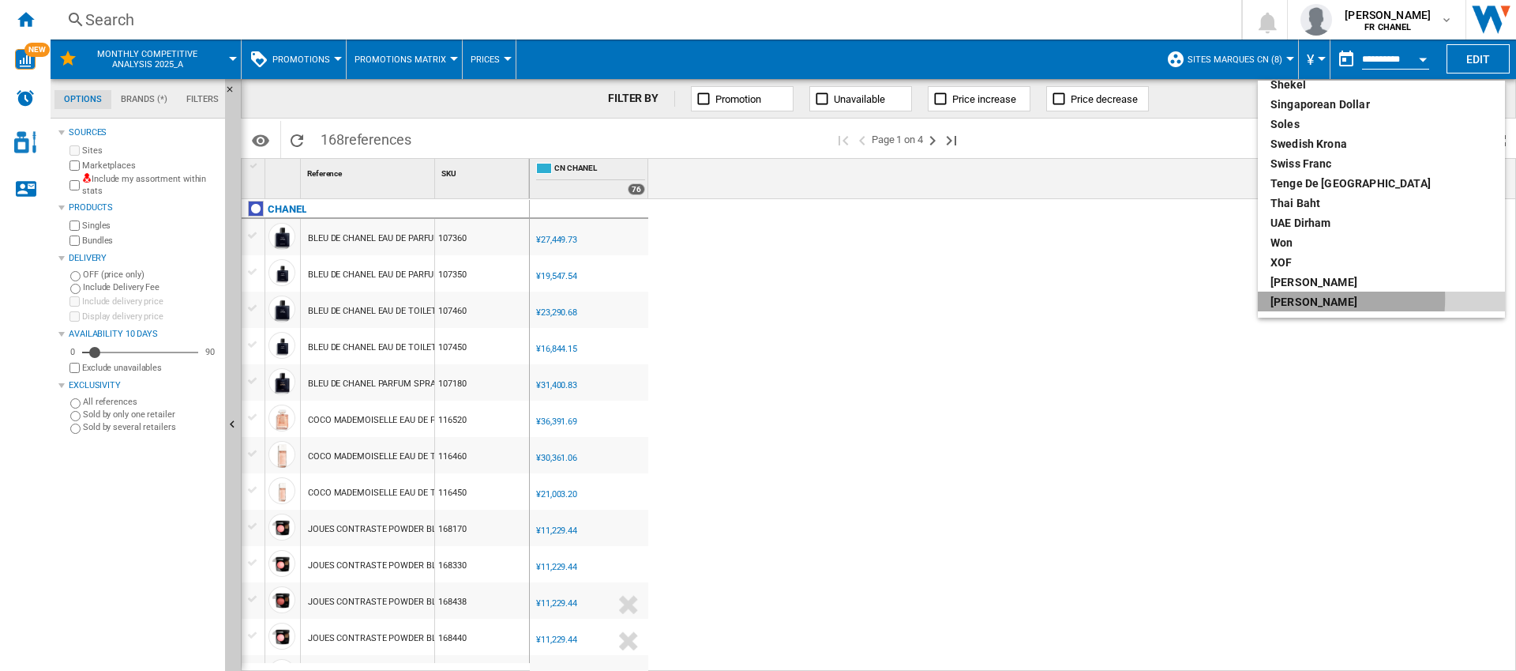
click at [1304, 299] on div "[PERSON_NAME]" at bounding box center [1382, 302] width 222 height 16
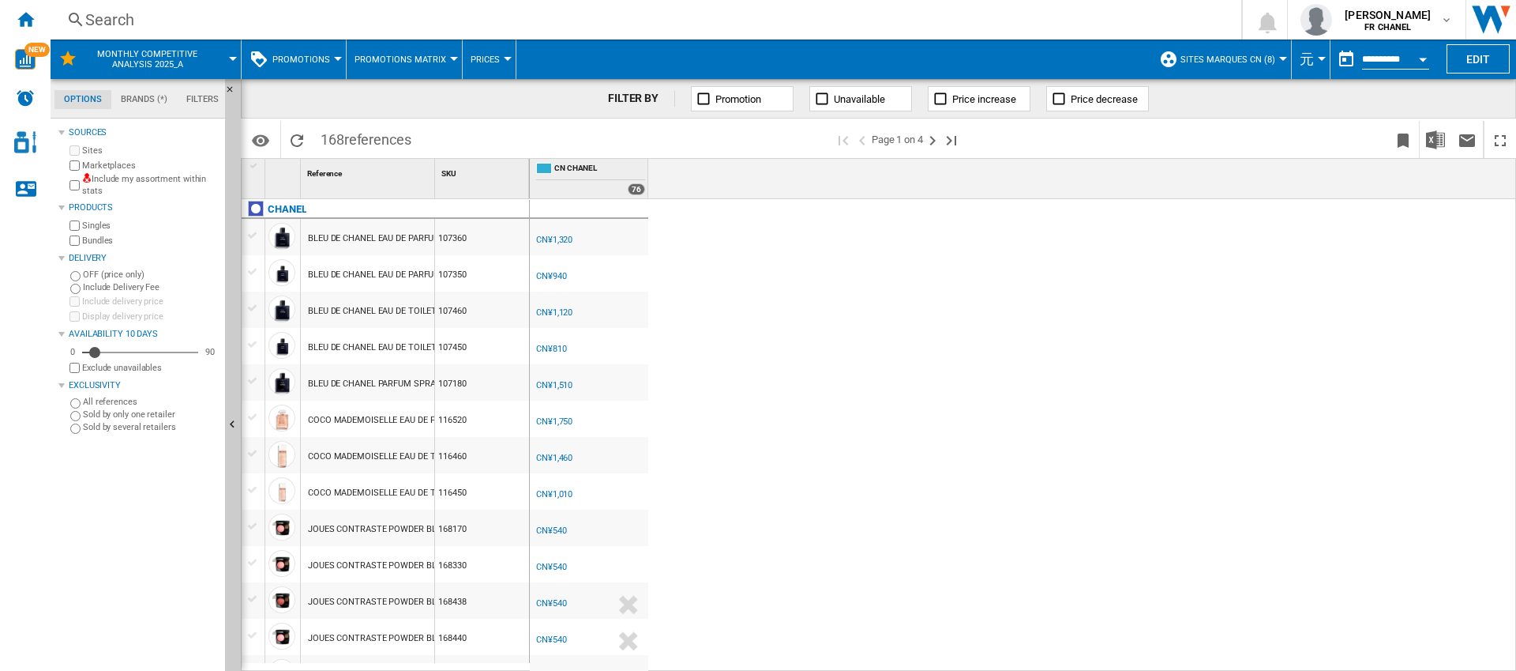
click at [1300, 60] on span "元" at bounding box center [1307, 59] width 14 height 19
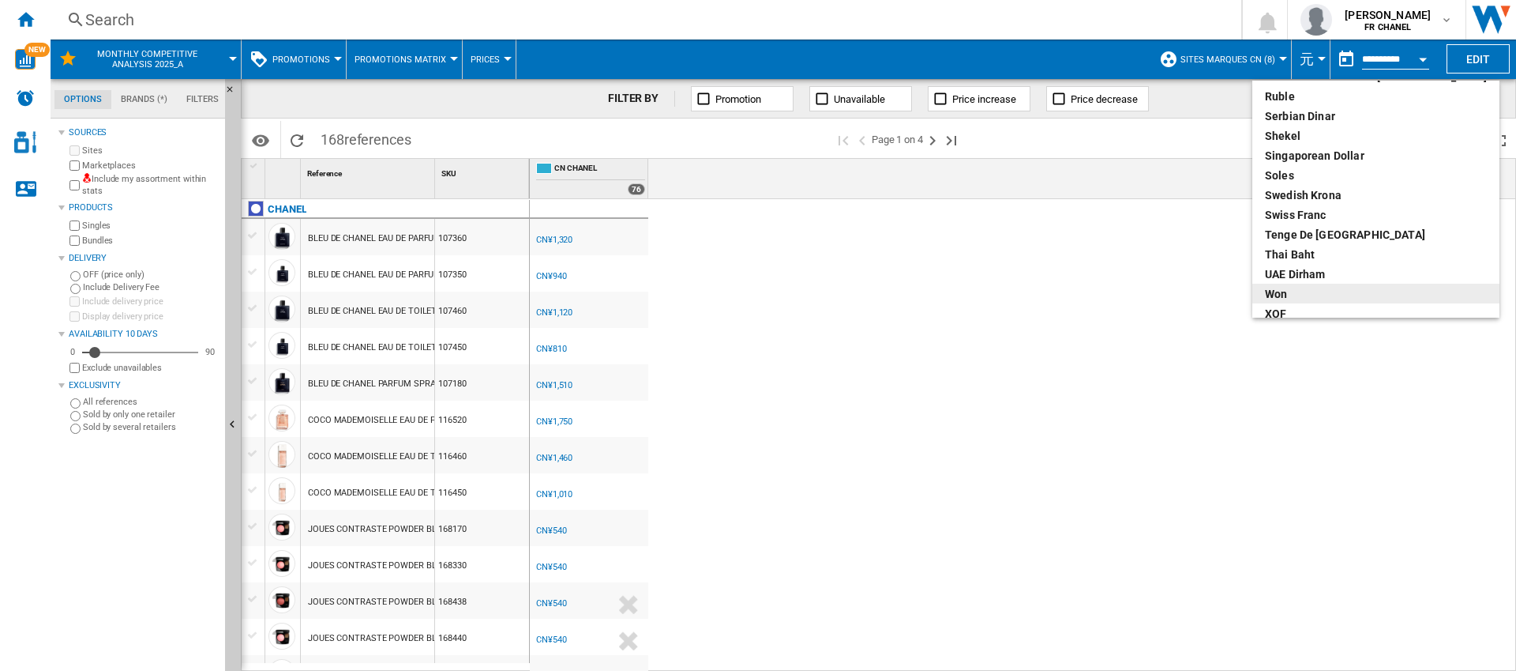
scroll to position [842, 0]
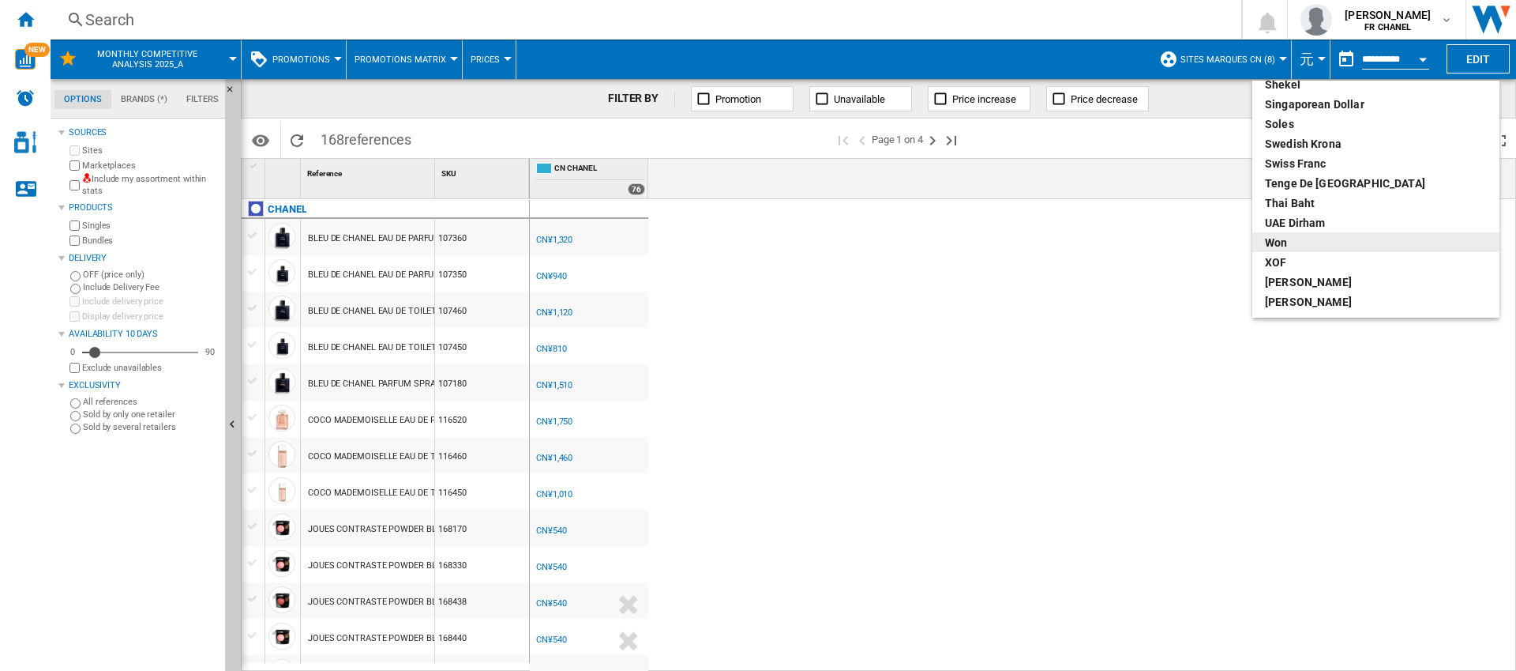
click at [1313, 245] on div "Won" at bounding box center [1376, 243] width 222 height 16
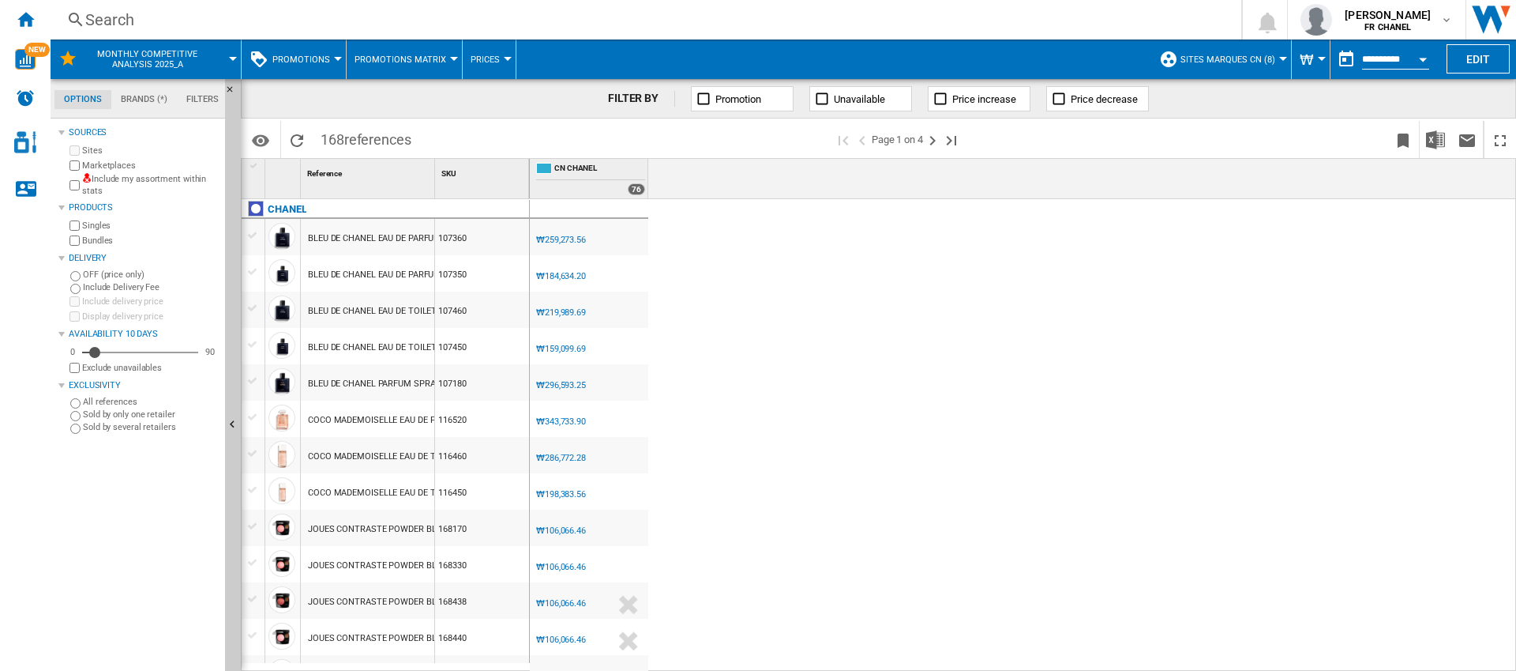
click at [1320, 62] on button "₩" at bounding box center [1311, 58] width 22 height 39
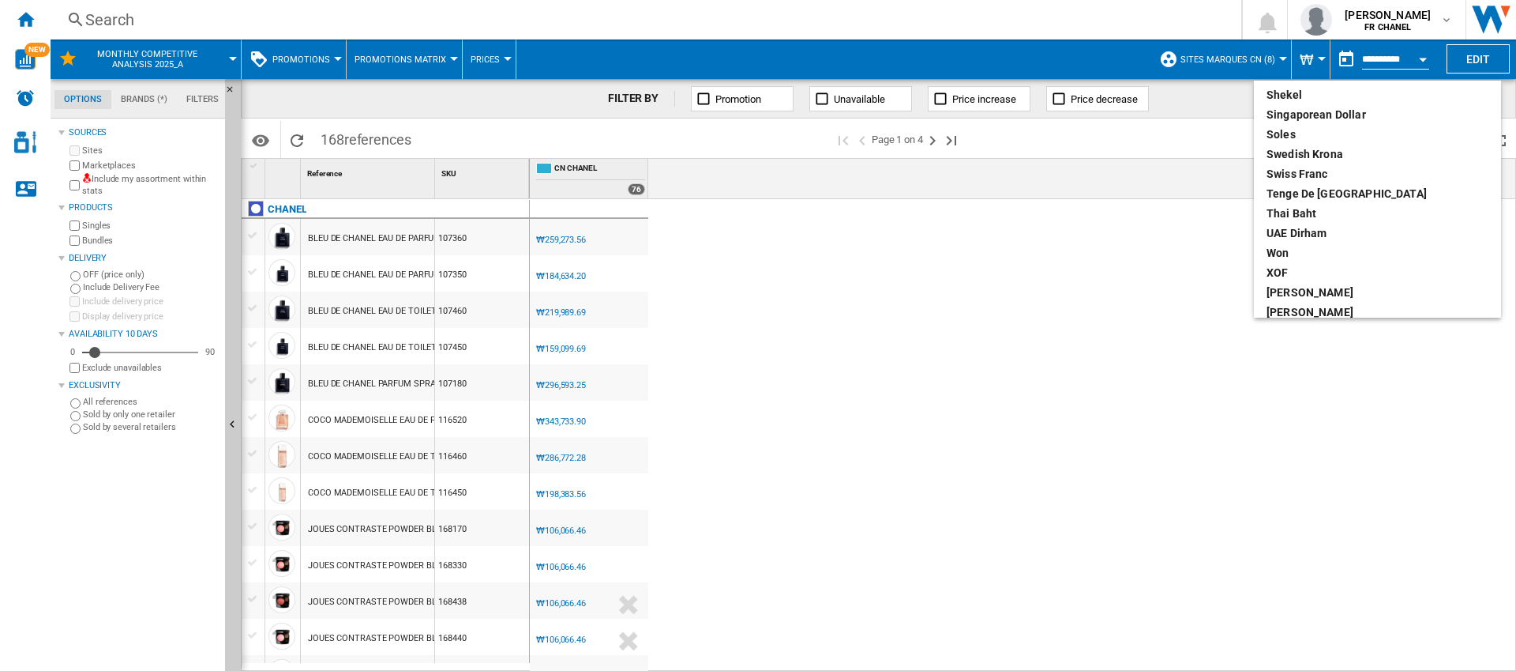
scroll to position [842, 0]
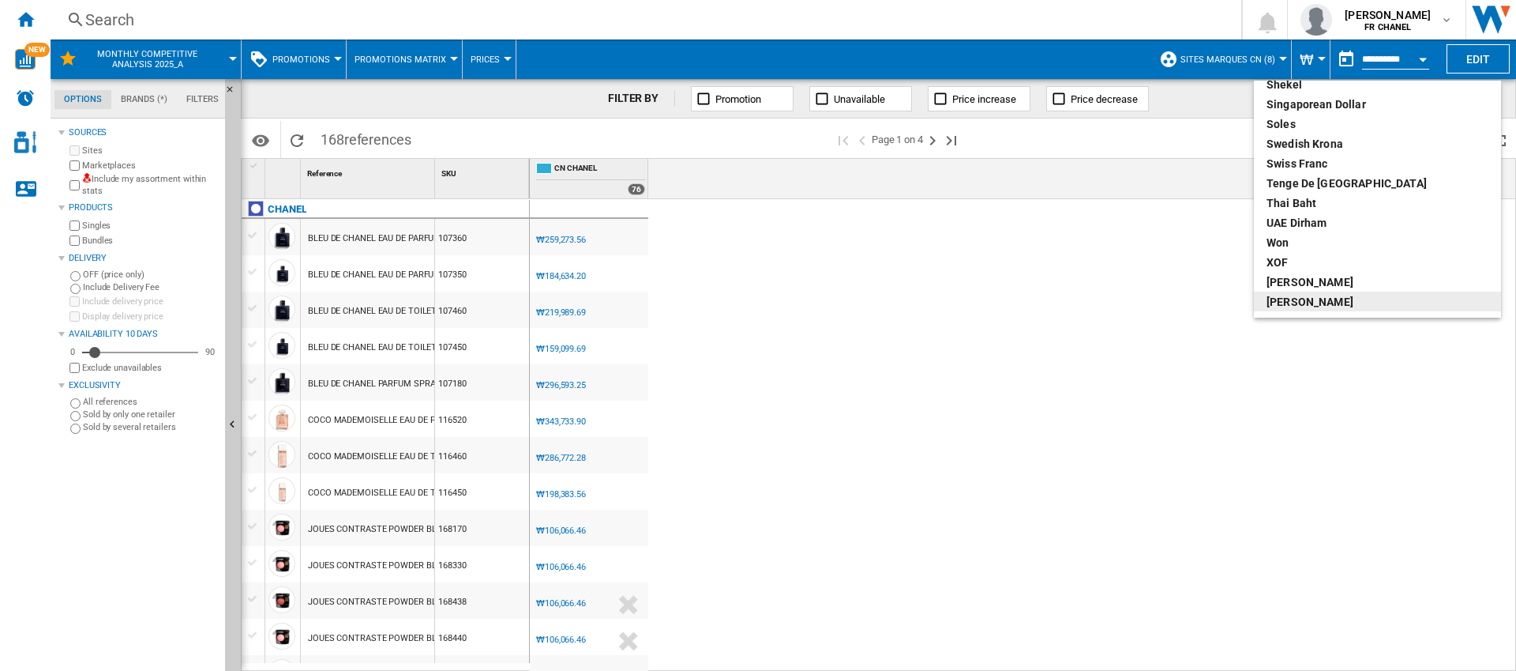
click at [1297, 298] on div "[PERSON_NAME]" at bounding box center [1378, 302] width 222 height 16
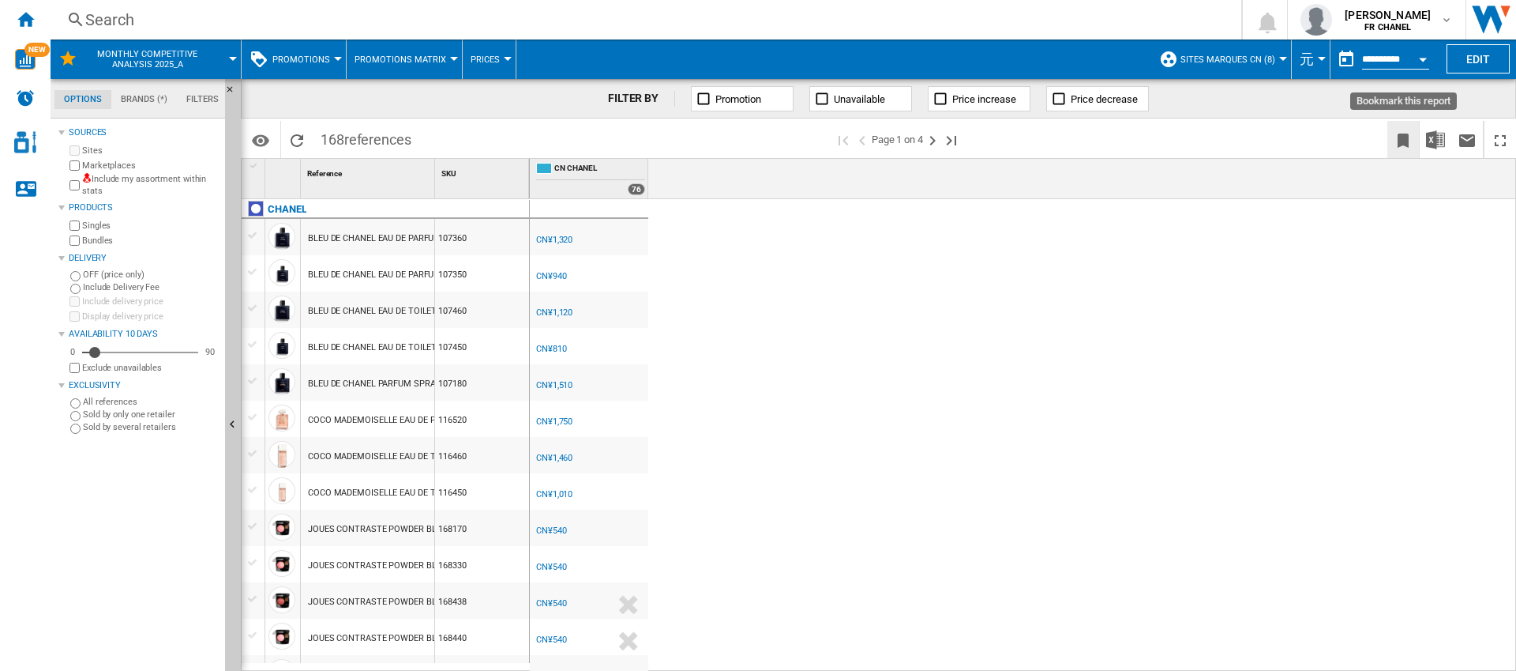
click at [1403, 142] on ng-md-icon "Bookmark this report" at bounding box center [1403, 140] width 19 height 19
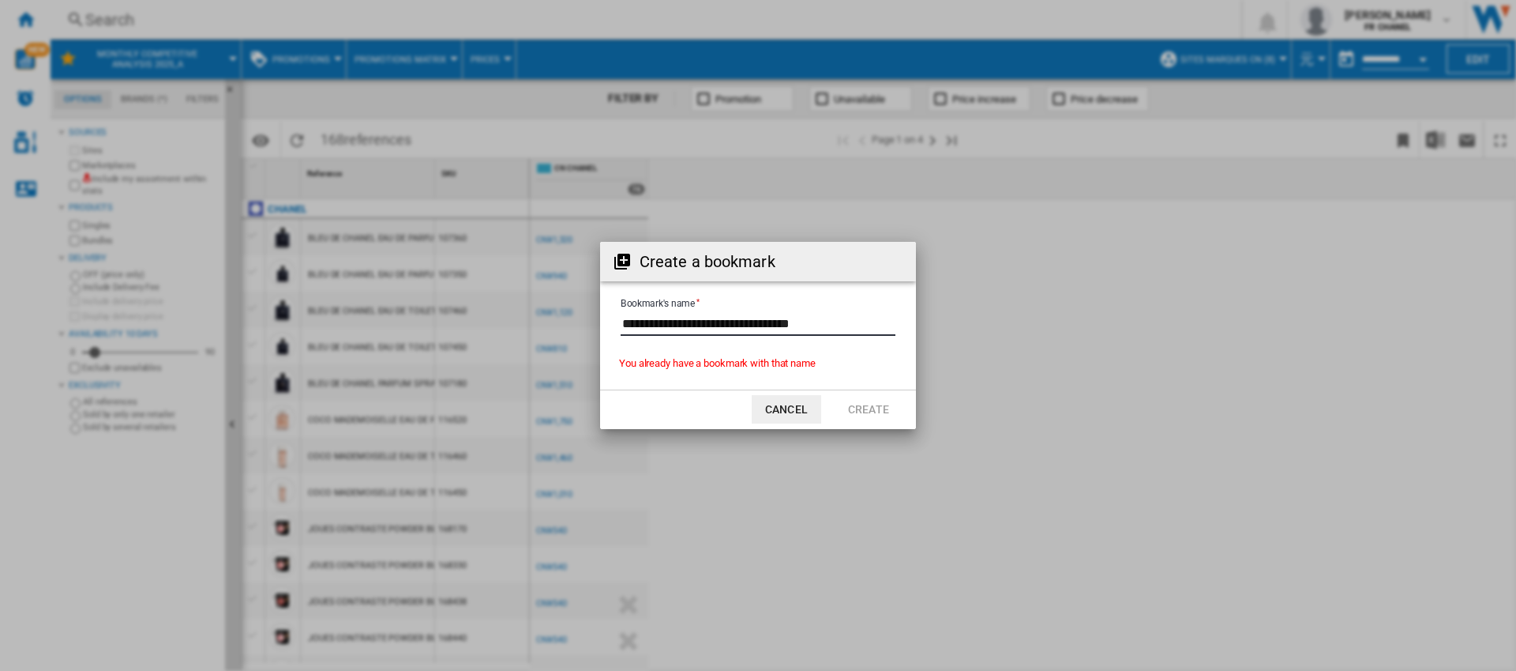
drag, startPoint x: 826, startPoint y: 322, endPoint x: 840, endPoint y: 321, distance: 13.5
click at [840, 321] on input "Bookmark's name" at bounding box center [758, 324] width 275 height 24
type input "**********"
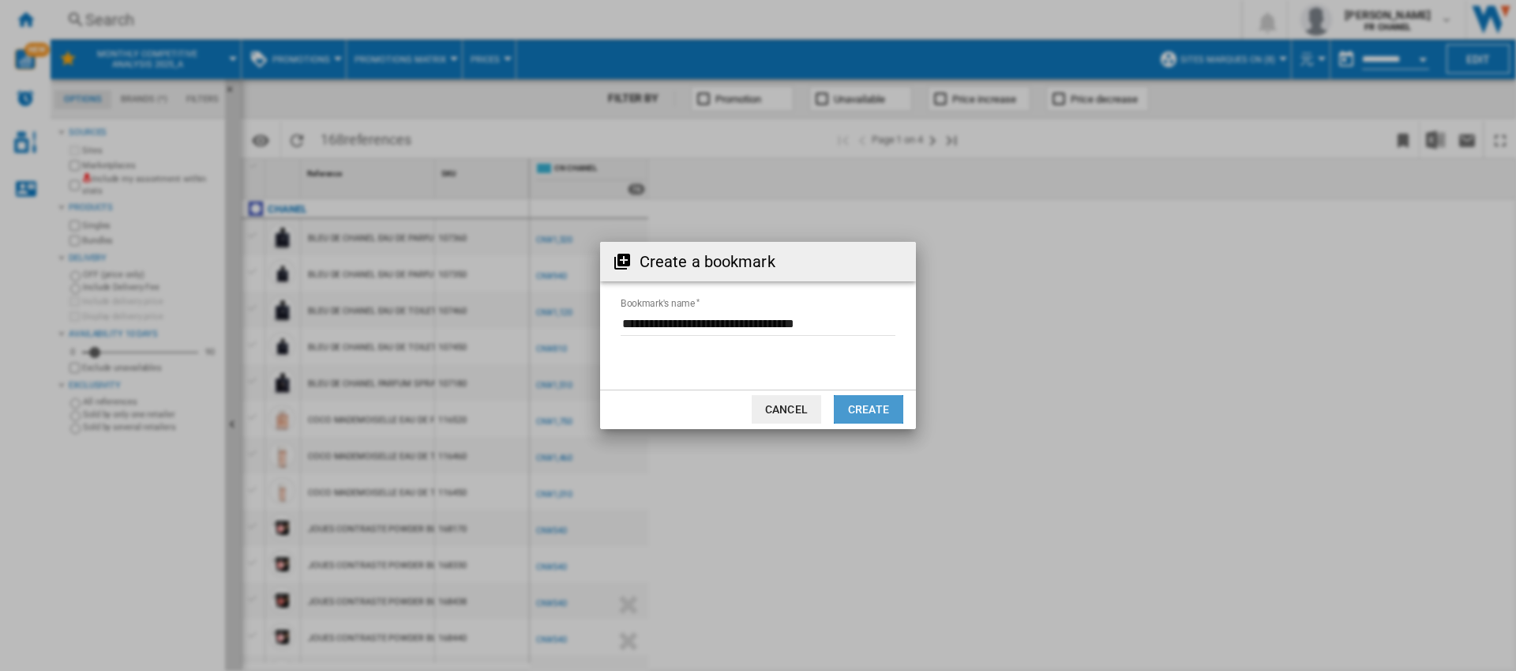
click at [848, 406] on button "Create" at bounding box center [869, 409] width 70 height 28
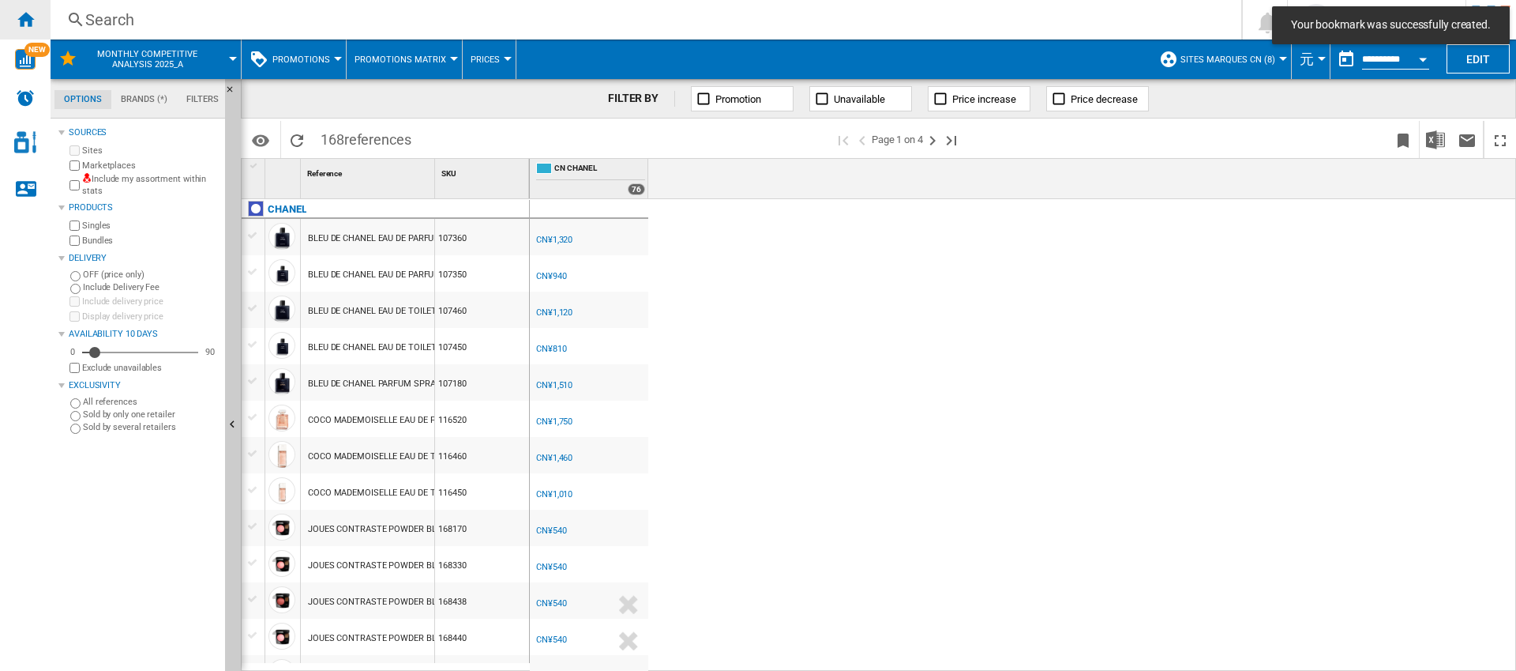
click at [28, 17] on ng-md-icon "Home" at bounding box center [25, 18] width 19 height 19
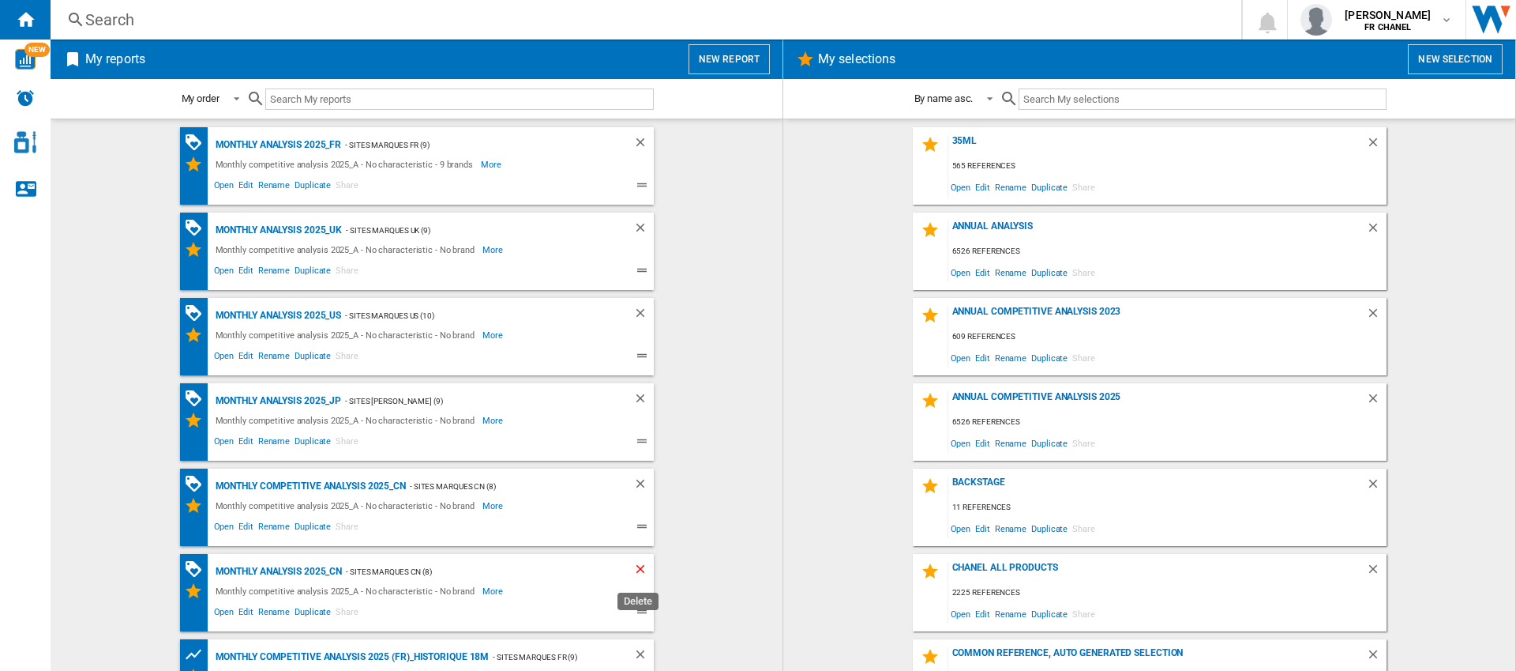
click at [635, 570] on ng-md-icon "Delete" at bounding box center [642, 571] width 19 height 19
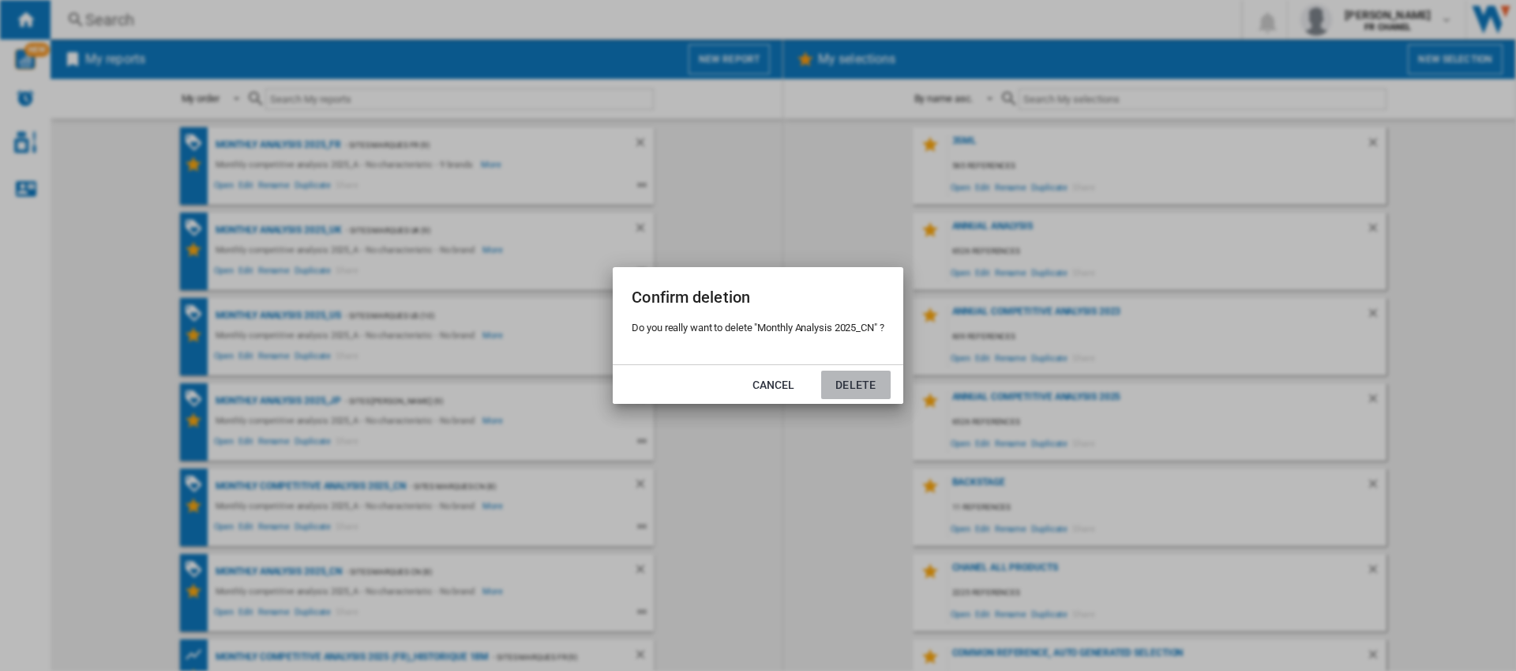
click at [845, 378] on button "Delete" at bounding box center [856, 384] width 70 height 28
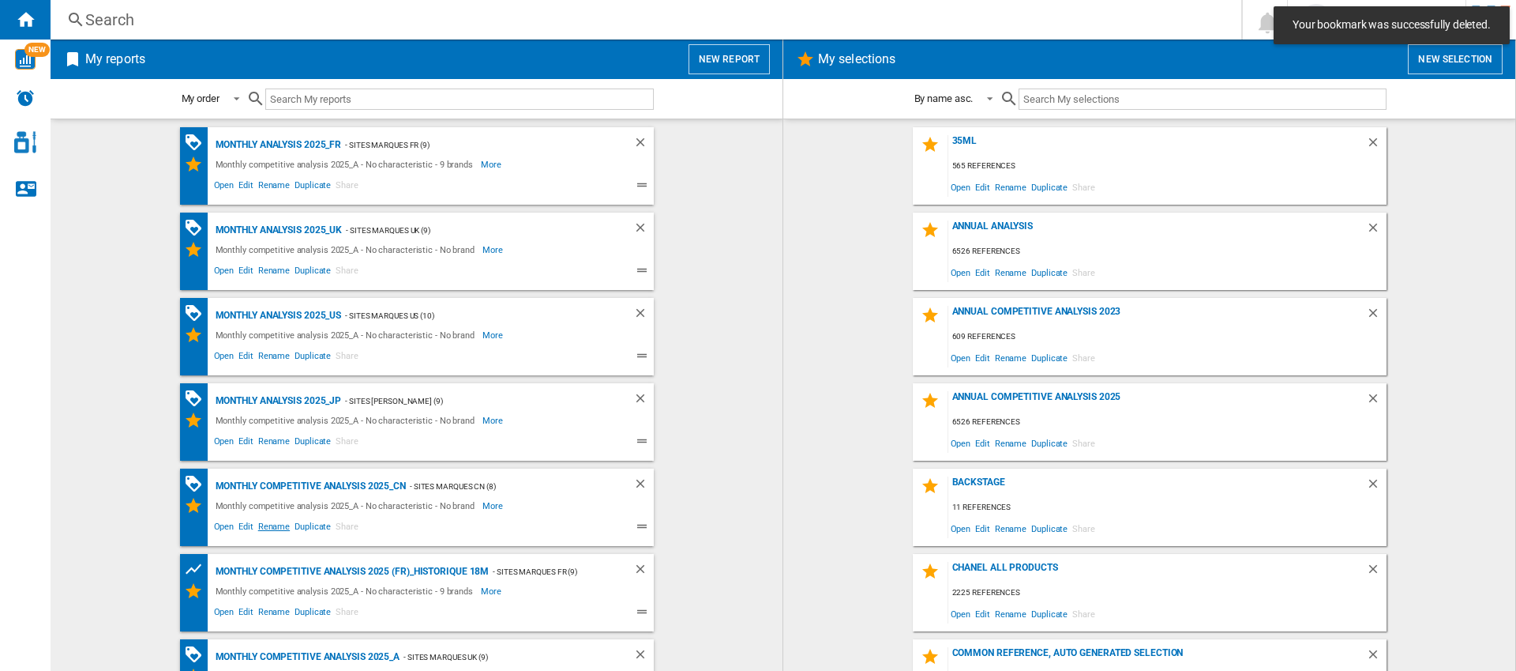
click at [268, 528] on span "Rename" at bounding box center [274, 528] width 36 height 19
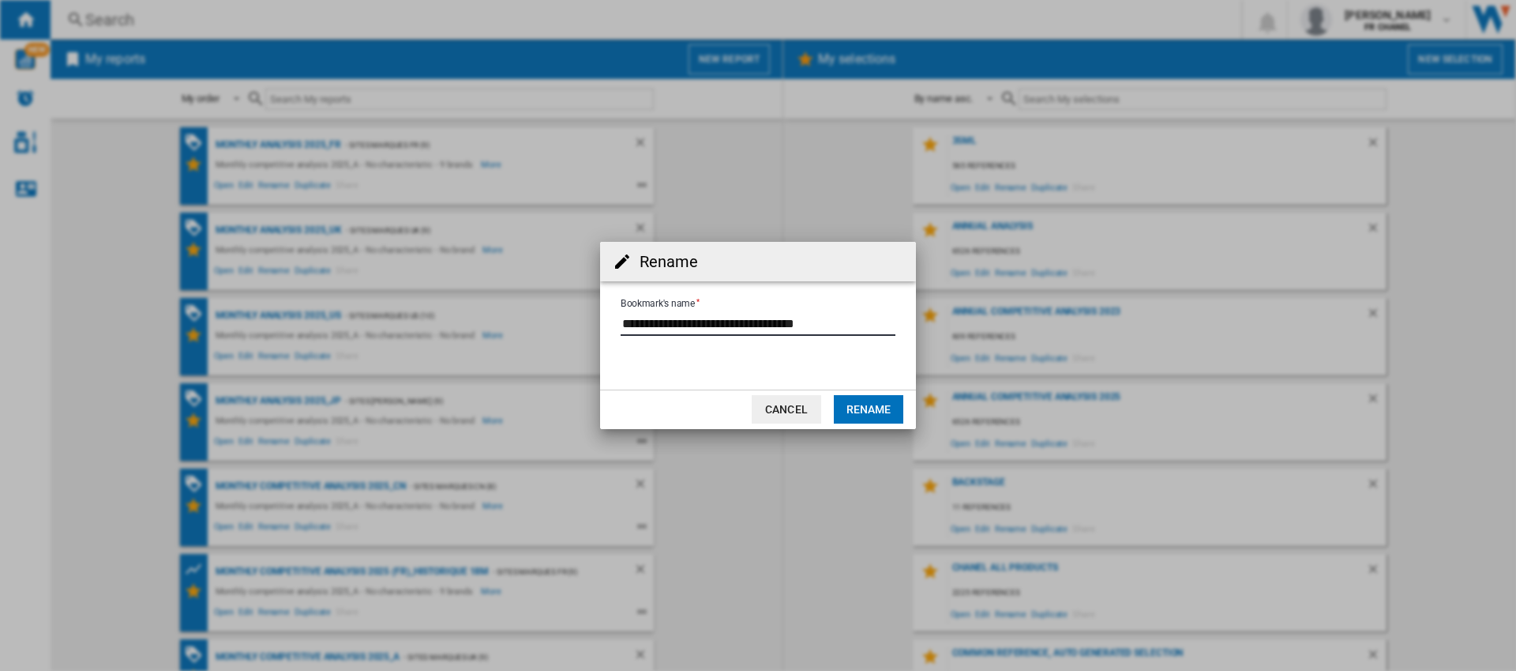
drag, startPoint x: 671, startPoint y: 325, endPoint x: 740, endPoint y: 321, distance: 68.8
click at [740, 321] on input "Bookmark's name" at bounding box center [758, 324] width 275 height 24
type input "**********"
click at [859, 402] on button "Rename" at bounding box center [869, 409] width 70 height 28
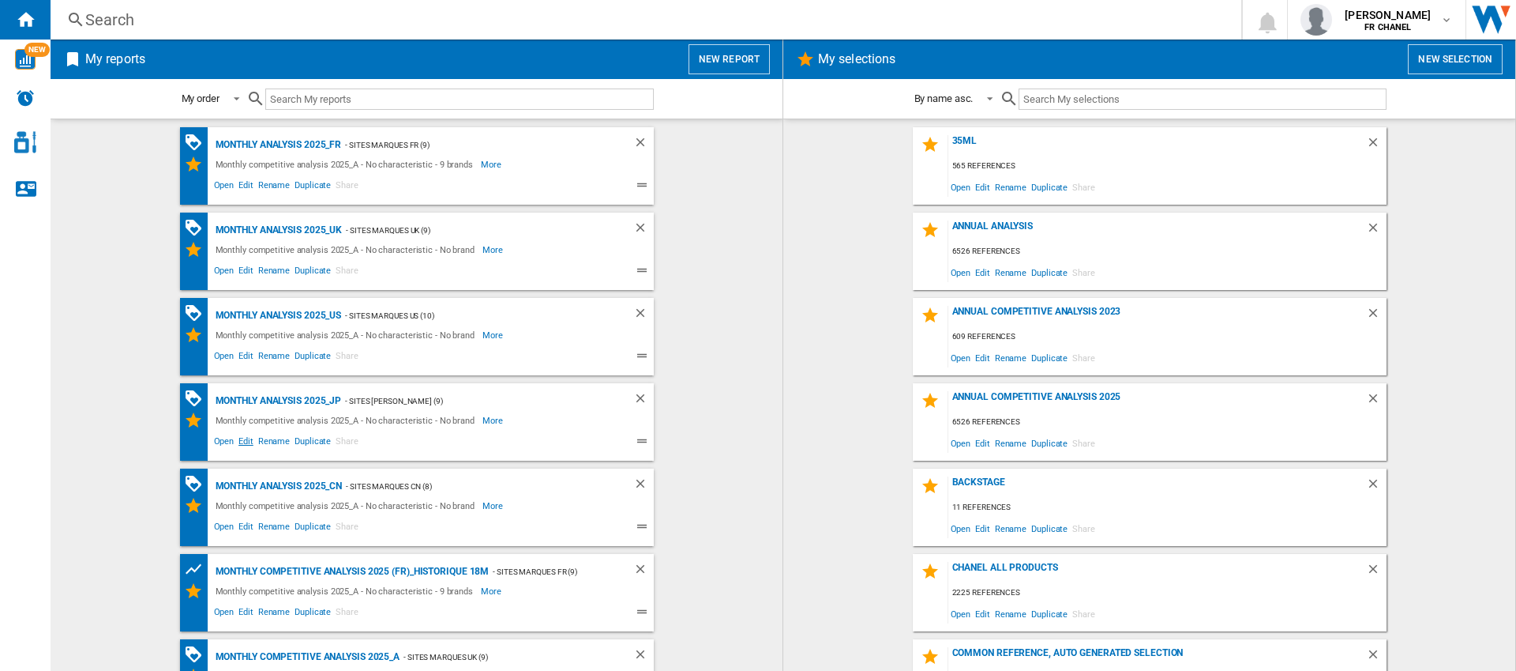
click at [244, 443] on span "Edit" at bounding box center [246, 443] width 20 height 19
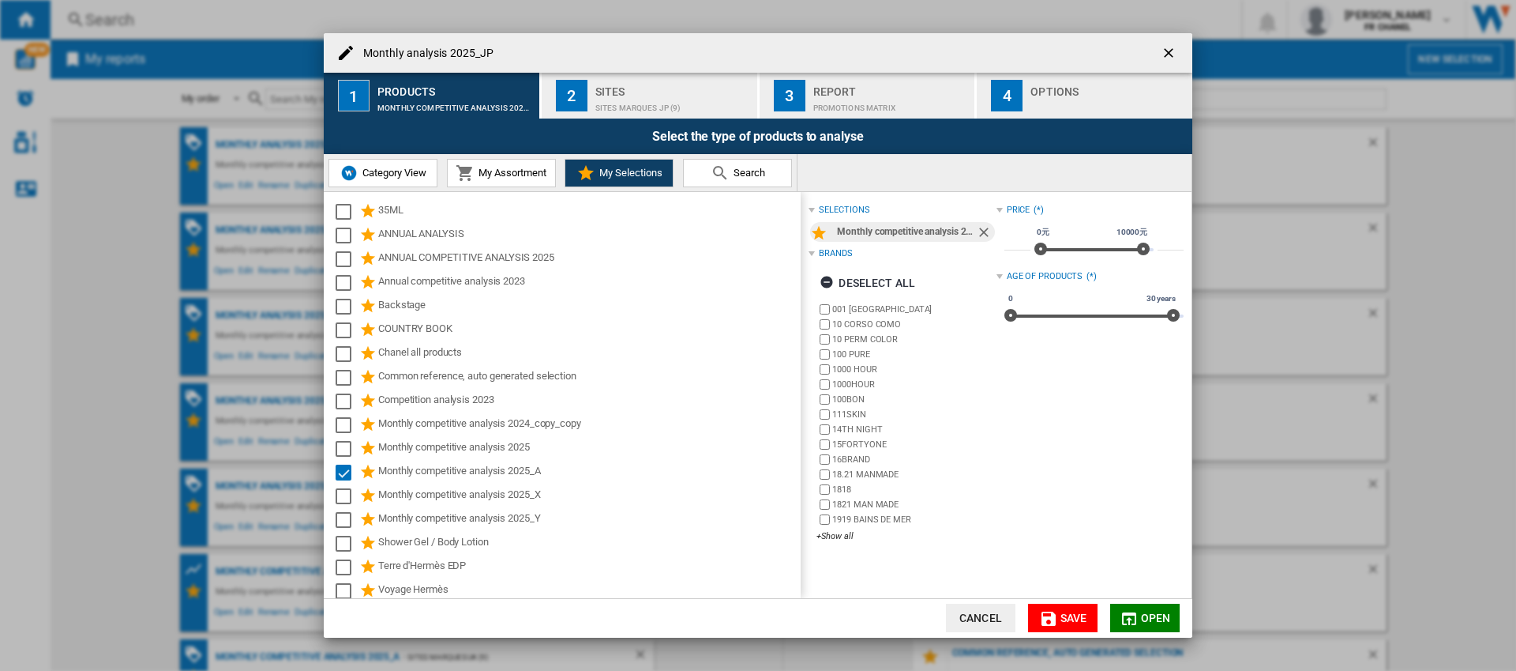
click at [1137, 625] on md-icon "Monthly analysis ..." at bounding box center [1129, 618] width 19 height 19
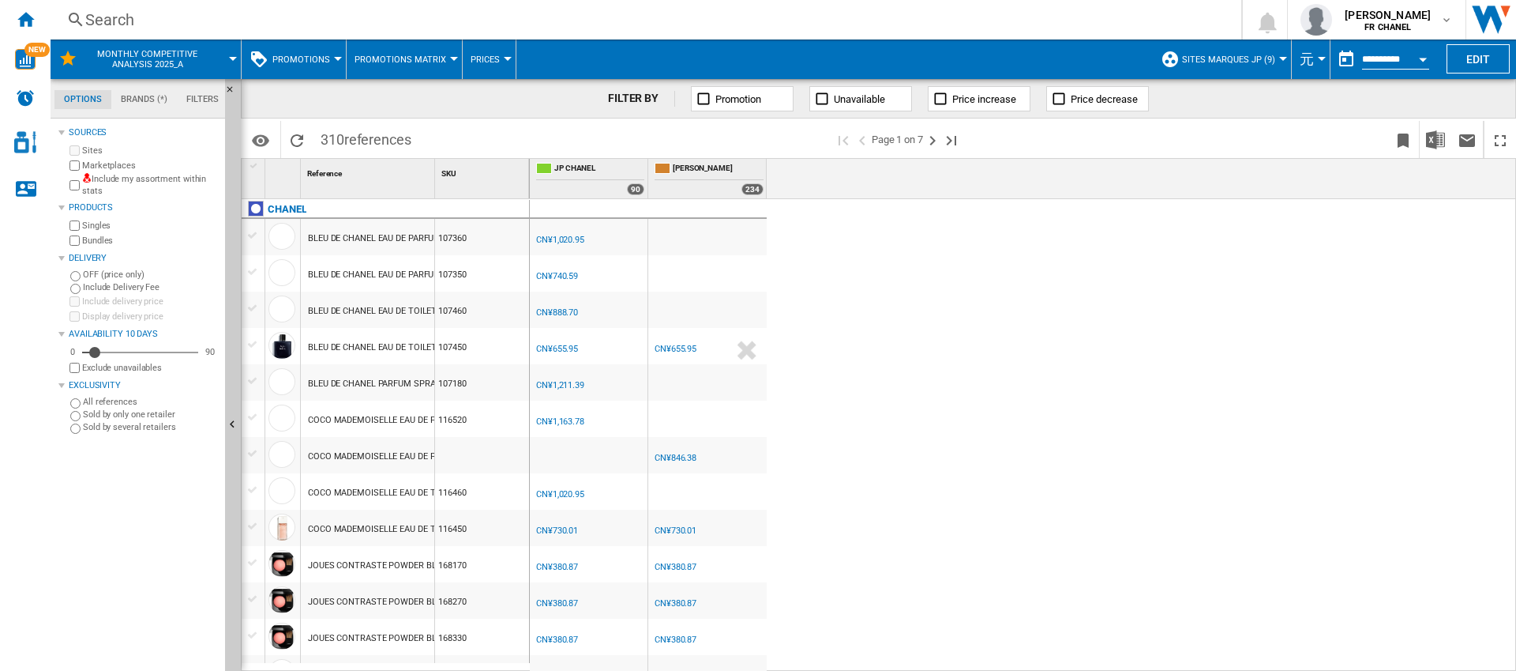
click at [1315, 61] on button "元" at bounding box center [1311, 58] width 22 height 39
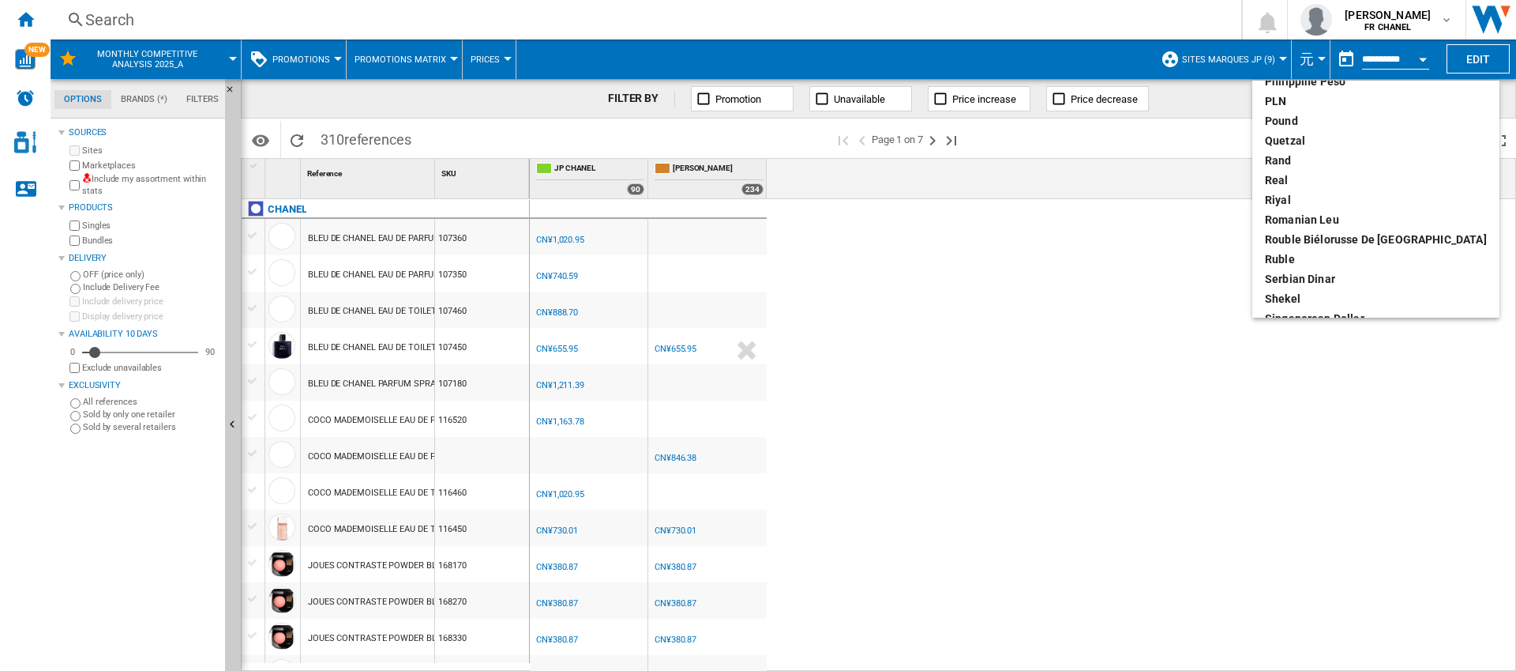
scroll to position [842, 0]
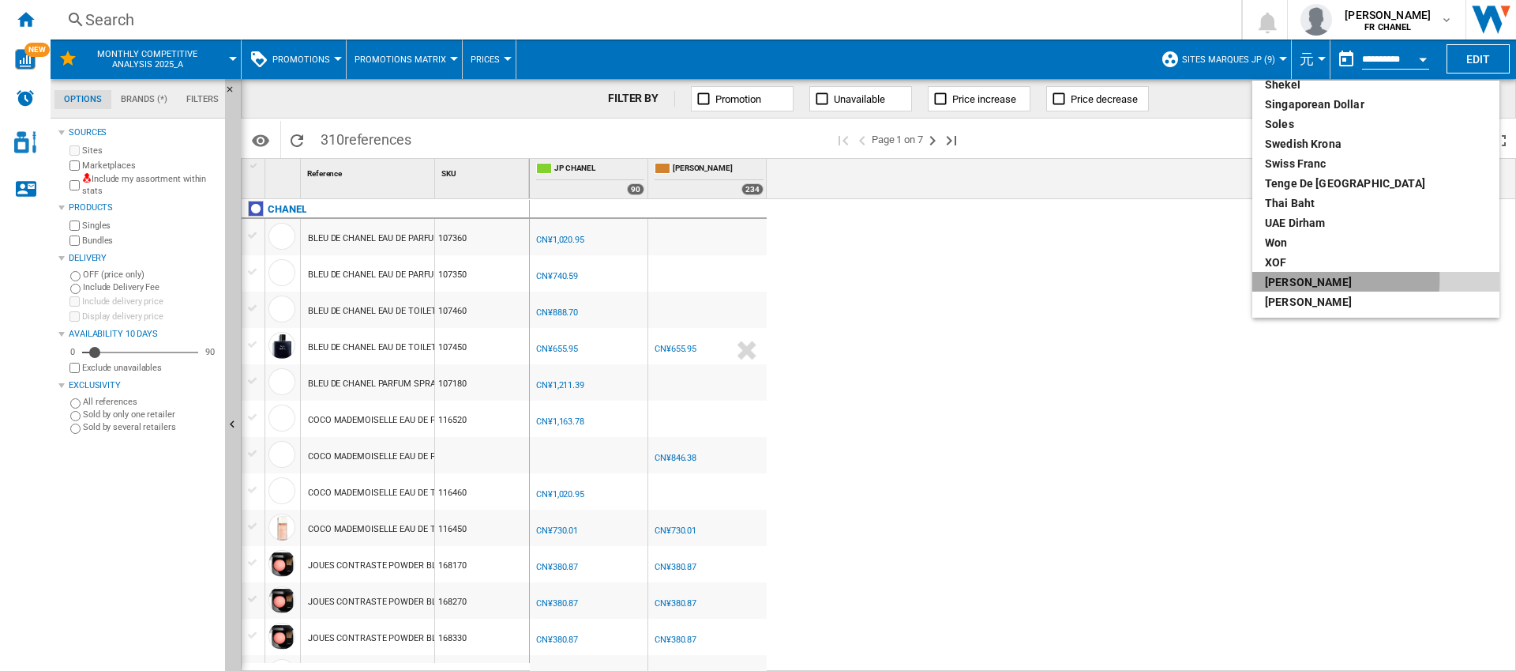
click at [1283, 279] on div "[PERSON_NAME]" at bounding box center [1376, 282] width 222 height 16
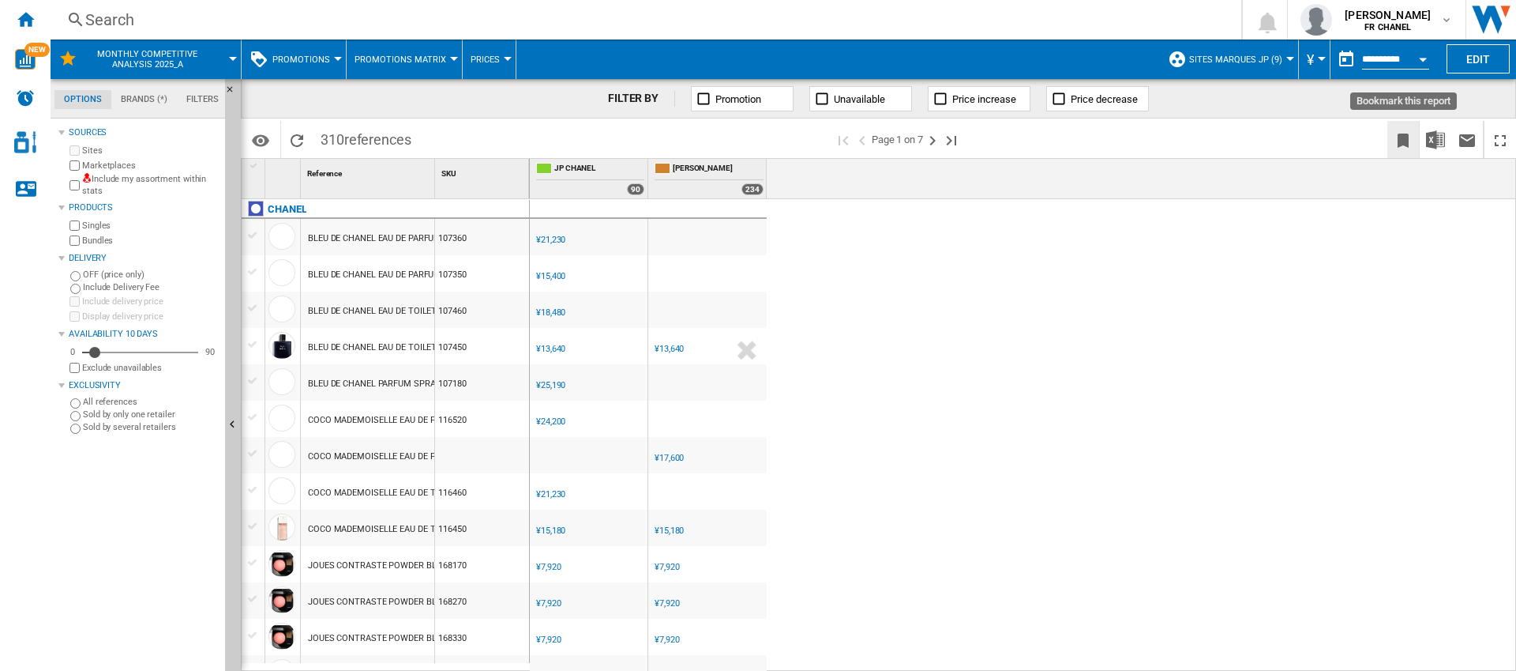
click at [1403, 142] on ng-md-icon "Bookmark this report" at bounding box center [1403, 140] width 19 height 19
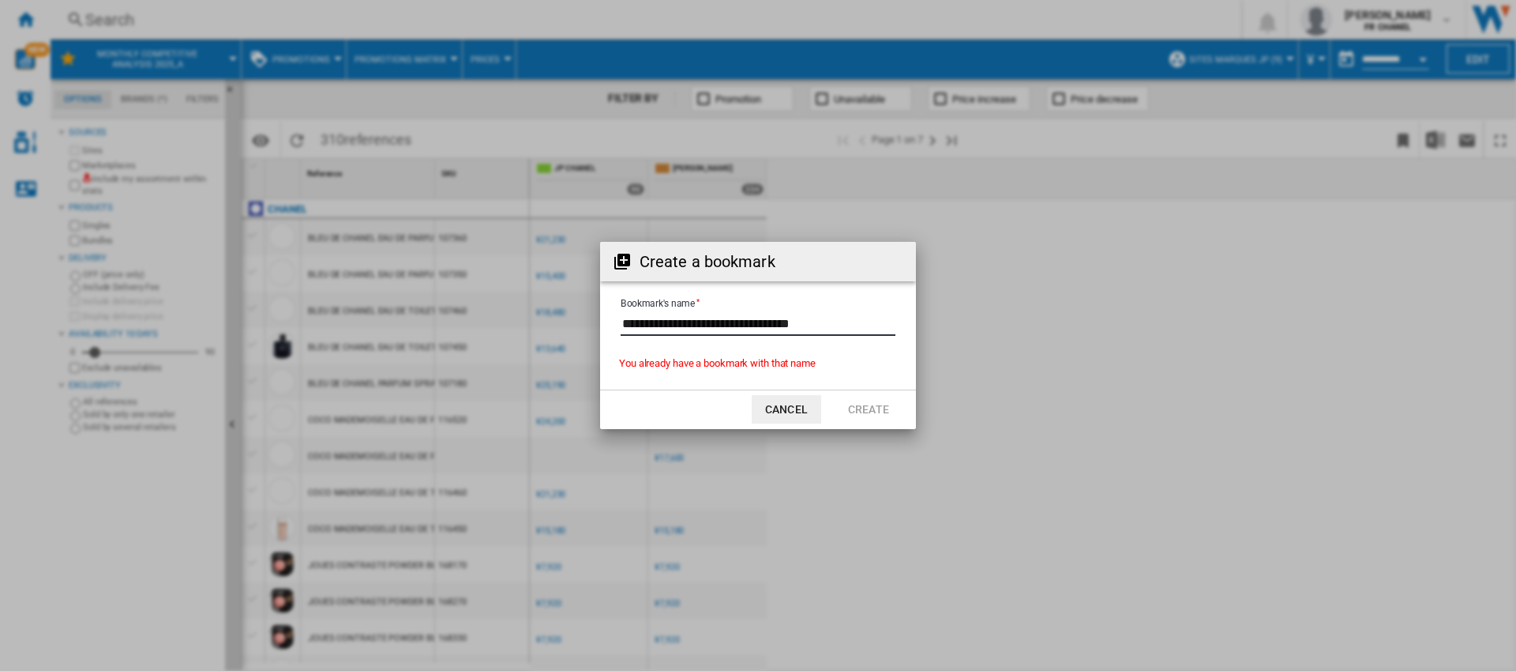
drag, startPoint x: 824, startPoint y: 325, endPoint x: 835, endPoint y: 322, distance: 11.3
click at [835, 322] on input "Bookmark's name" at bounding box center [758, 324] width 275 height 24
type input "**********"
click at [859, 409] on button "Create" at bounding box center [869, 409] width 70 height 28
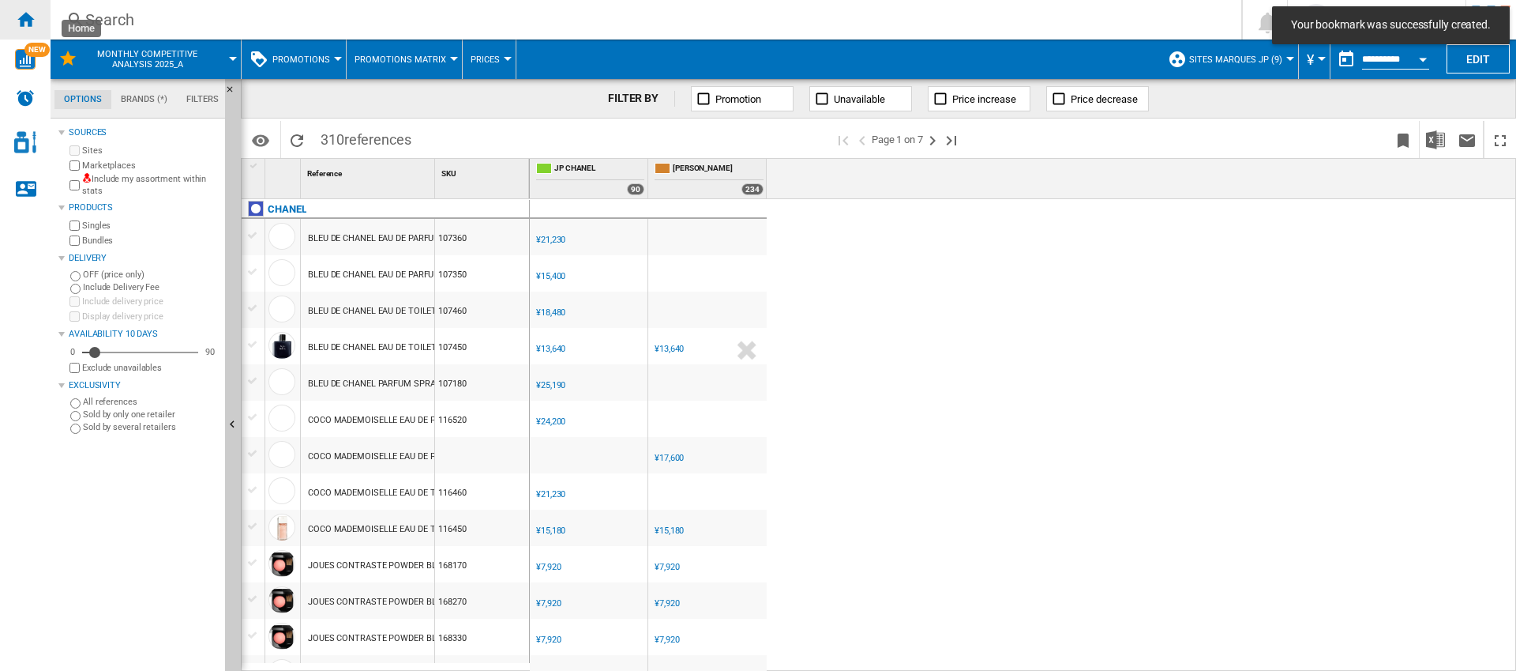
click at [29, 19] on ng-md-icon "Home" at bounding box center [25, 18] width 19 height 19
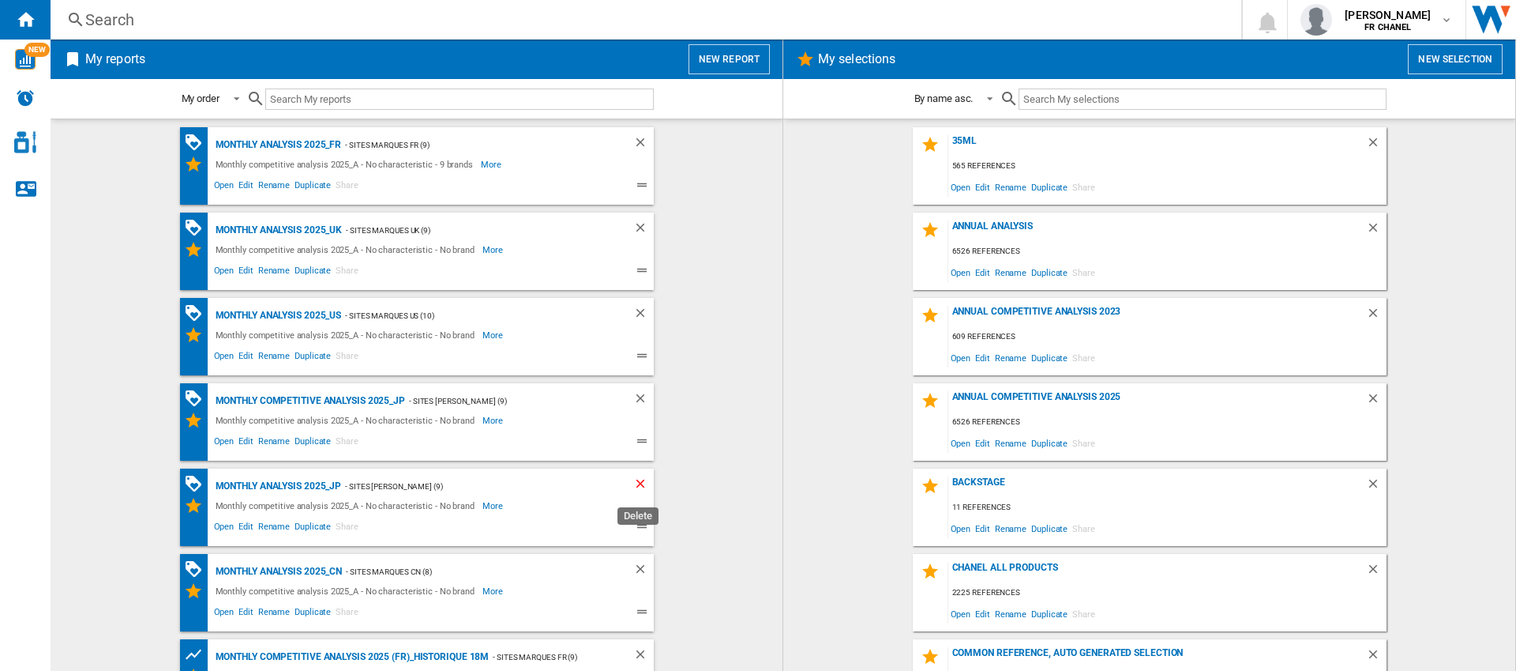
click at [633, 485] on ng-md-icon "Delete" at bounding box center [642, 485] width 19 height 19
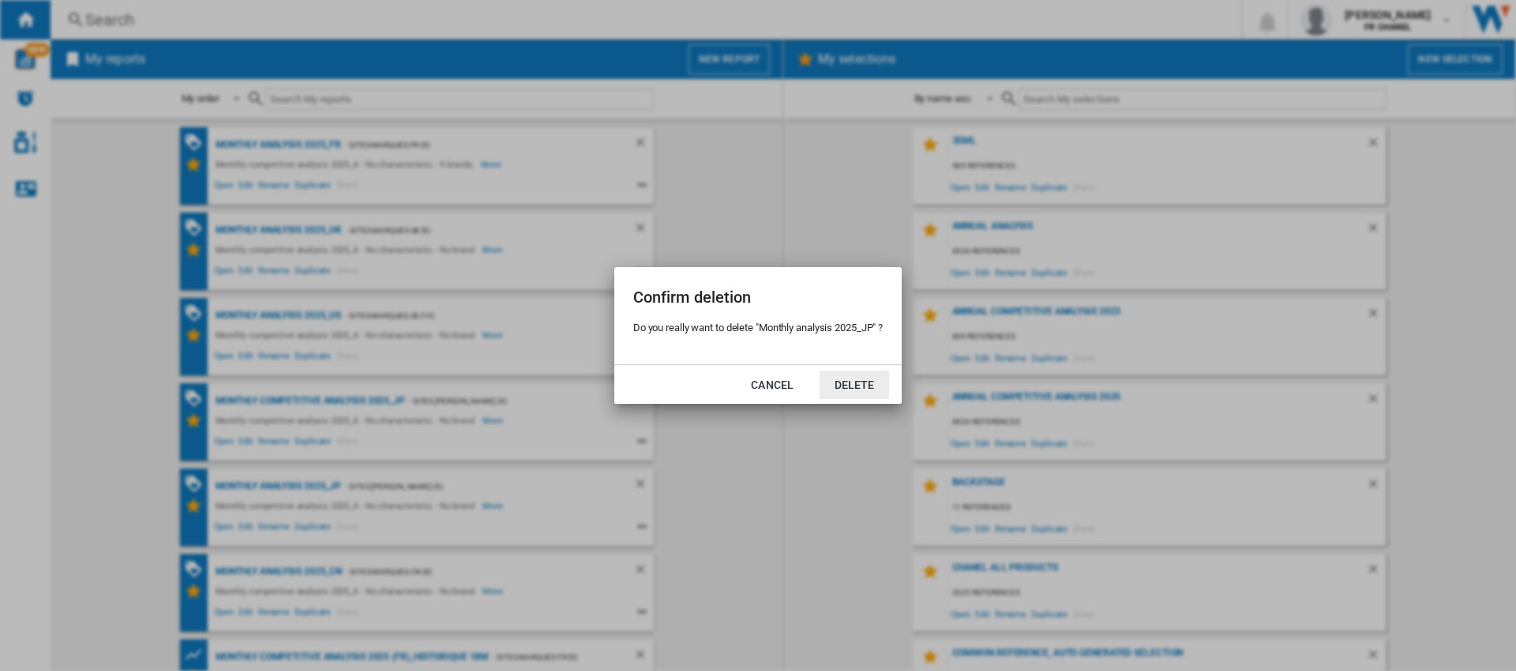
click at [860, 389] on button "Delete" at bounding box center [855, 384] width 70 height 28
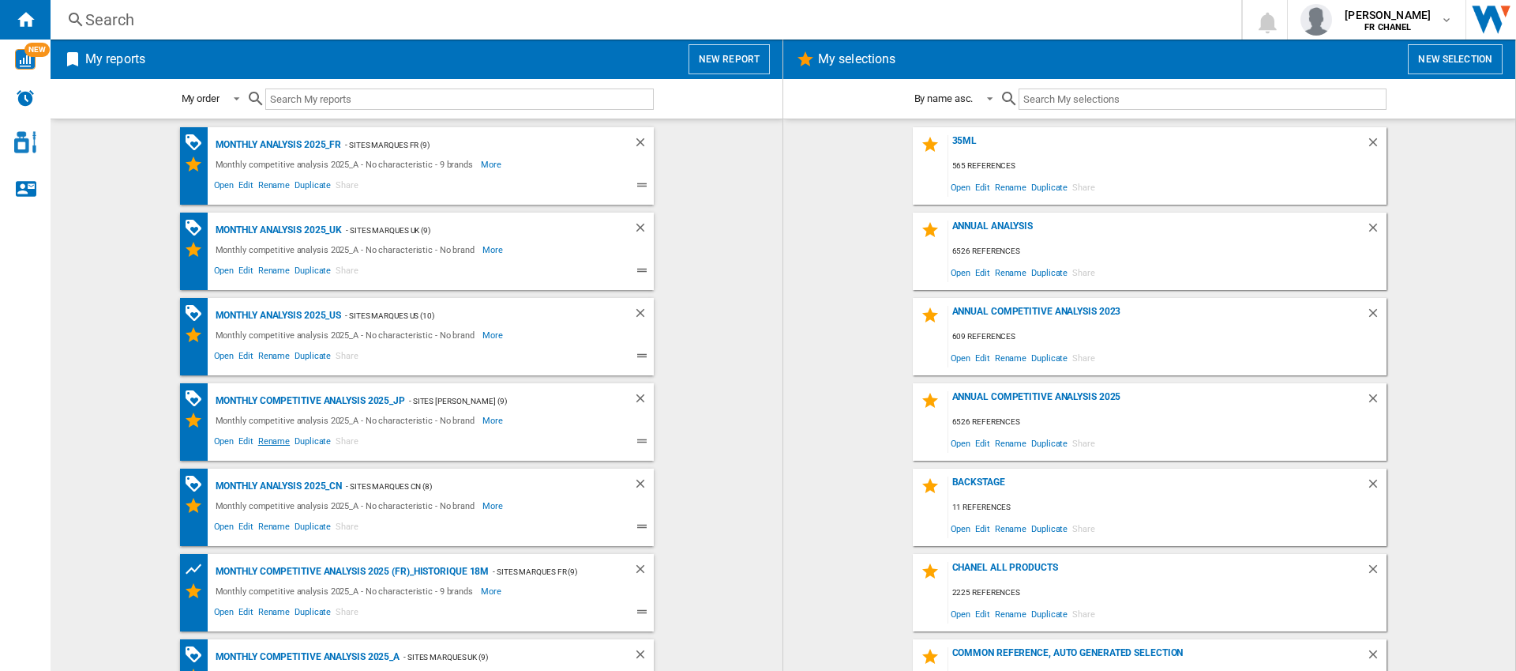
click at [270, 444] on span "Rename" at bounding box center [274, 443] width 36 height 19
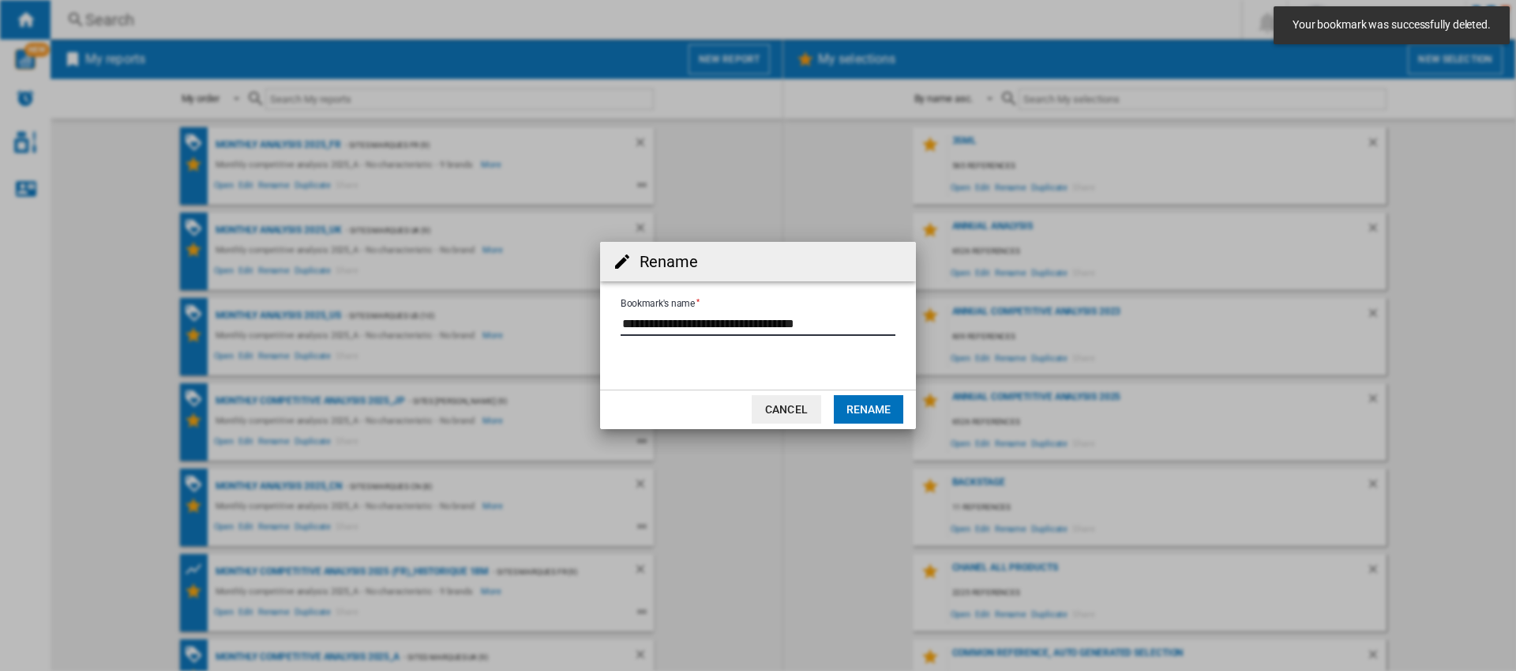
drag, startPoint x: 673, startPoint y: 325, endPoint x: 739, endPoint y: 320, distance: 66.5
click at [739, 320] on input "Bookmark's name" at bounding box center [758, 324] width 275 height 24
type input "**********"
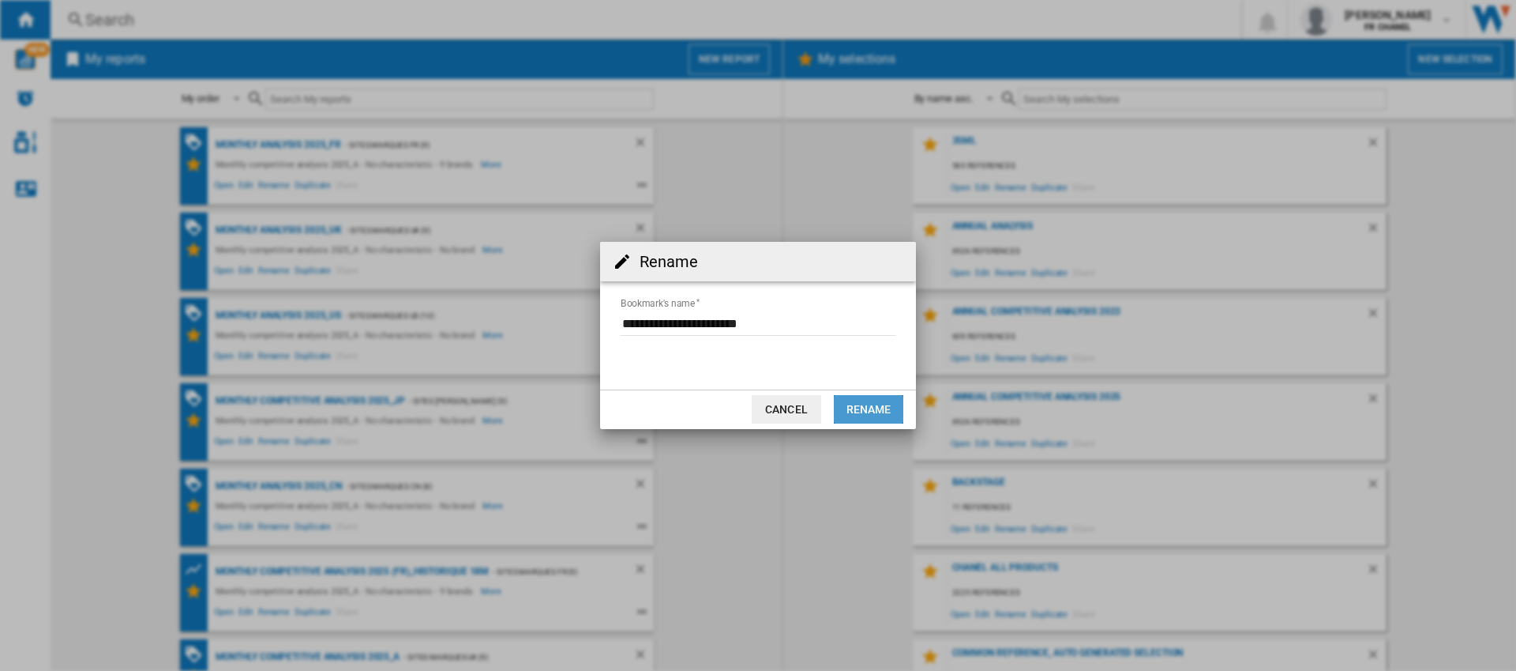
click at [850, 408] on button "Rename" at bounding box center [869, 409] width 70 height 28
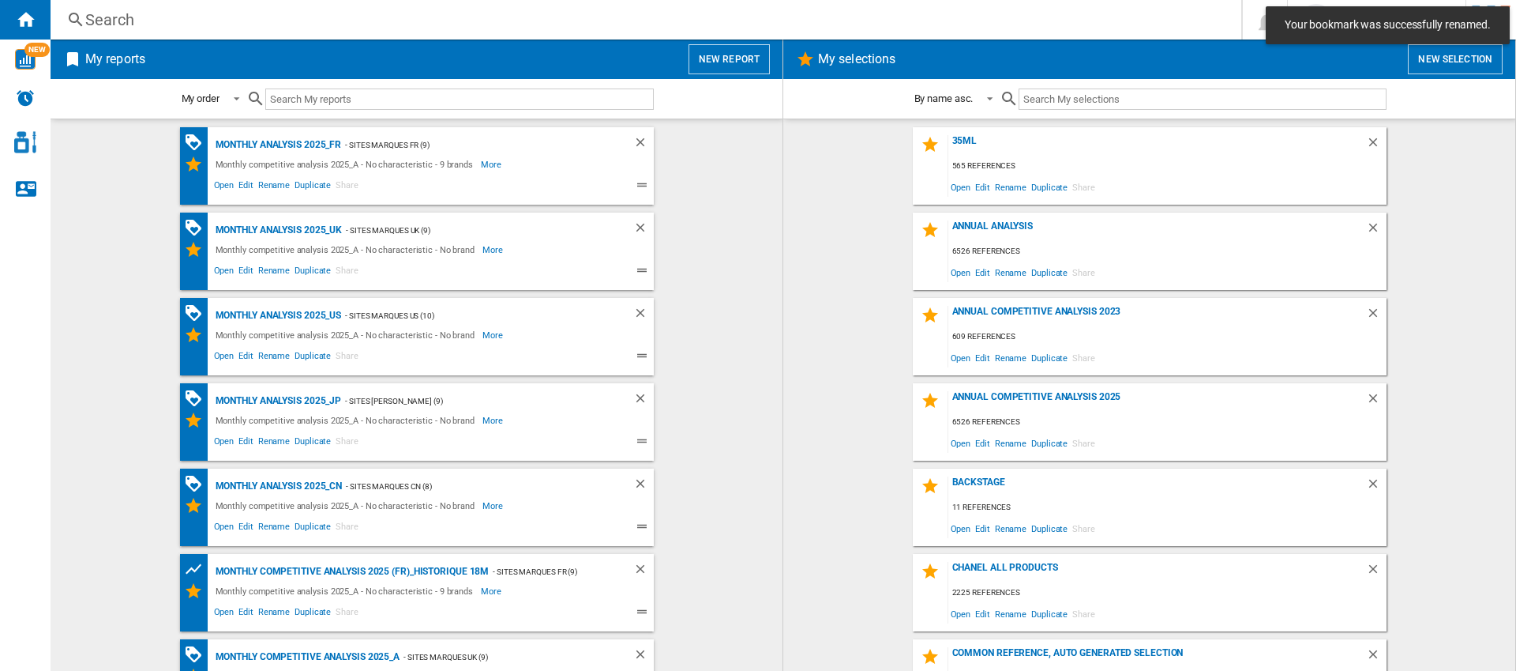
scroll to position [46, 0]
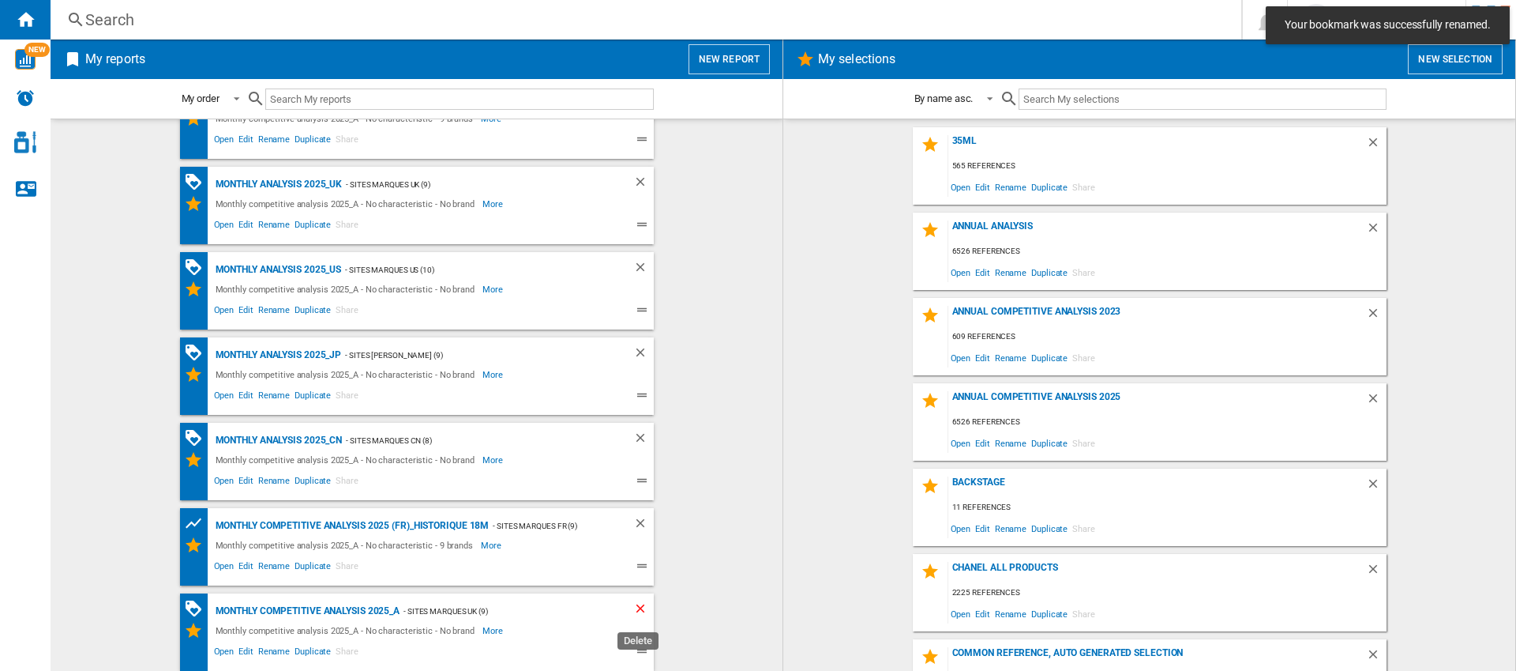
click at [635, 611] on ng-md-icon "Delete" at bounding box center [642, 610] width 19 height 19
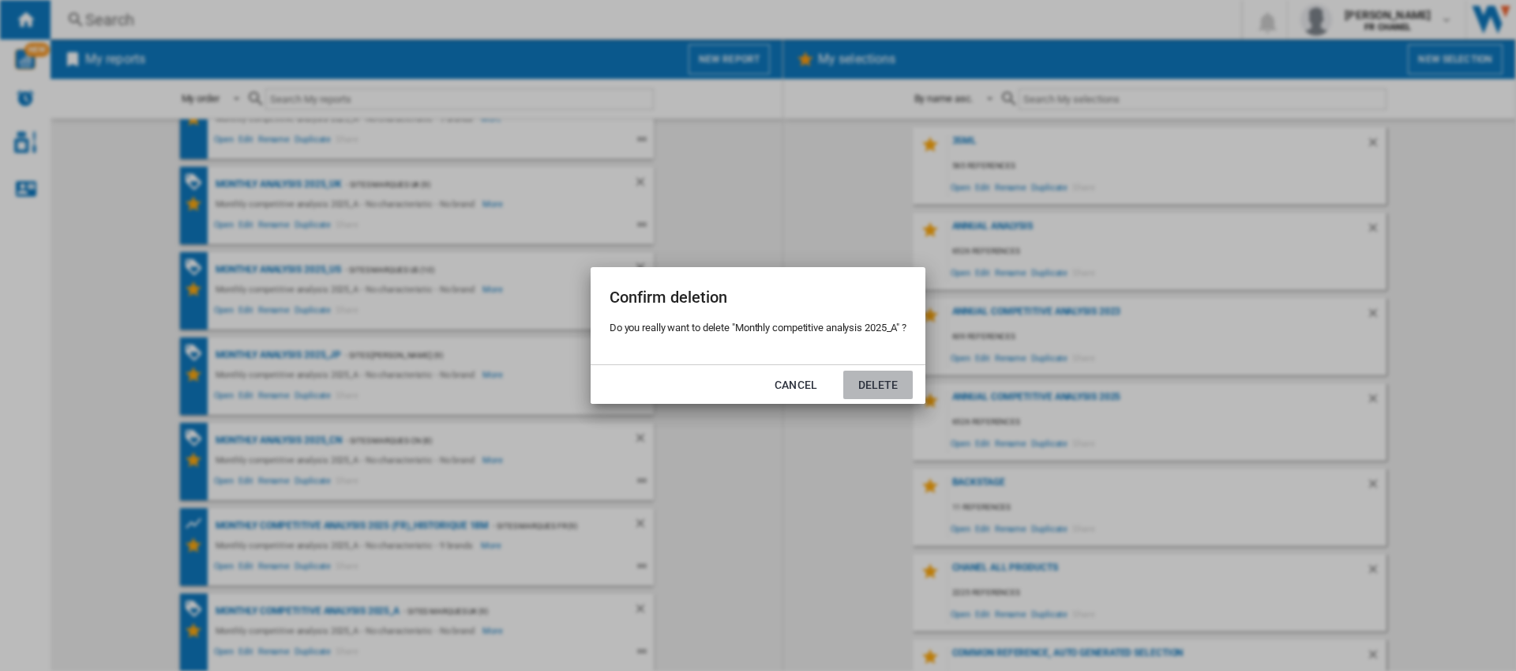
click at [871, 386] on button "Delete" at bounding box center [879, 384] width 70 height 28
